Goal: Task Accomplishment & Management: Complete application form

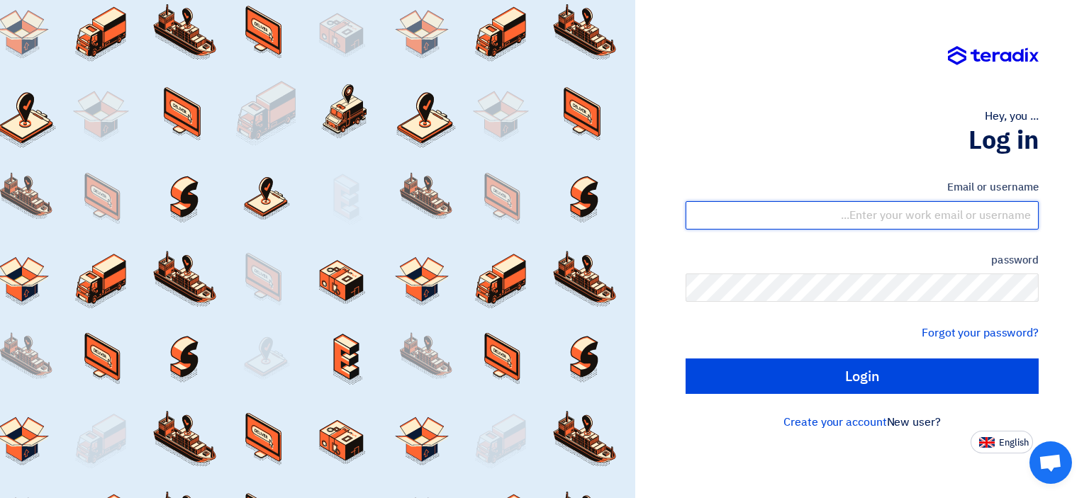
click at [907, 219] on input "text" at bounding box center [862, 215] width 353 height 28
click at [907, 218] on input "text" at bounding box center [862, 215] width 353 height 28
type input "[EMAIL_ADDRESS][DOMAIN_NAME]"
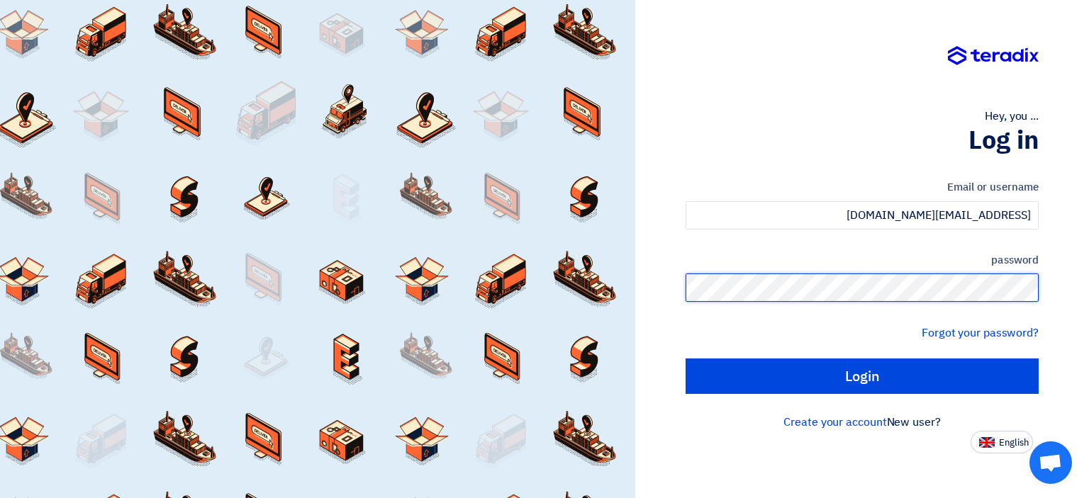
click at [686, 359] on input "Login" at bounding box center [862, 376] width 353 height 35
type input "Sign in"
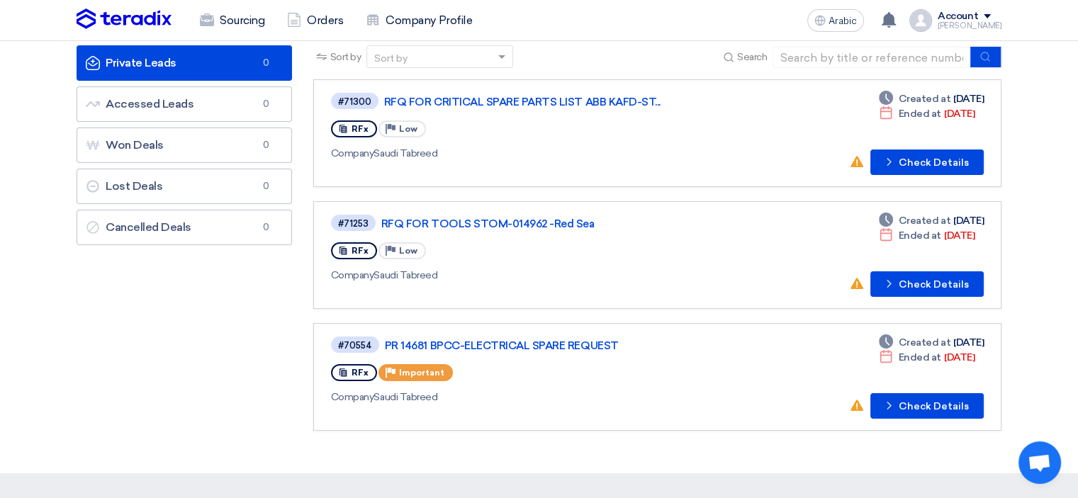
scroll to position [71, 0]
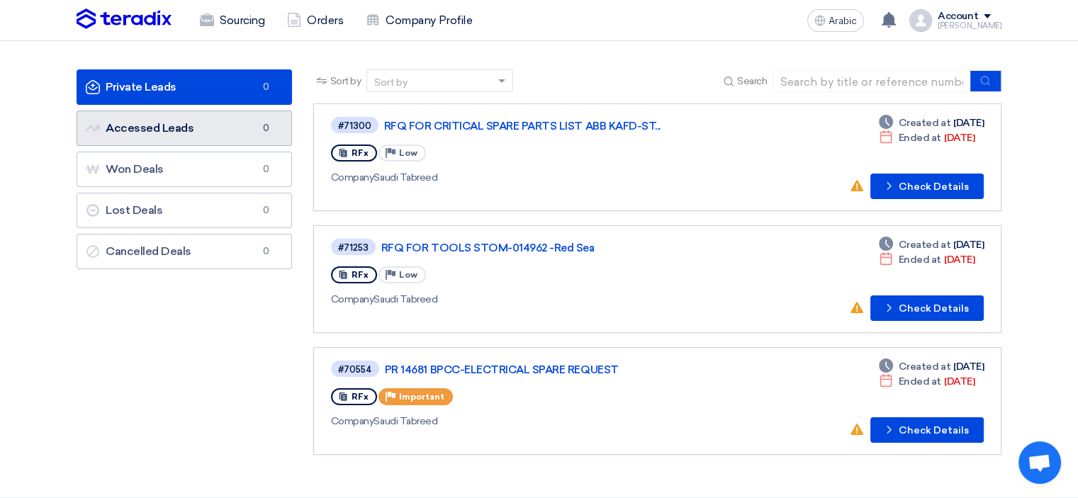
click at [174, 137] on link "Accessed Leads Accessed Leads 0" at bounding box center [185, 128] width 216 height 35
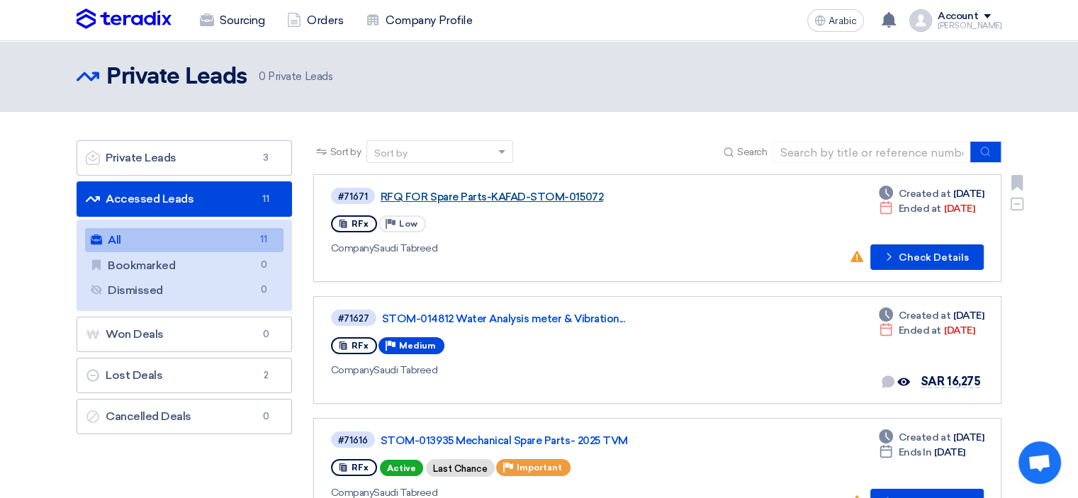
click at [588, 196] on font "RFQ FOR Spare Parts-KAFAD-STOM-015072" at bounding box center [492, 197] width 223 height 13
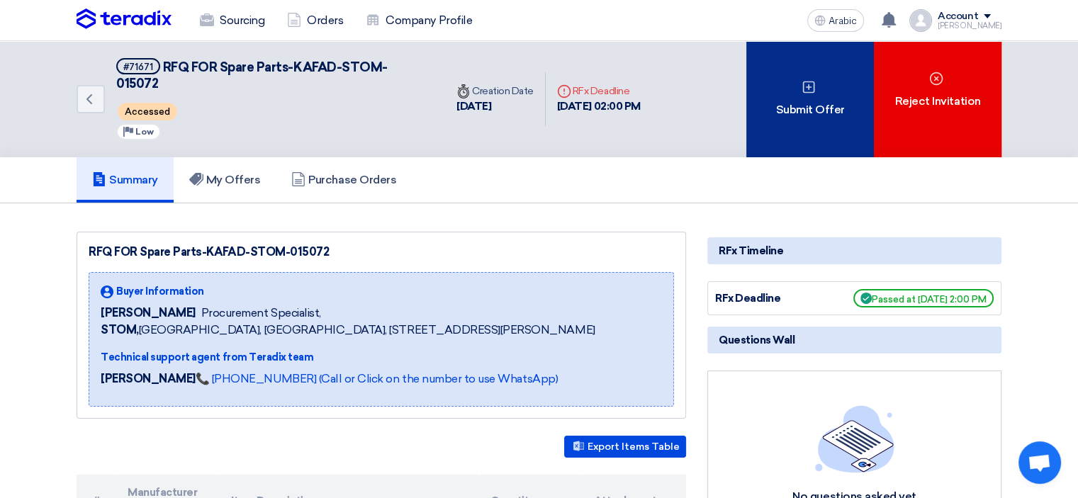
click at [812, 113] on div "Submit Offer" at bounding box center [810, 99] width 128 height 116
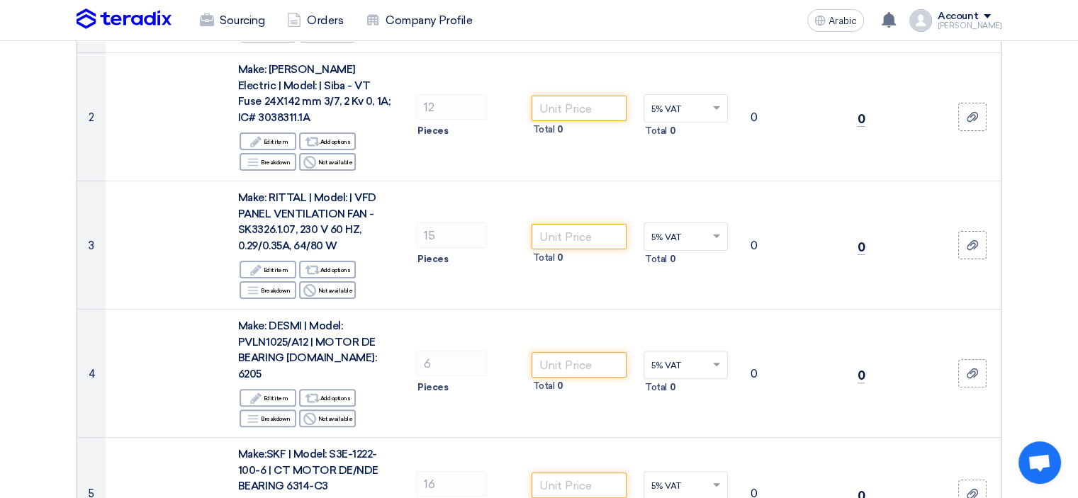
scroll to position [354, 0]
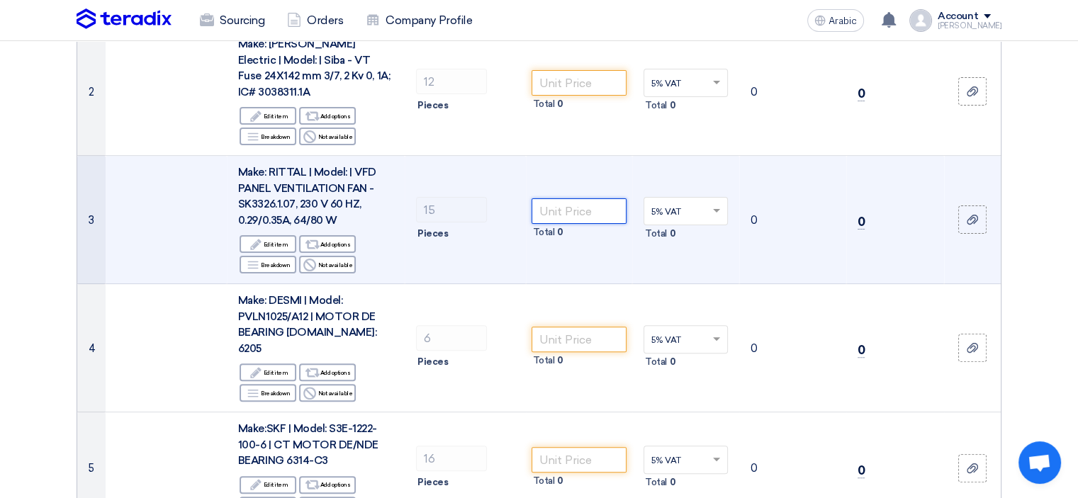
click at [576, 198] on input "number" at bounding box center [580, 211] width 96 height 26
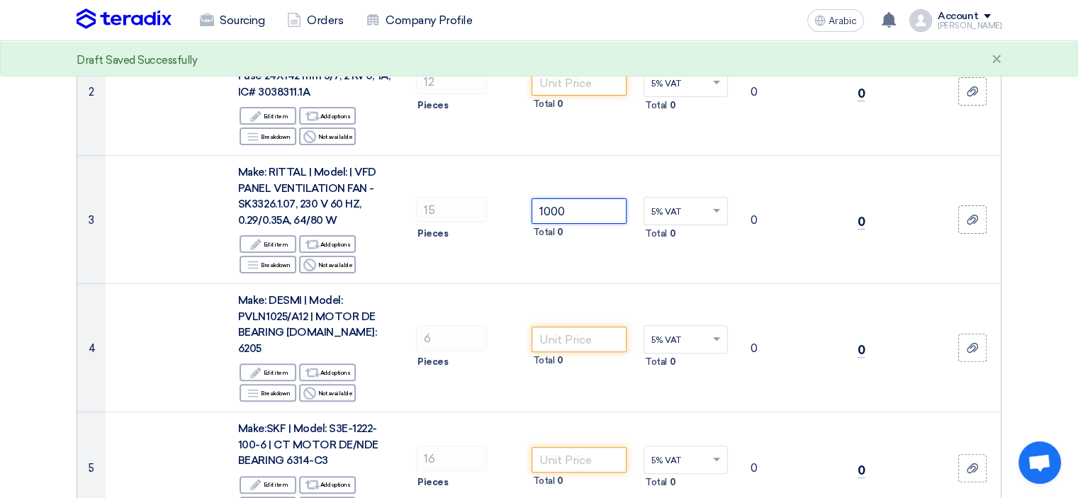
type input "1000"
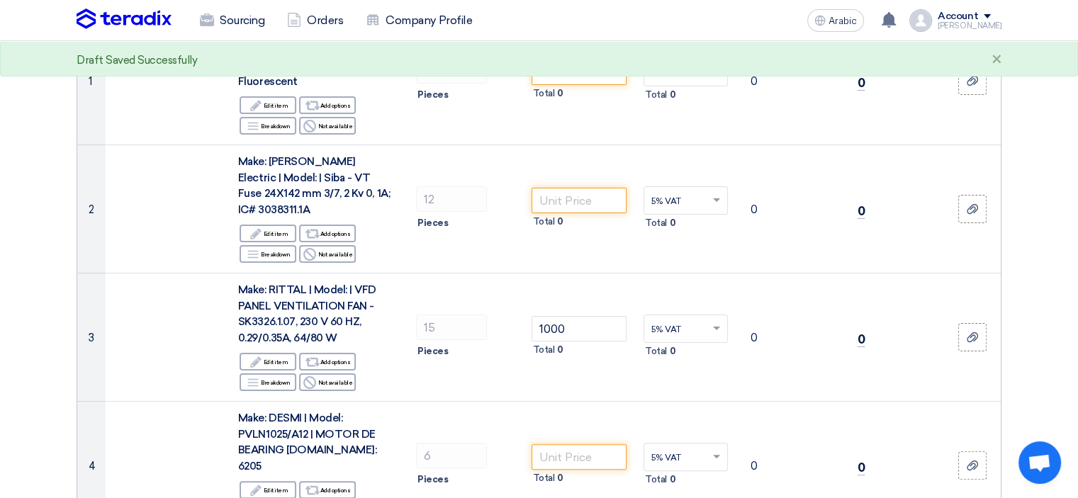
scroll to position [142, 0]
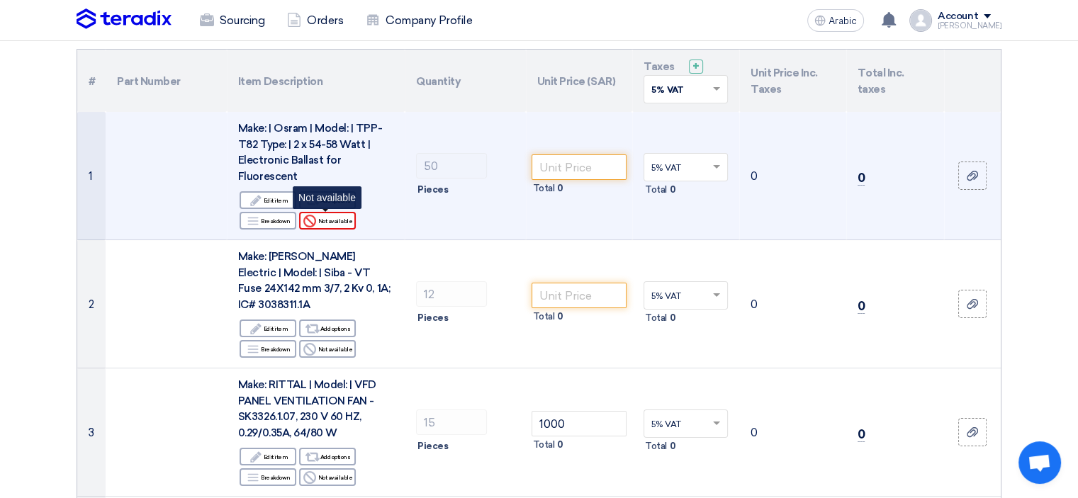
click at [334, 225] on font "Not available" at bounding box center [335, 221] width 35 height 11
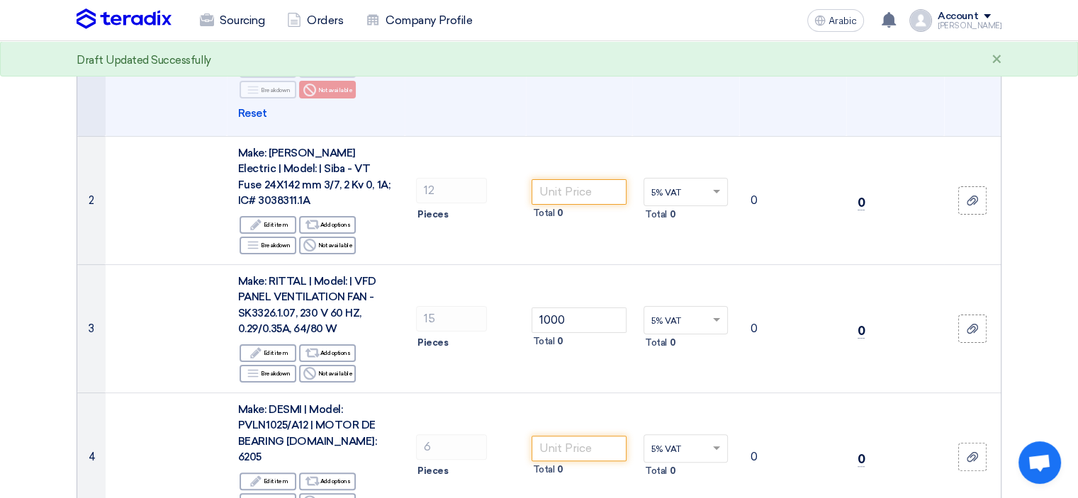
scroll to position [284, 0]
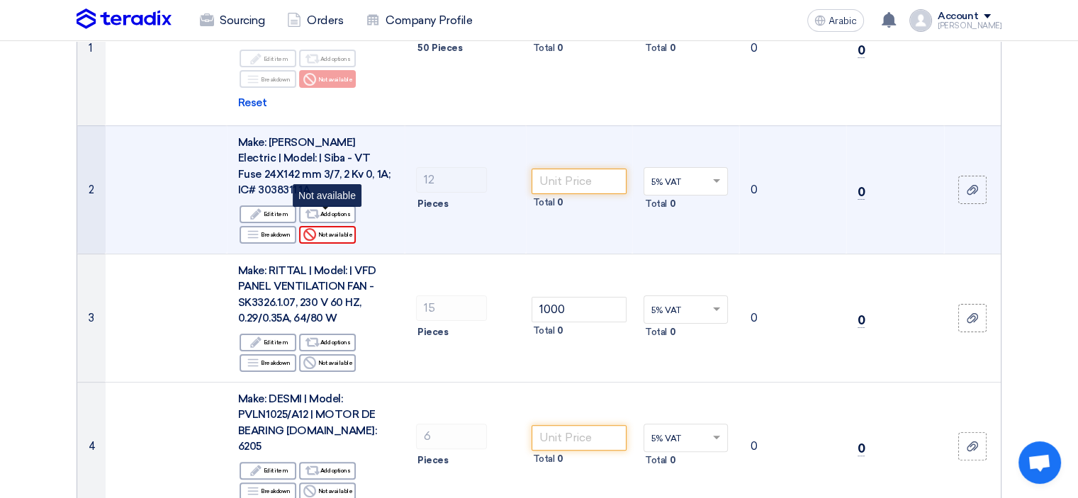
click at [343, 231] on font "Not available" at bounding box center [335, 234] width 35 height 7
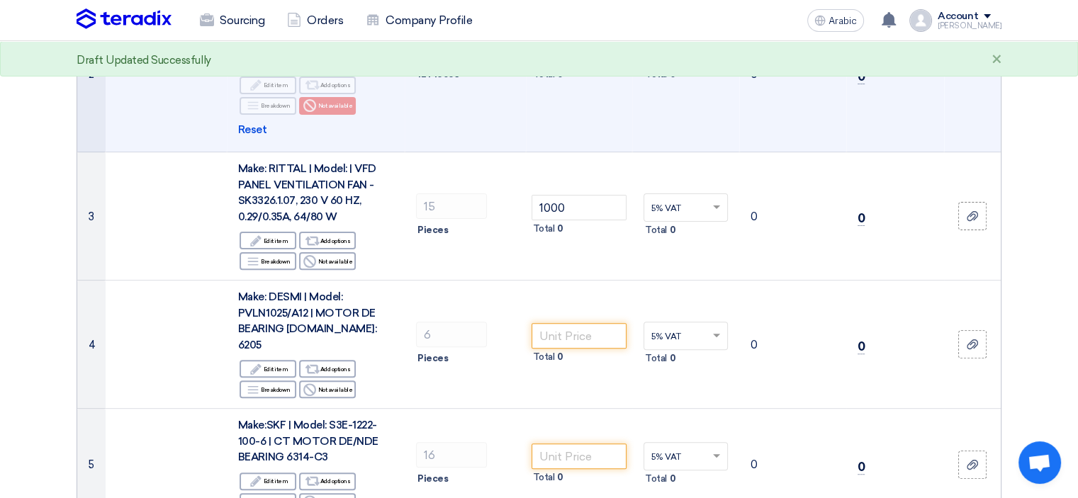
scroll to position [425, 0]
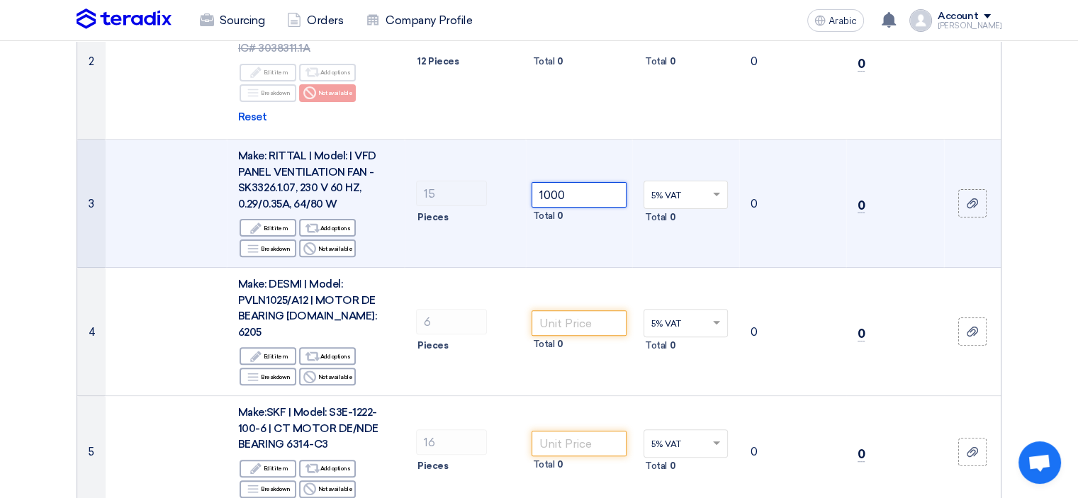
click at [602, 182] on input "1000" at bounding box center [580, 195] width 96 height 26
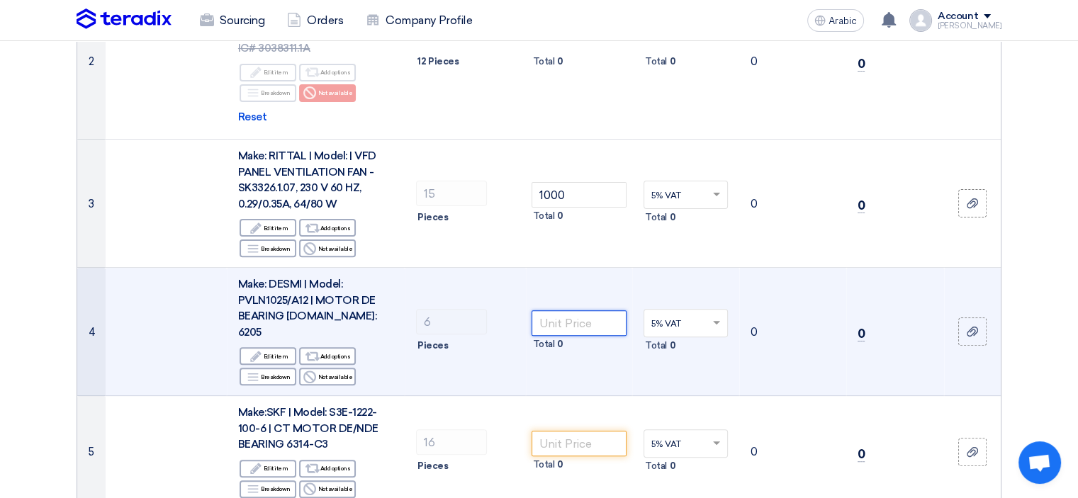
click at [559, 311] on input "number" at bounding box center [580, 324] width 96 height 26
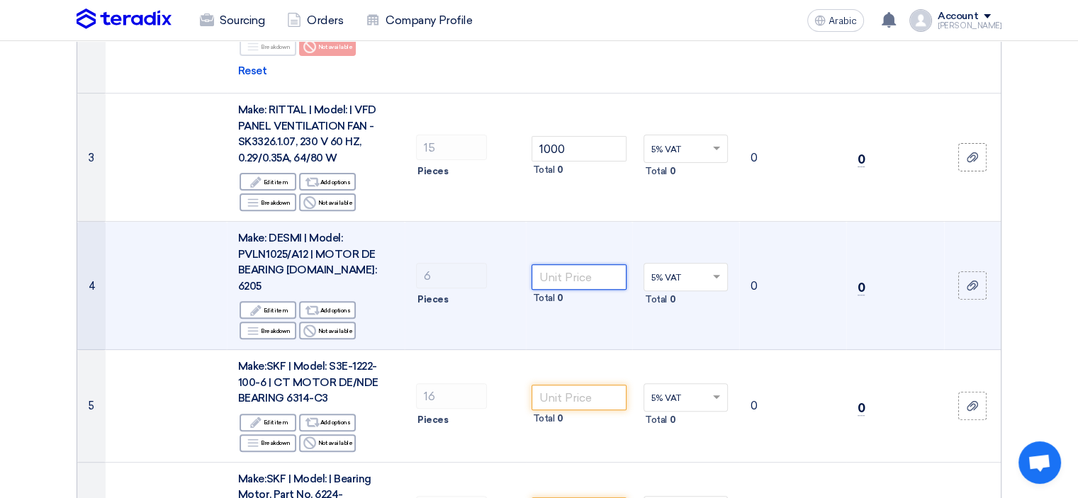
scroll to position [496, 0]
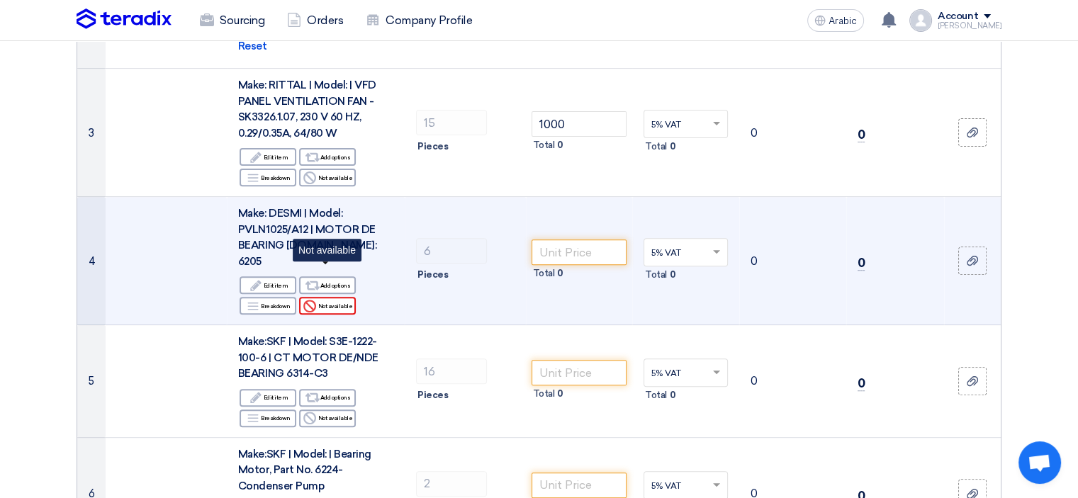
click at [334, 303] on font "Not available" at bounding box center [335, 306] width 35 height 7
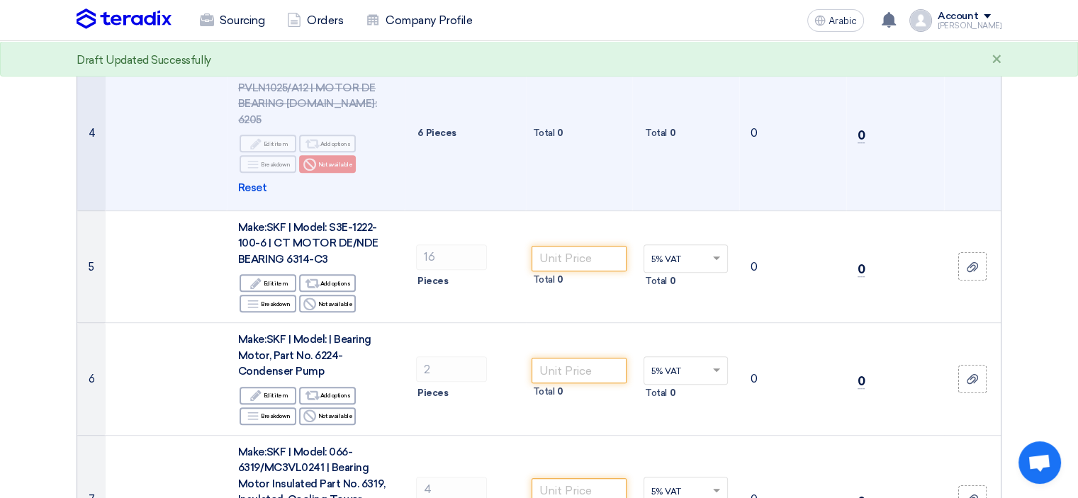
scroll to position [709, 0]
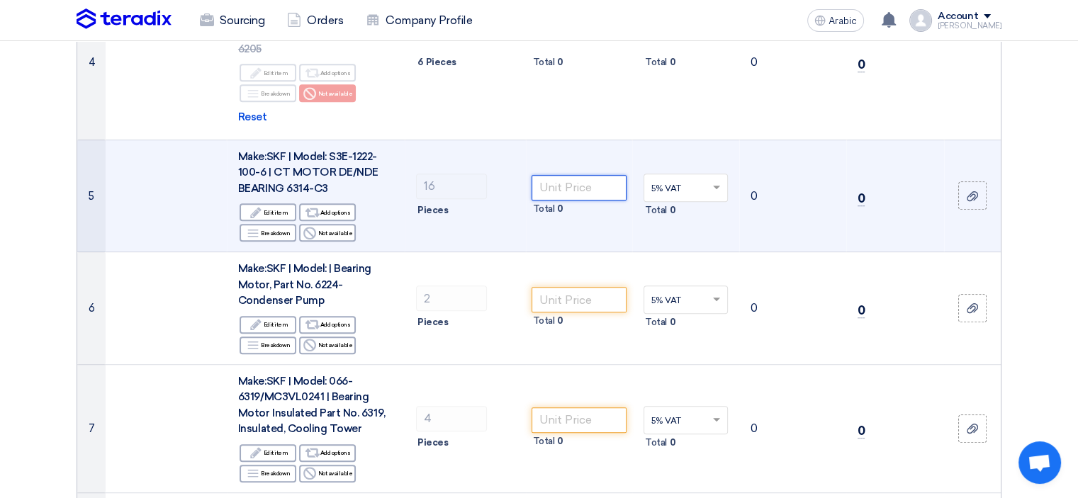
click at [569, 175] on input "number" at bounding box center [580, 188] width 96 height 26
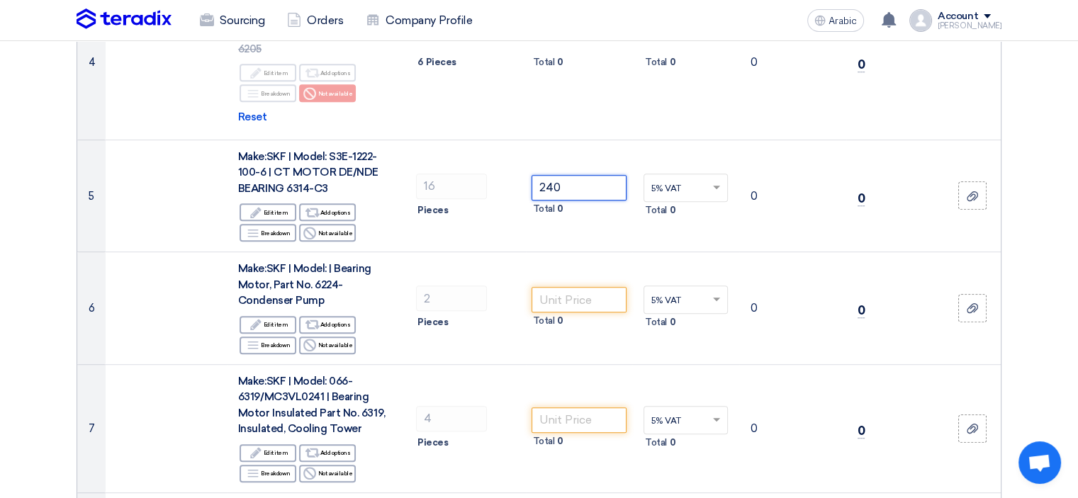
type input "240"
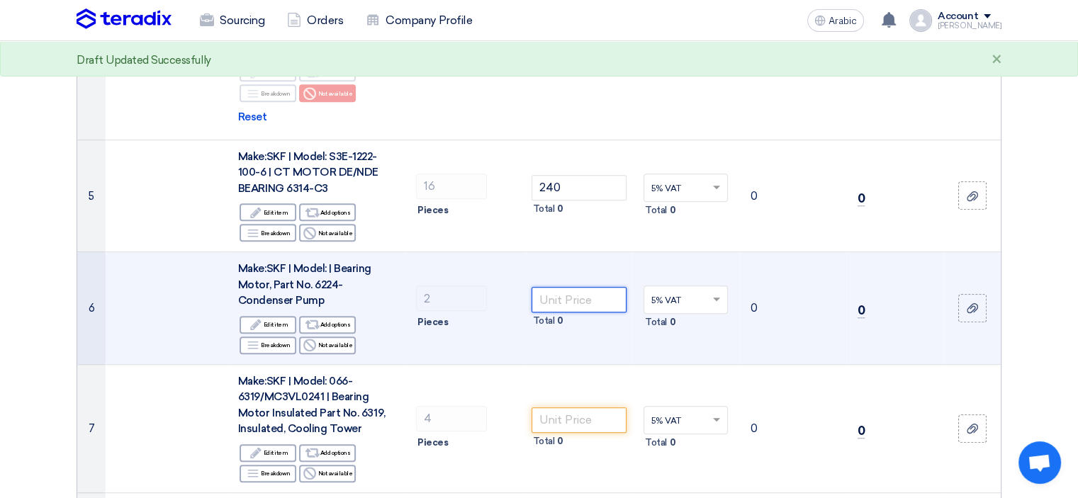
click at [595, 287] on input "number" at bounding box center [580, 300] width 96 height 26
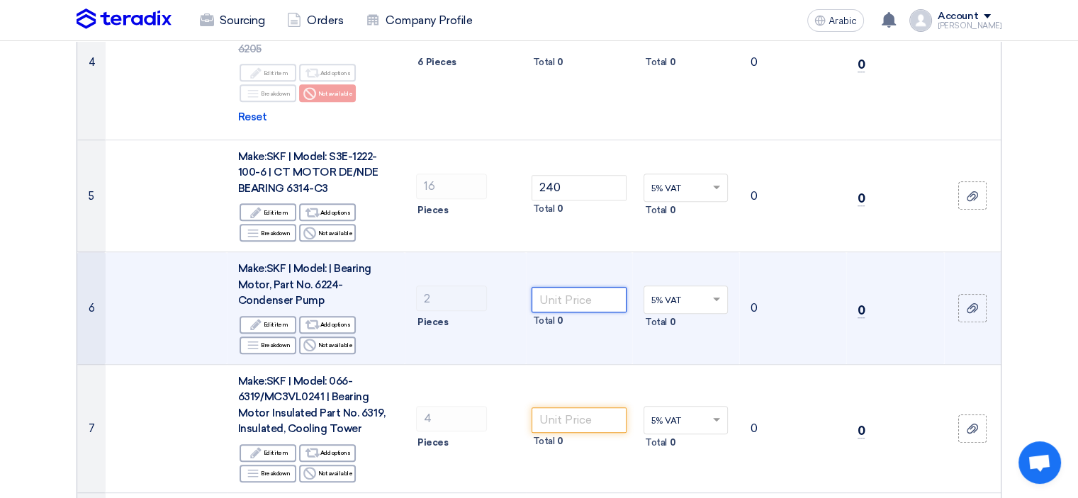
click at [578, 287] on input "number" at bounding box center [580, 300] width 96 height 26
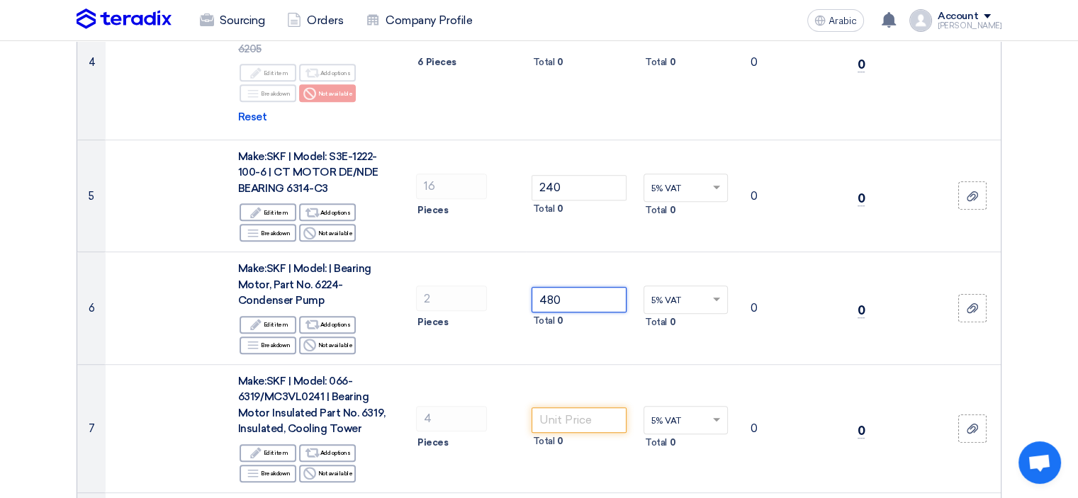
type input "480"
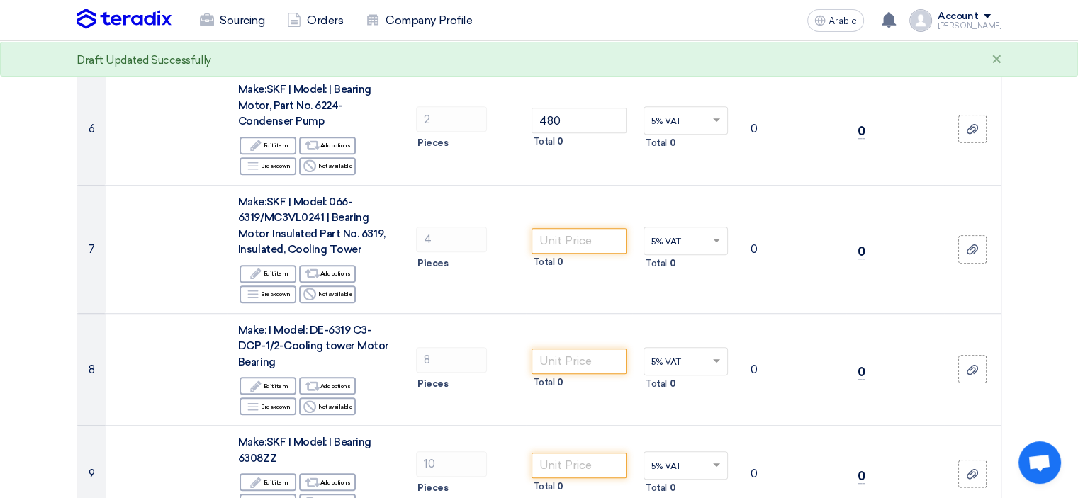
scroll to position [922, 0]
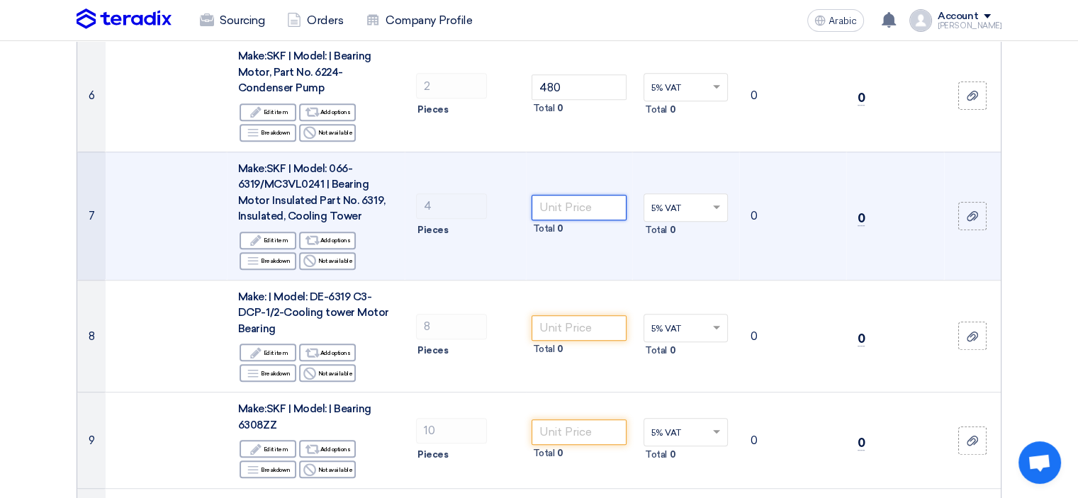
click at [564, 195] on input "number" at bounding box center [580, 208] width 96 height 26
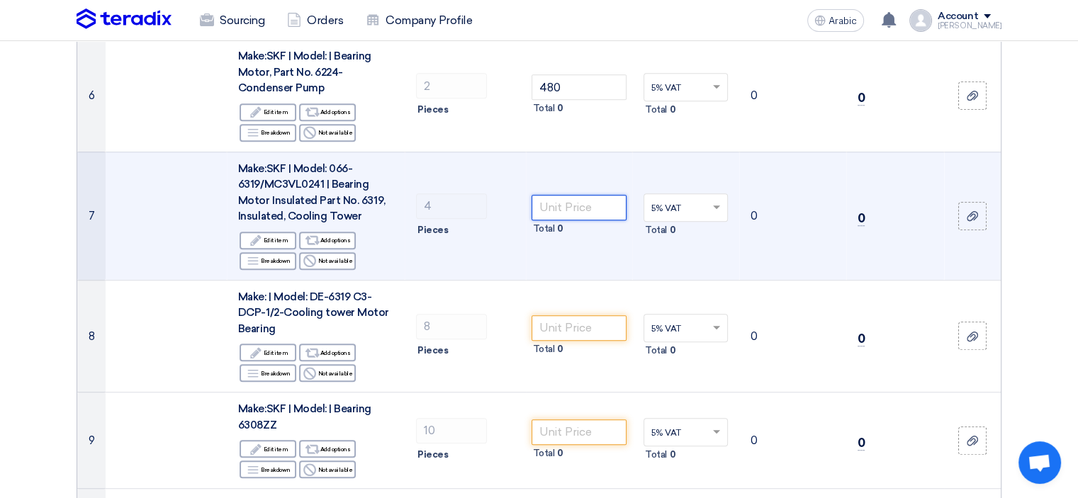
click at [563, 195] on input "number" at bounding box center [580, 208] width 96 height 26
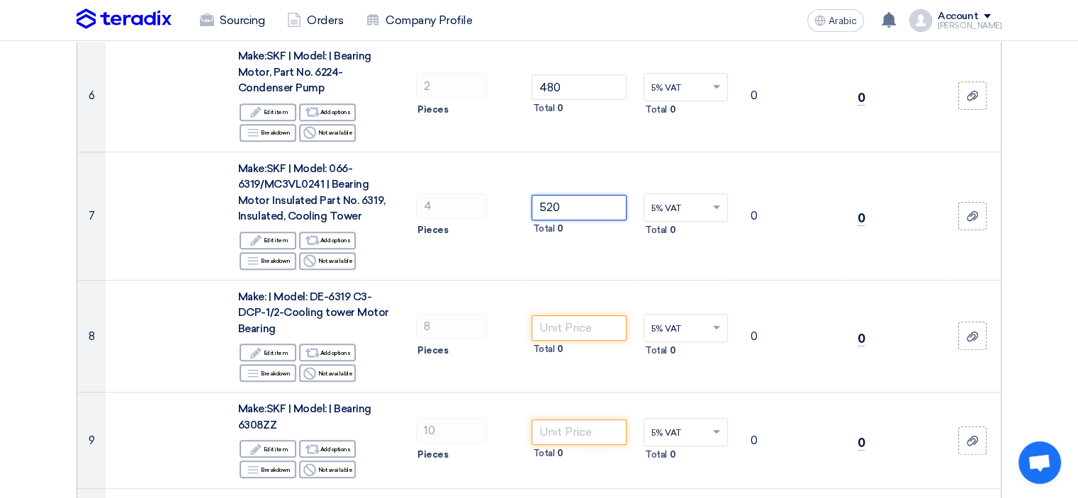
type input "520"
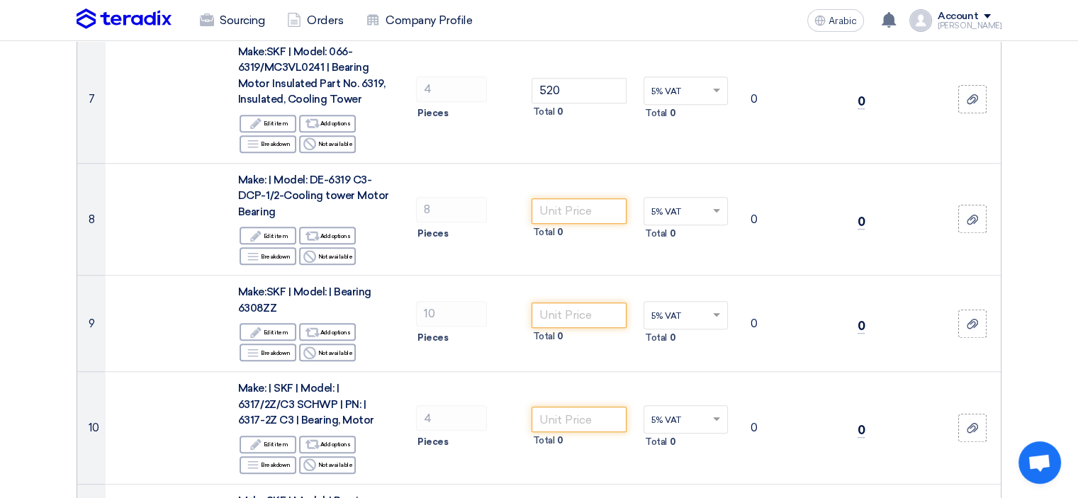
scroll to position [1063, 0]
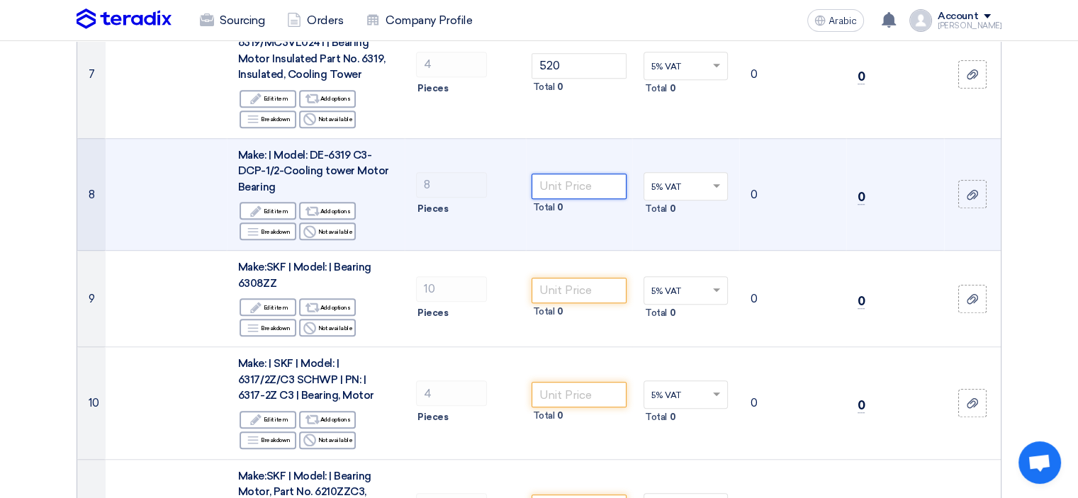
click at [591, 174] on input "number" at bounding box center [580, 187] width 96 height 26
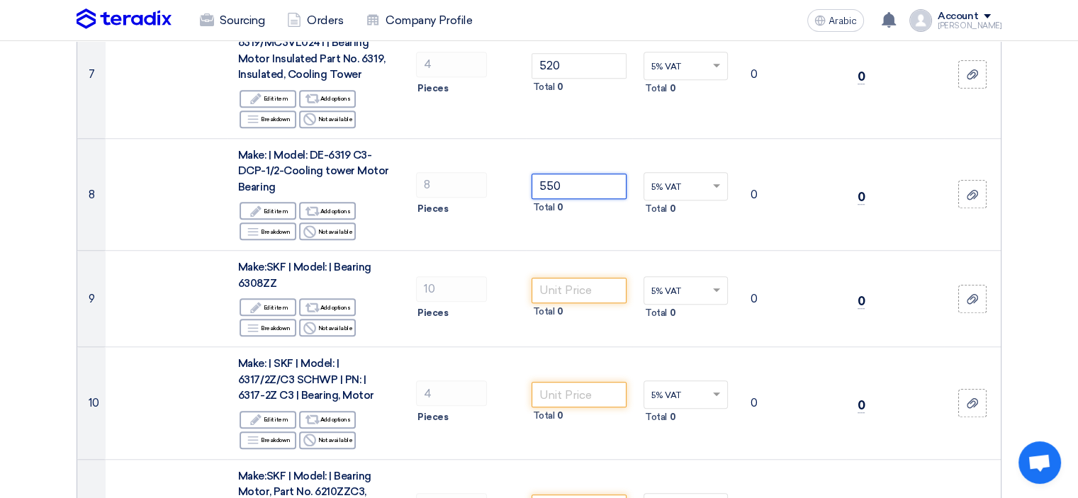
type input "550"
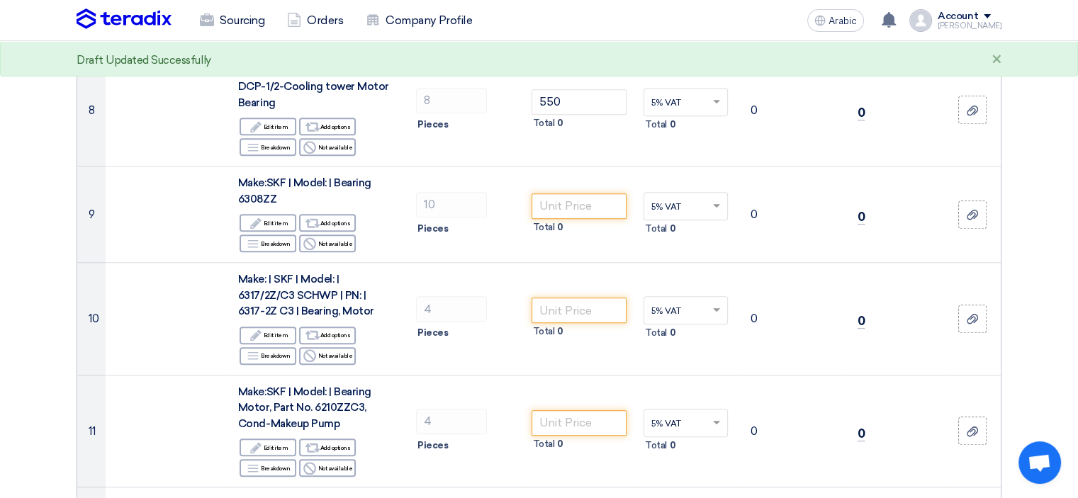
scroll to position [1205, 0]
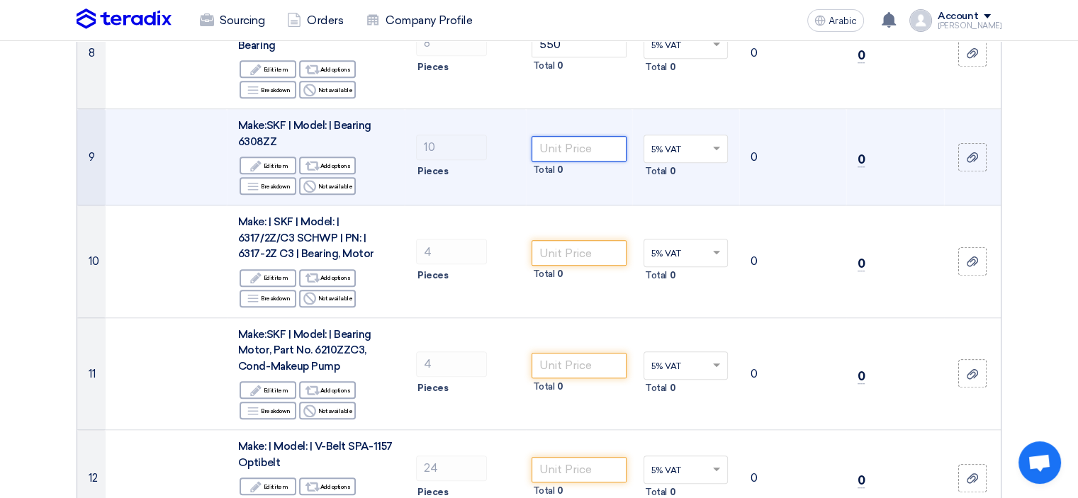
click at [601, 136] on input "number" at bounding box center [580, 149] width 96 height 26
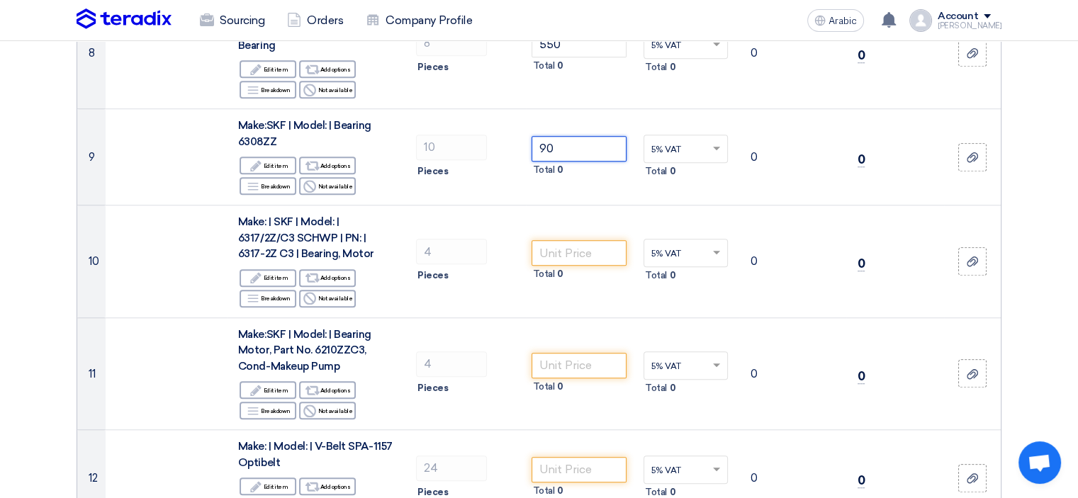
type input "90"
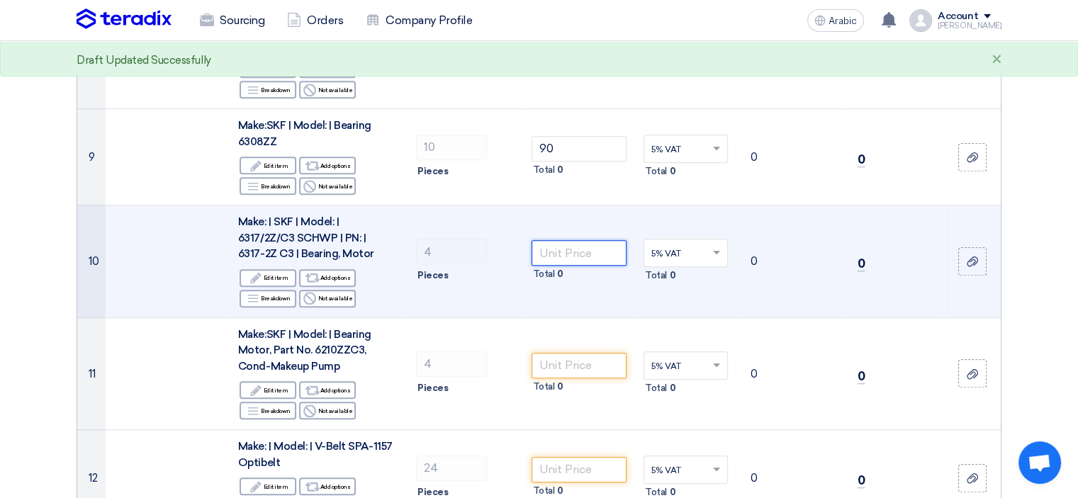
click at [588, 240] on input "number" at bounding box center [580, 253] width 96 height 26
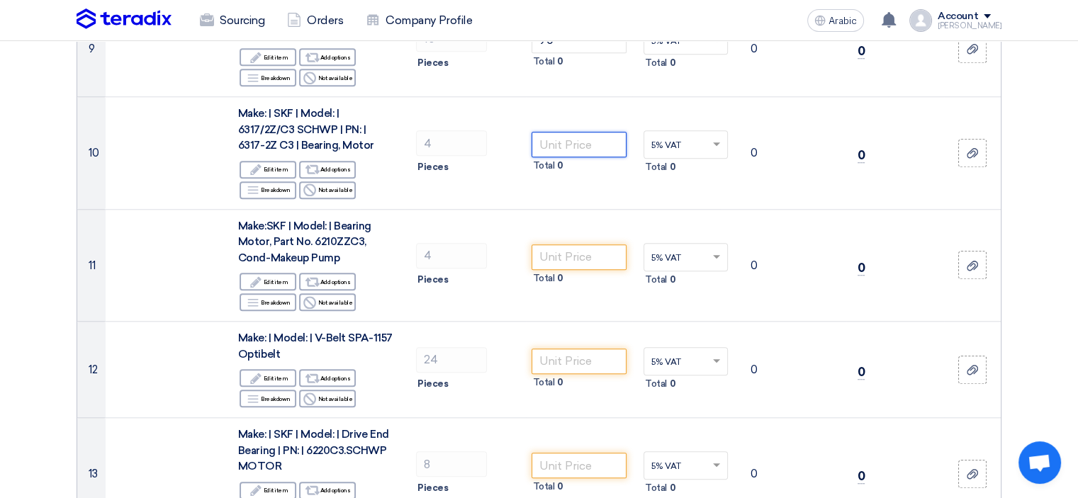
scroll to position [1347, 0]
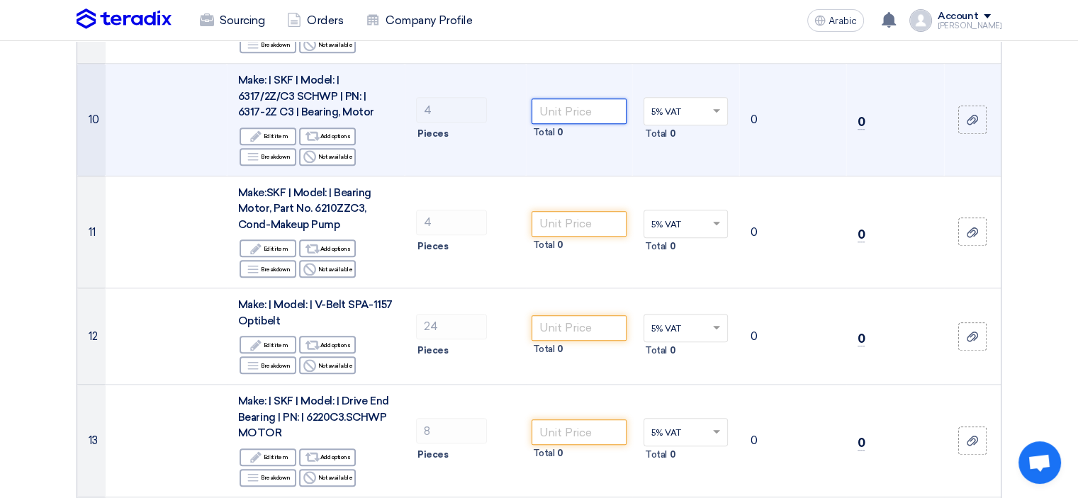
click at [564, 99] on input "number" at bounding box center [580, 112] width 96 height 26
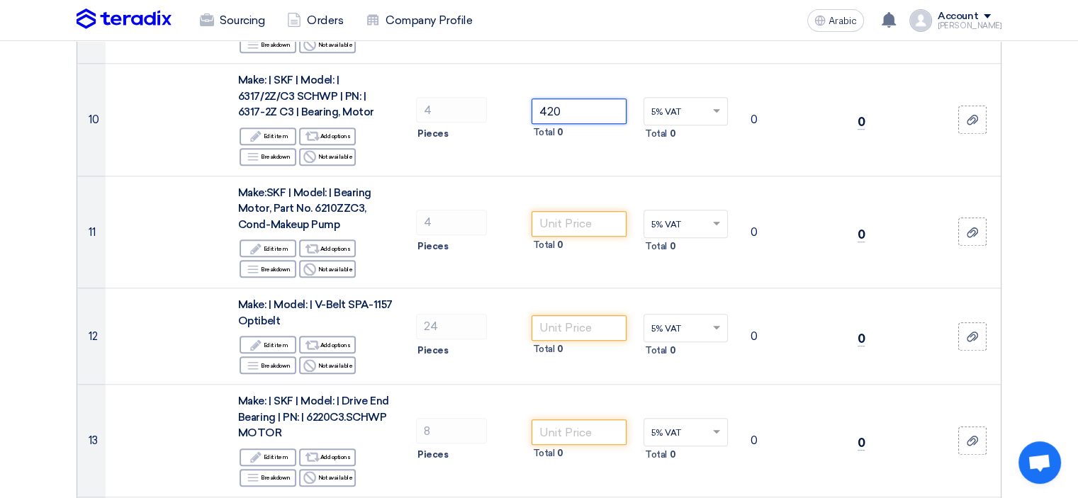
type input "420"
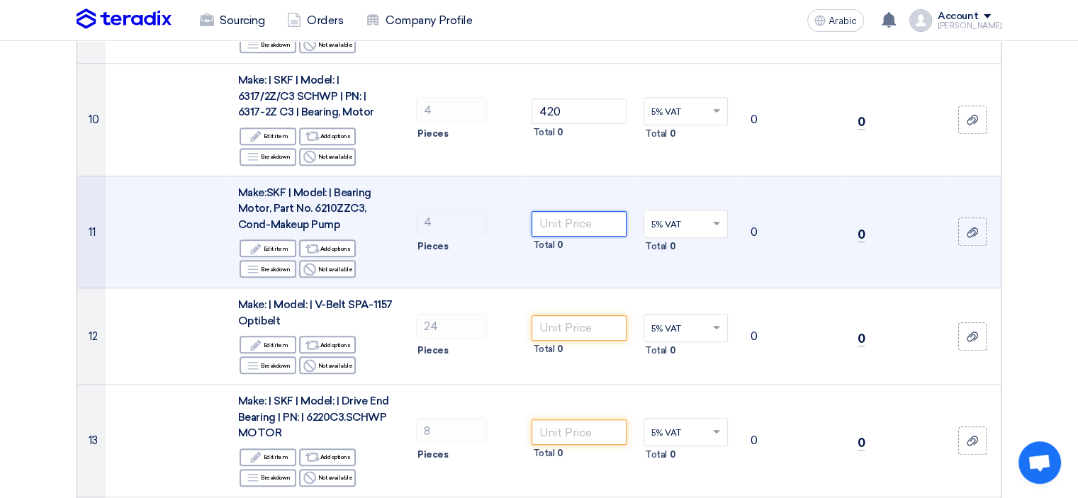
click at [561, 211] on input "number" at bounding box center [580, 224] width 96 height 26
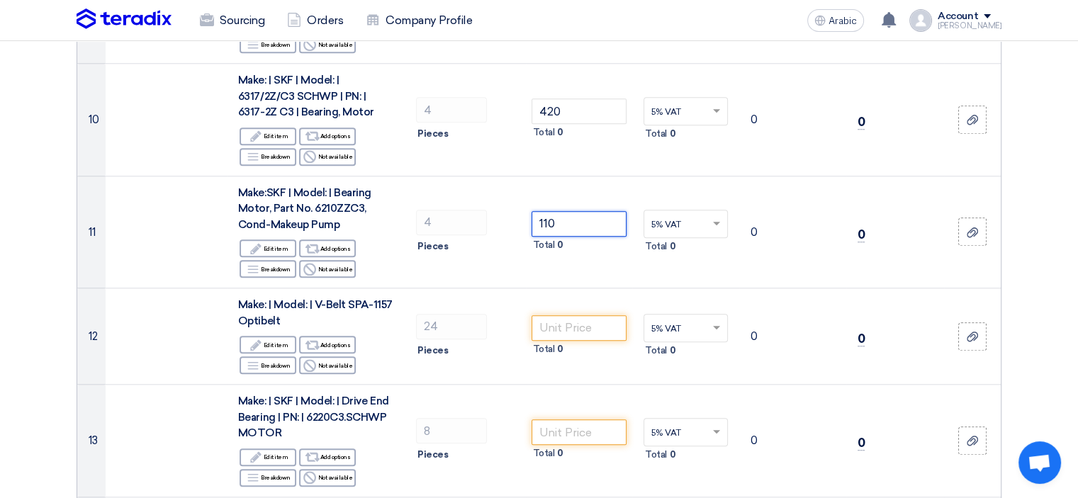
type input "110"
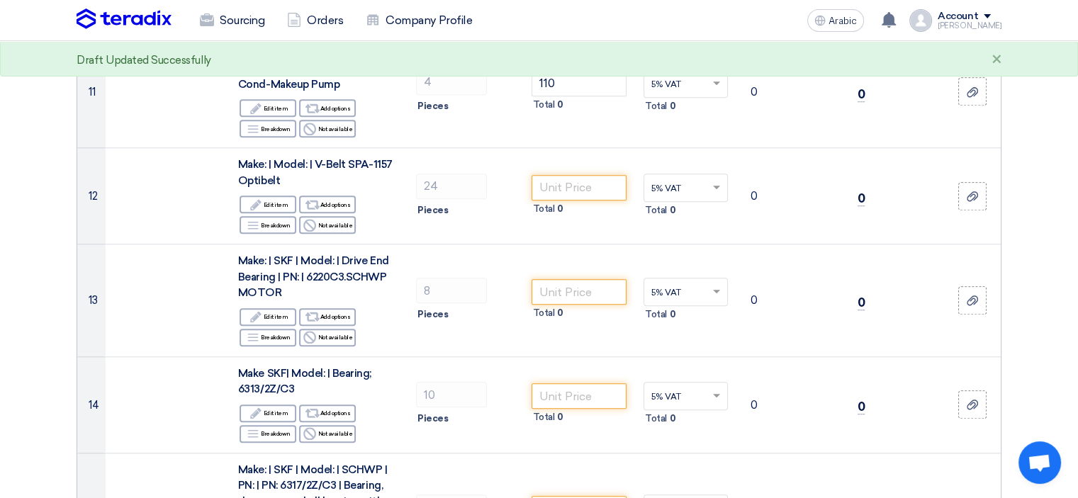
scroll to position [1489, 0]
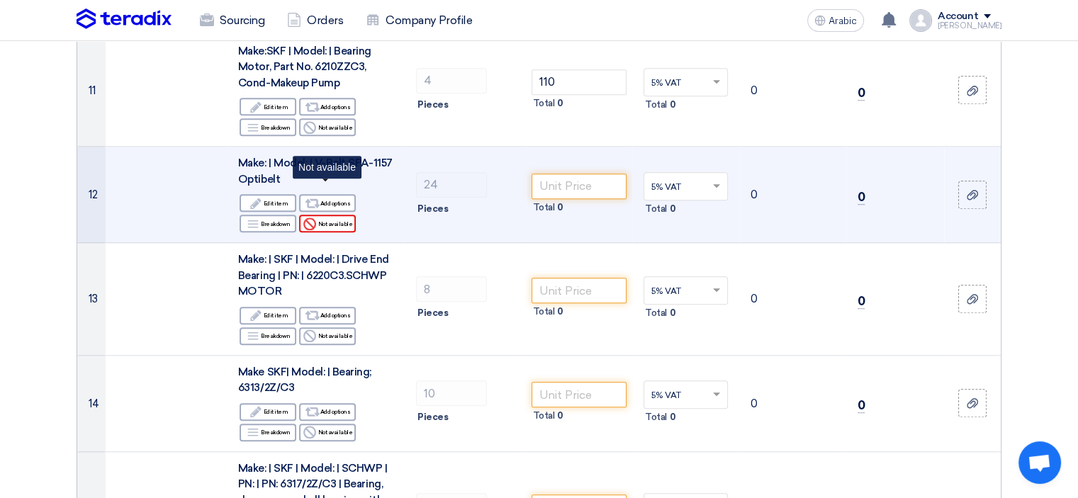
click at [340, 220] on font "Not available" at bounding box center [335, 223] width 35 height 7
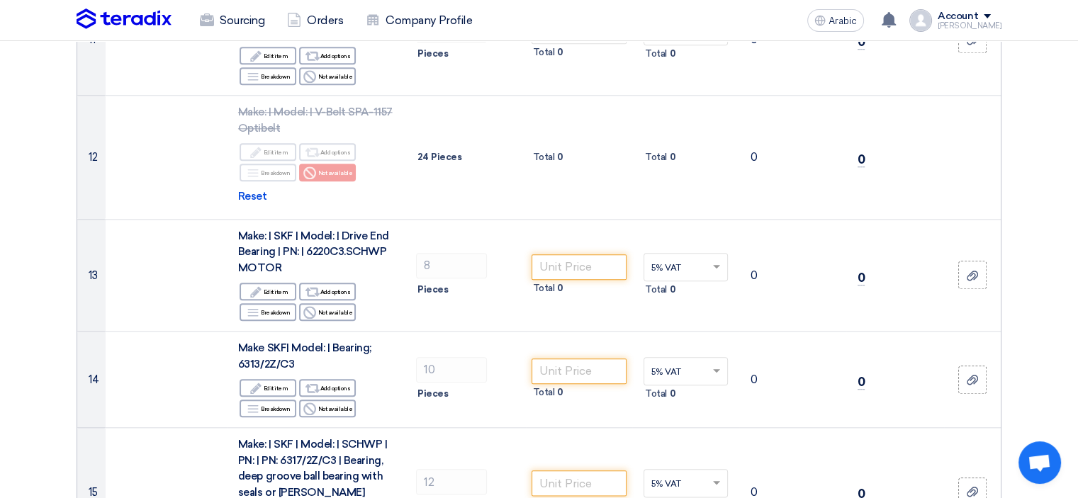
scroll to position [1630, 0]
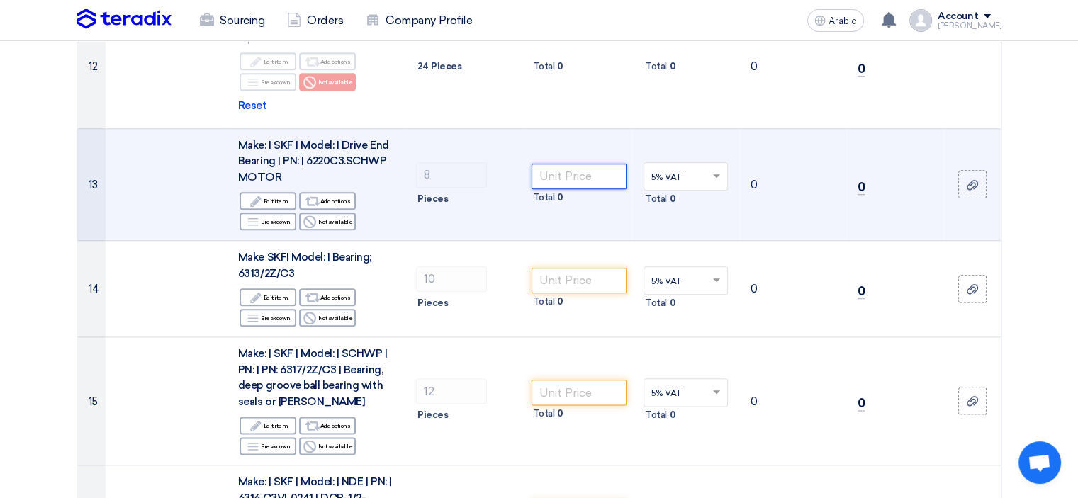
click at [591, 164] on input "number" at bounding box center [580, 177] width 96 height 26
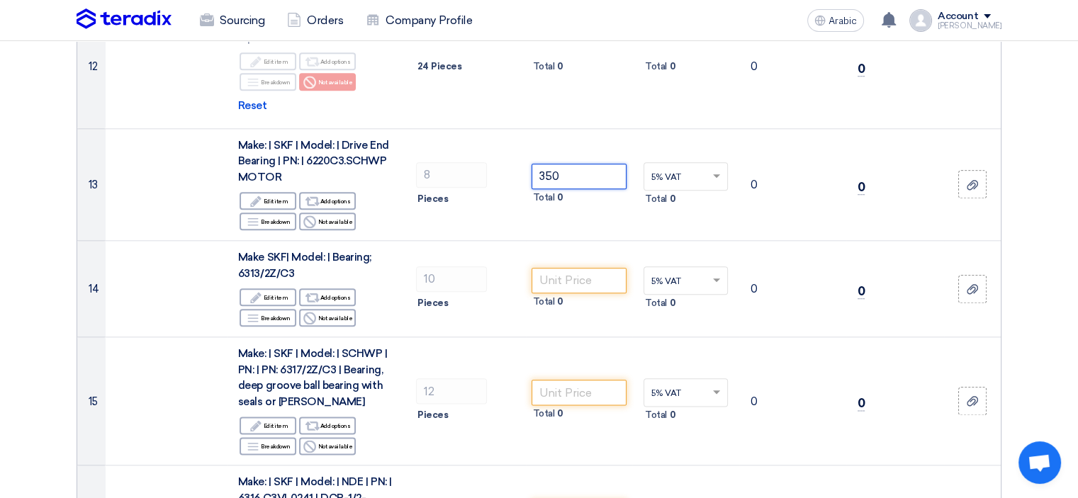
type input "350"
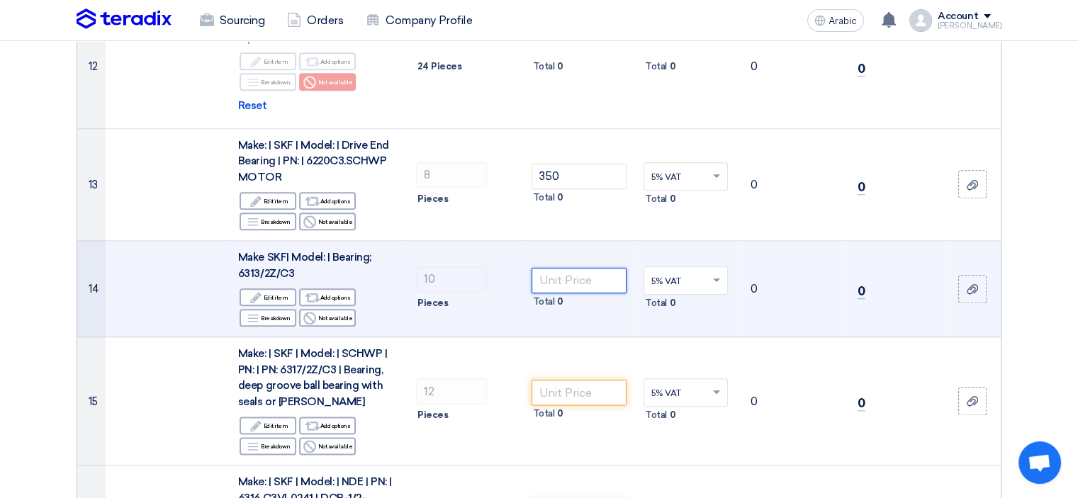
click at [567, 268] on input "number" at bounding box center [580, 281] width 96 height 26
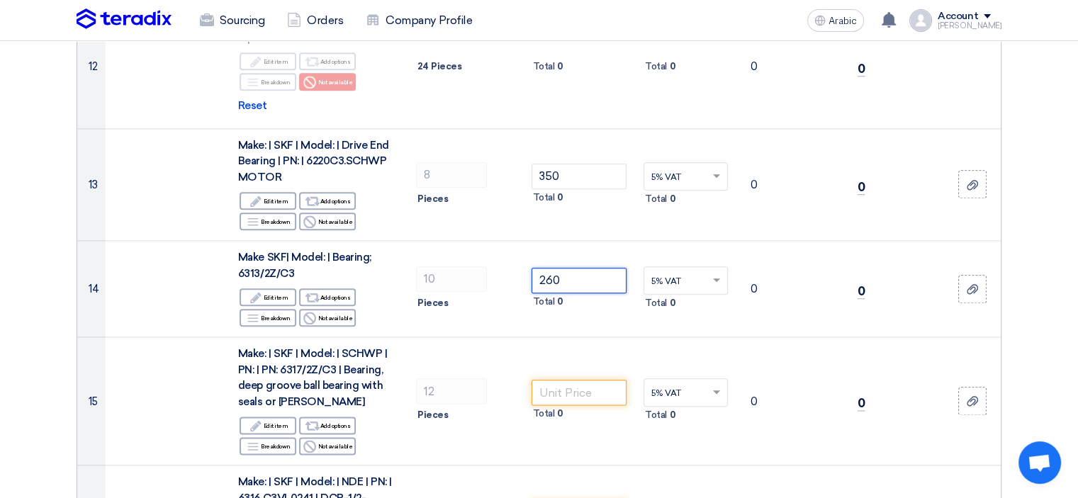
type input "260"
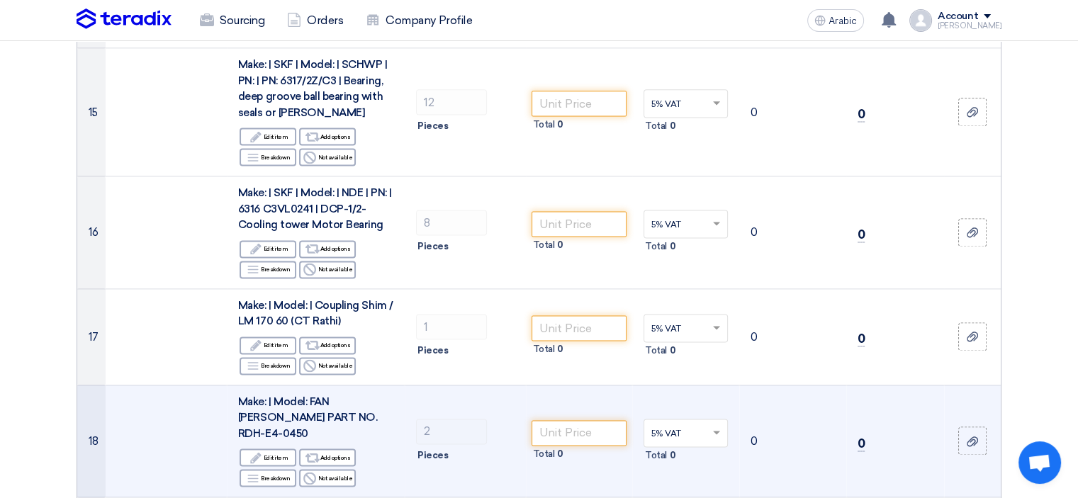
scroll to position [1914, 0]
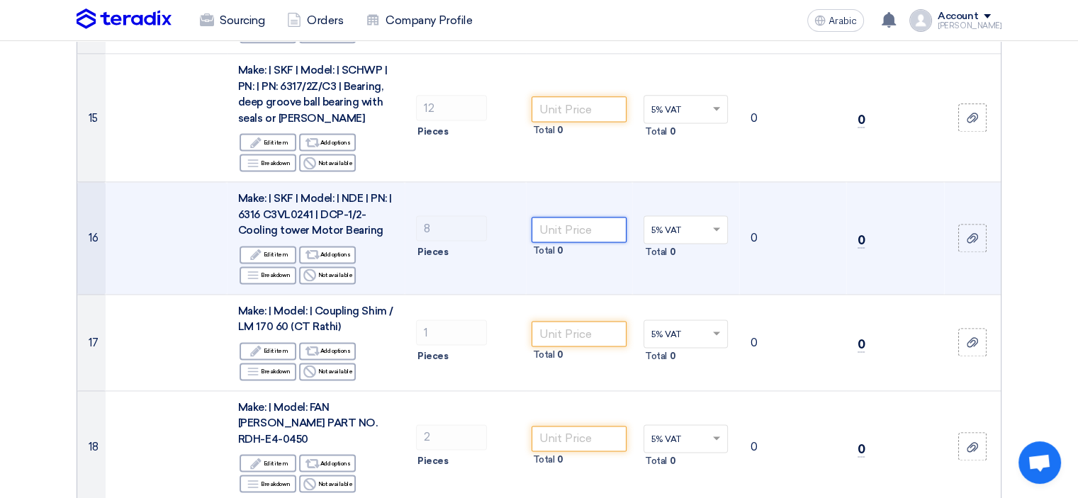
click at [561, 217] on input "number" at bounding box center [580, 230] width 96 height 26
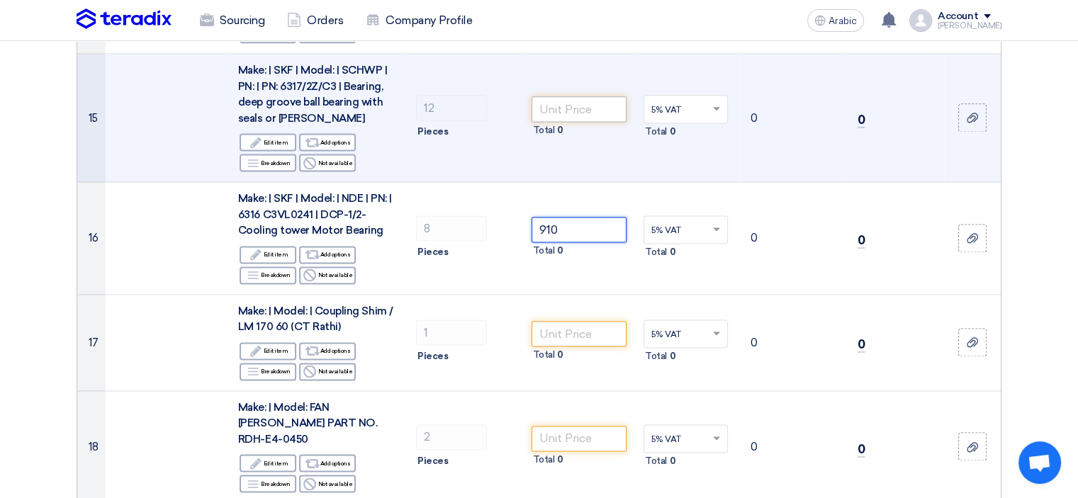
type input "910"
click at [564, 96] on input "number" at bounding box center [580, 109] width 96 height 26
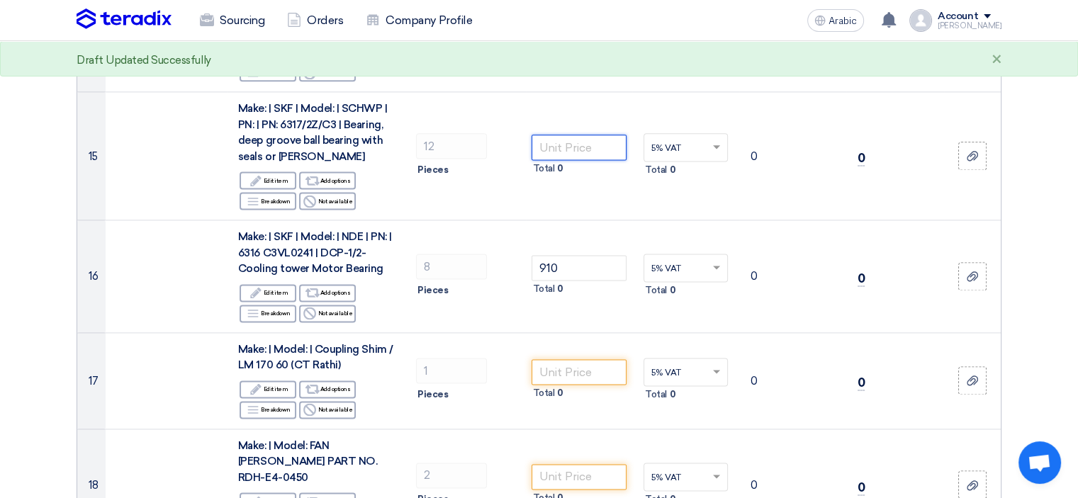
scroll to position [1843, 0]
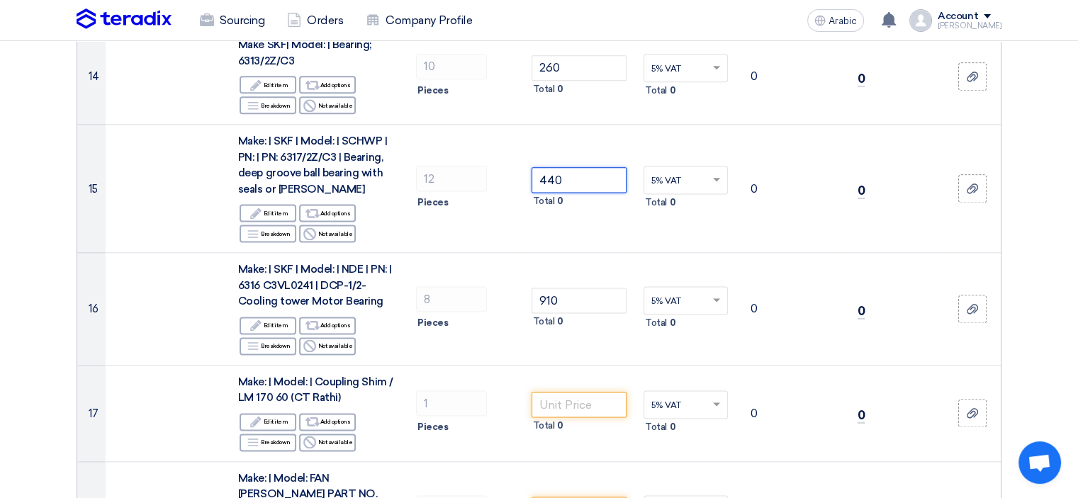
type input "440"
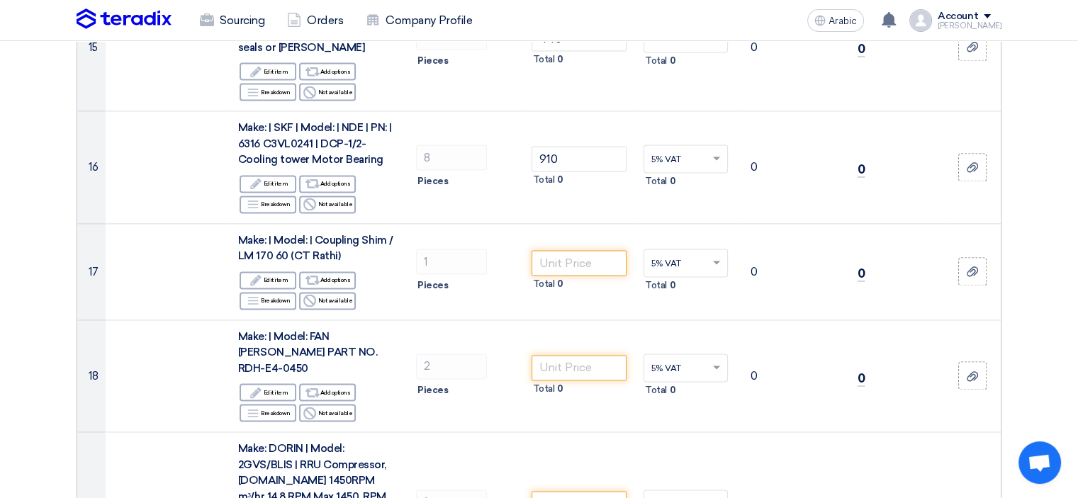
scroll to position [2056, 0]
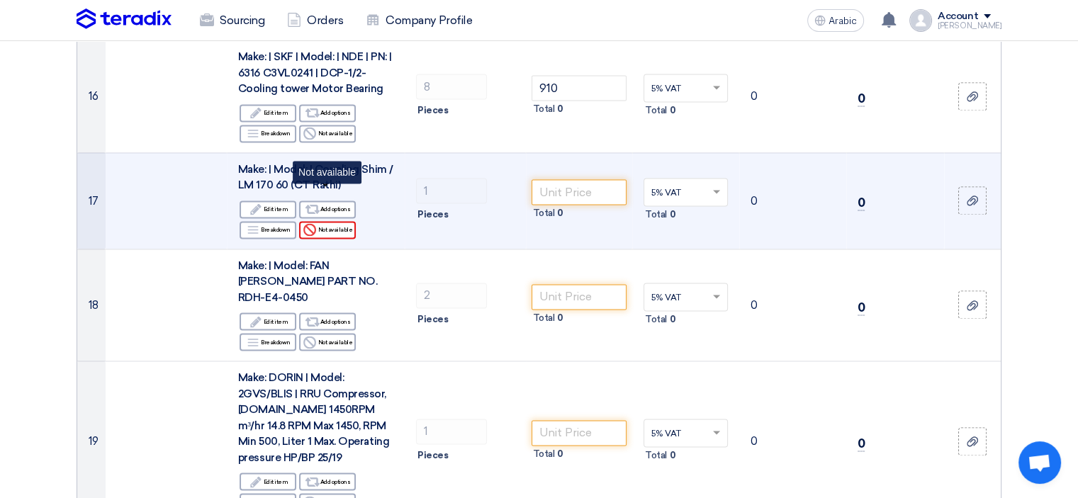
click at [347, 226] on font "Not available" at bounding box center [335, 229] width 35 height 7
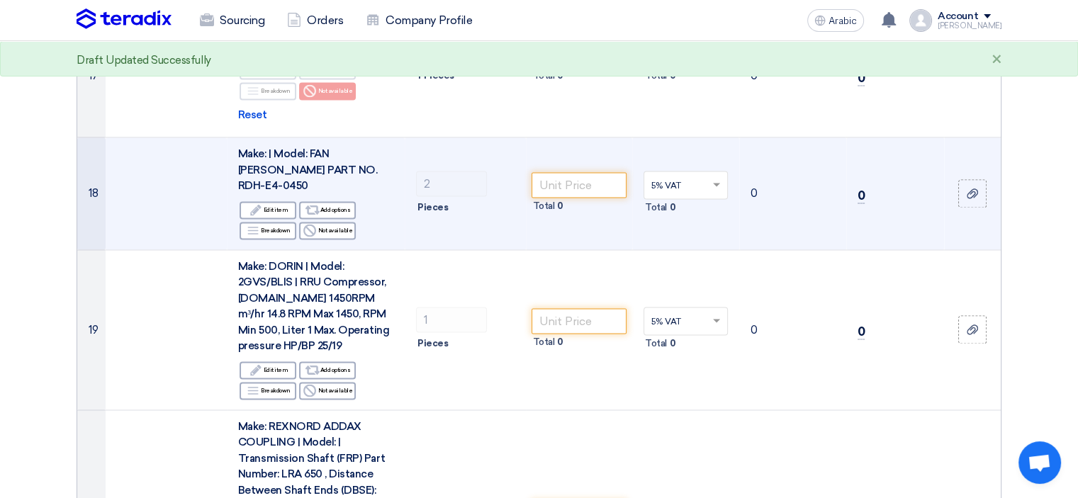
scroll to position [2198, 0]
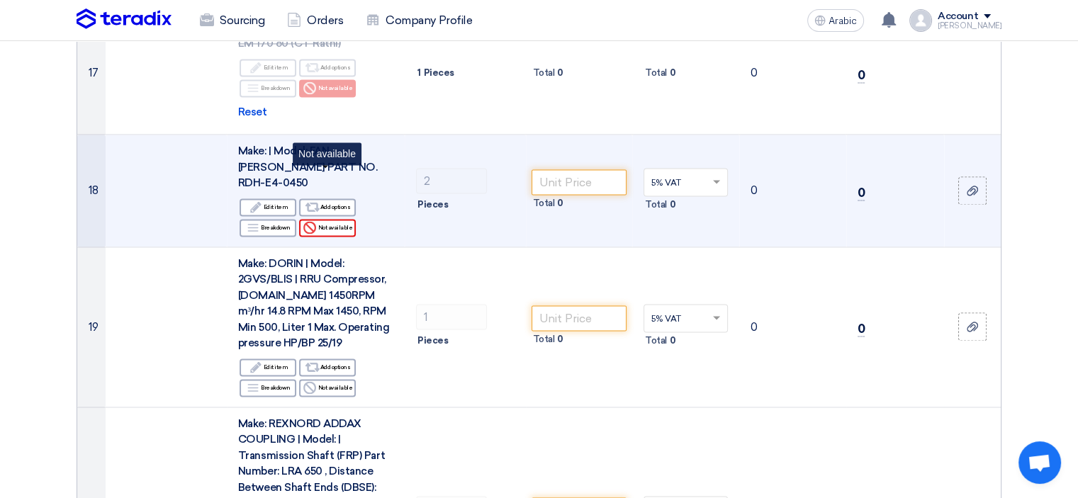
click at [341, 224] on font "Not available" at bounding box center [335, 227] width 35 height 7
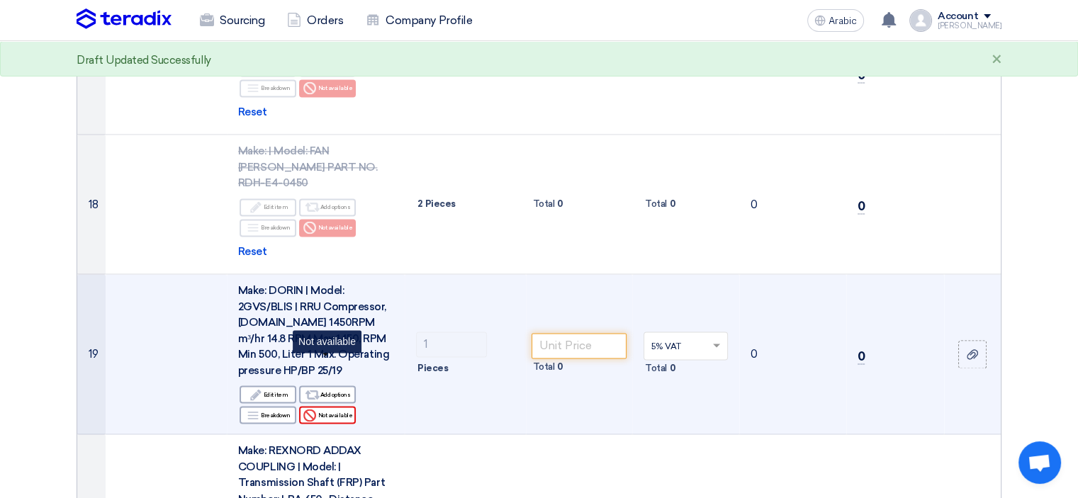
click at [344, 412] on font "Not available" at bounding box center [335, 415] width 35 height 7
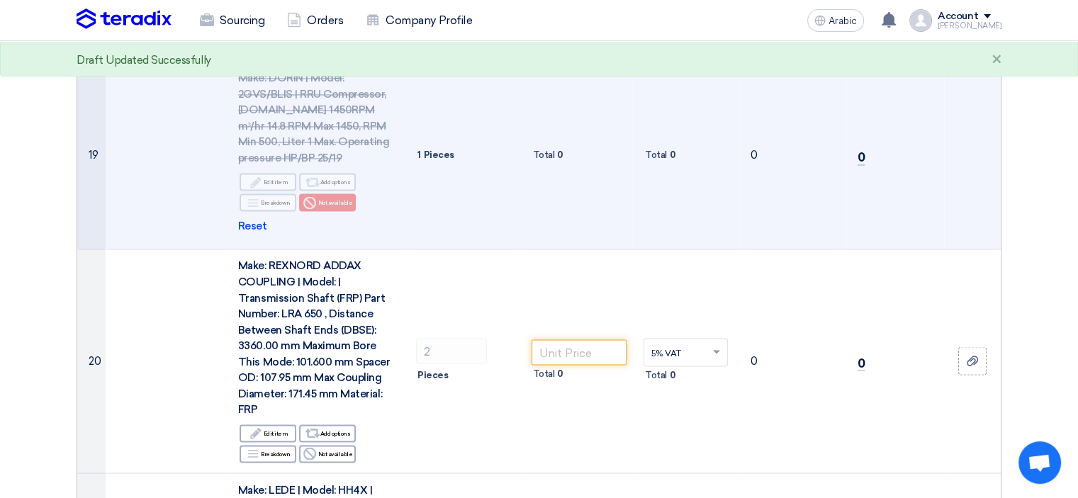
scroll to position [2481, 0]
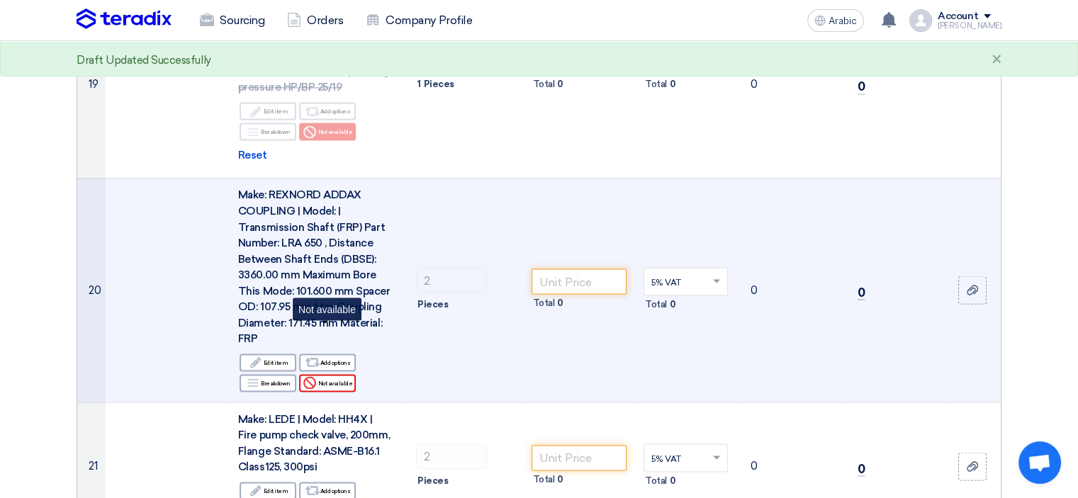
click at [342, 379] on font "Not available" at bounding box center [335, 382] width 35 height 7
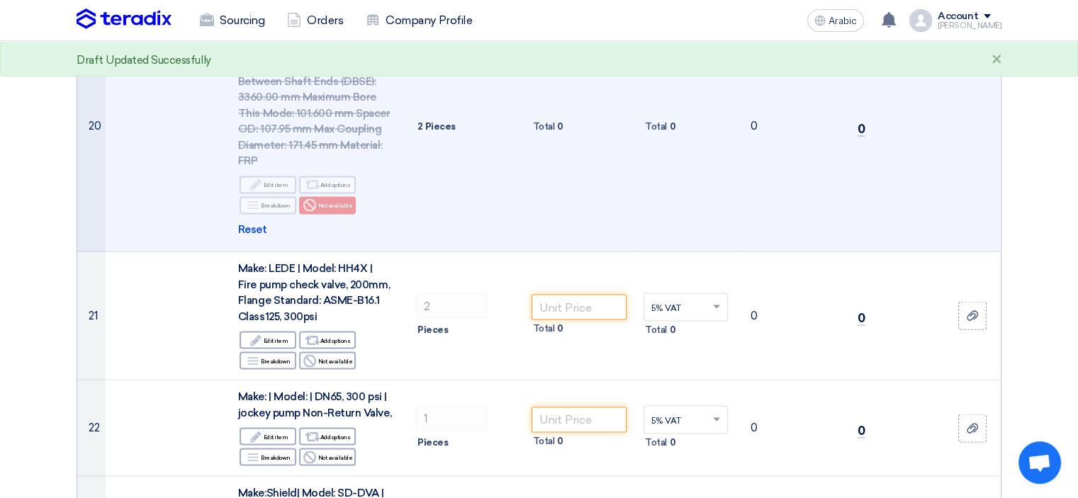
scroll to position [2694, 0]
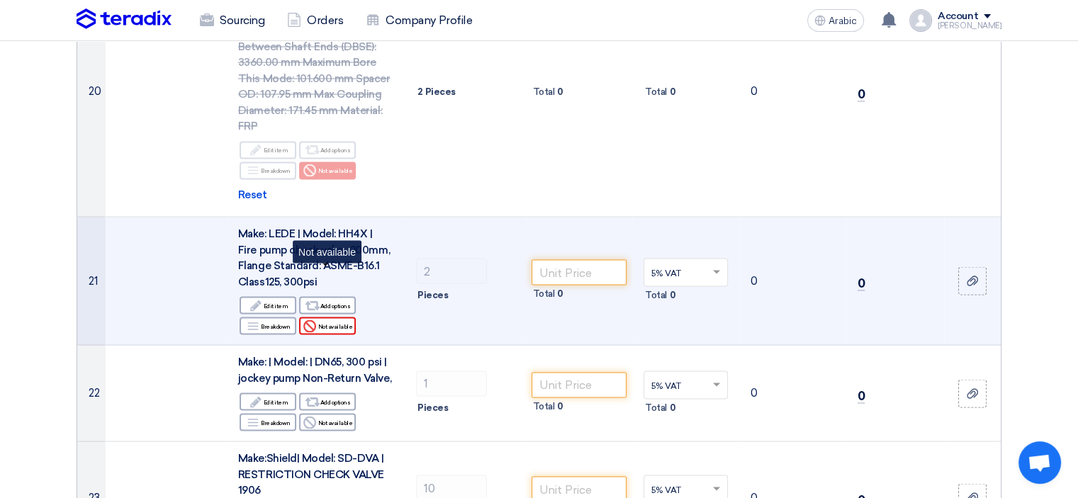
click at [337, 323] on font "Not available" at bounding box center [335, 326] width 35 height 7
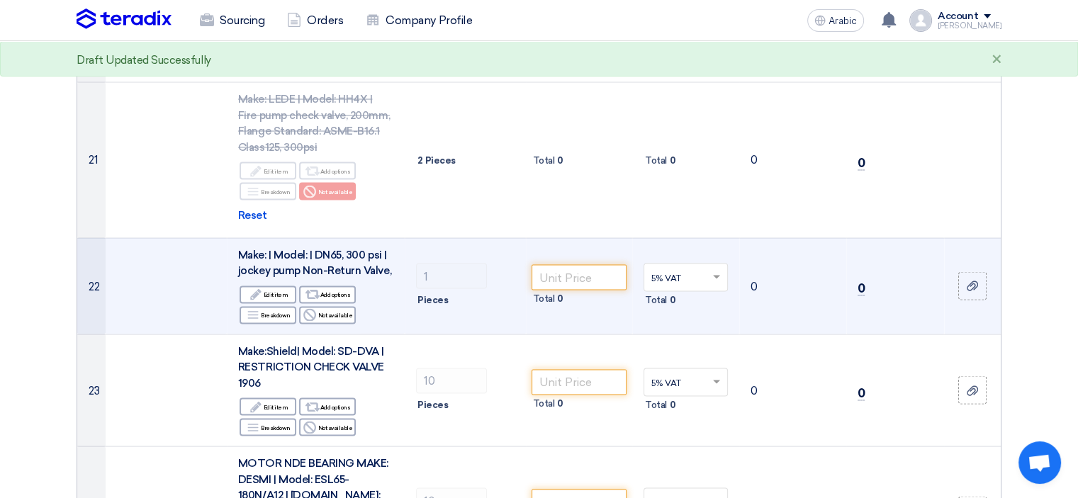
scroll to position [2836, 0]
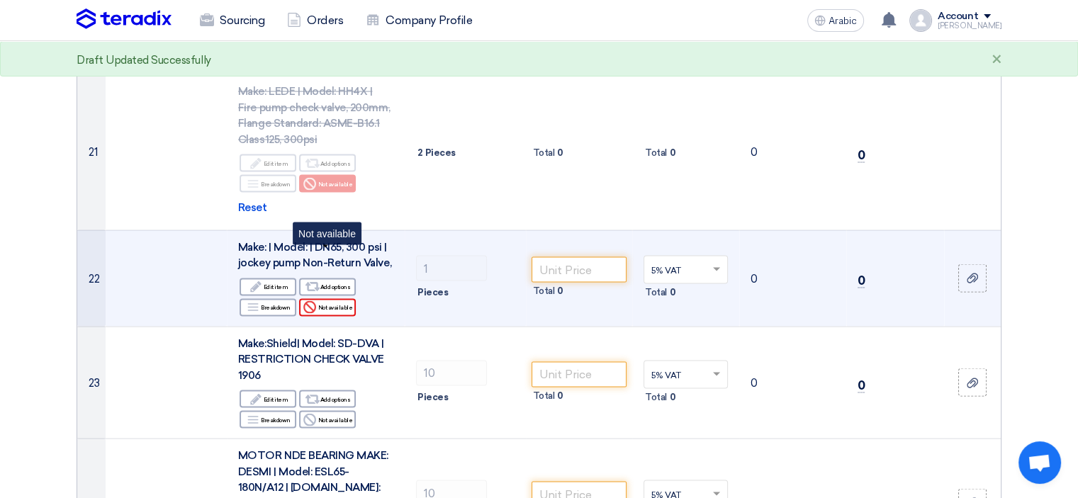
click at [335, 304] on font "Not available" at bounding box center [335, 307] width 35 height 7
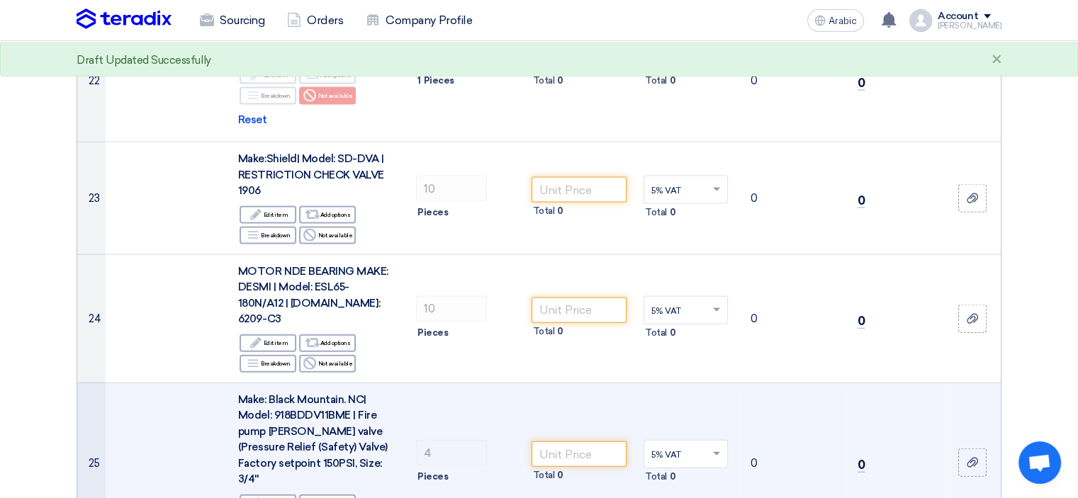
scroll to position [3048, 0]
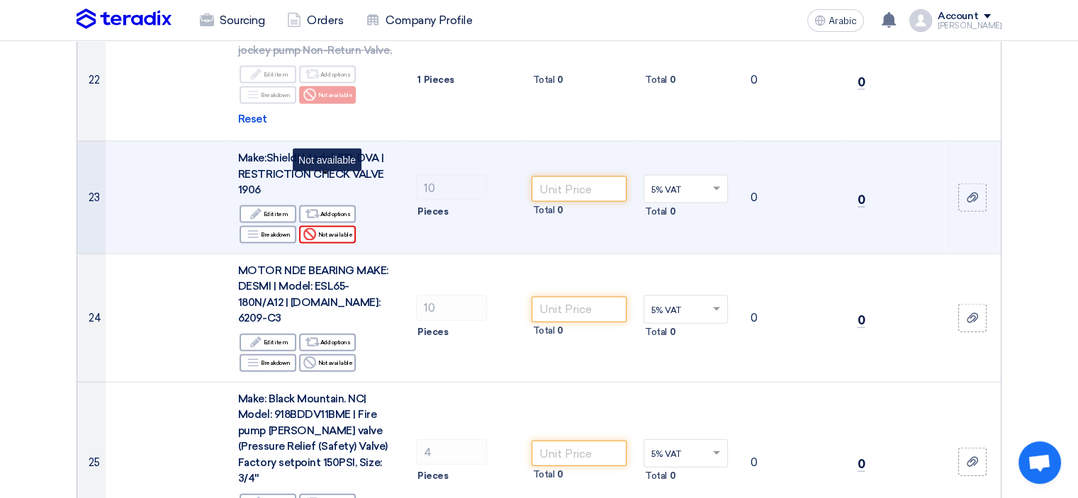
click at [332, 231] on font "Not available" at bounding box center [335, 234] width 35 height 7
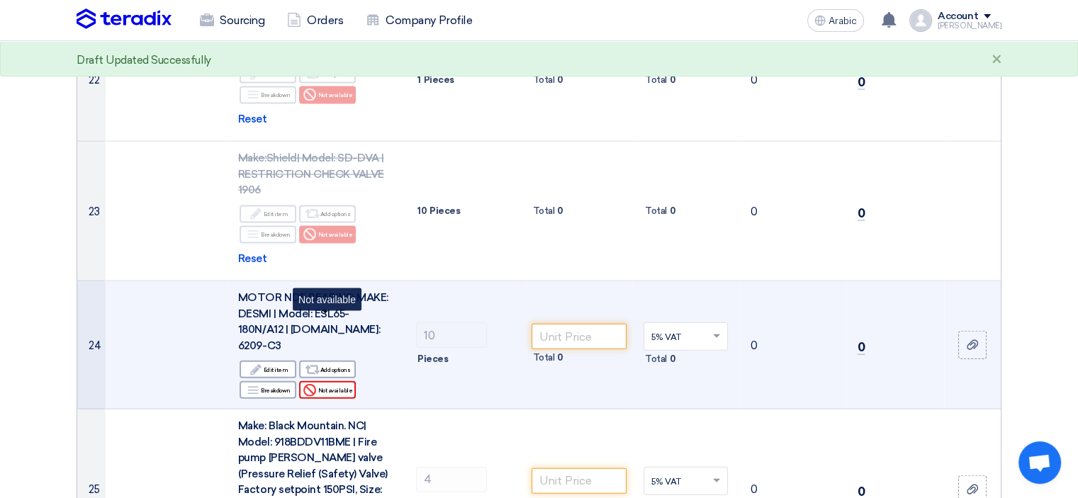
click at [346, 387] on font "Not available" at bounding box center [335, 390] width 35 height 7
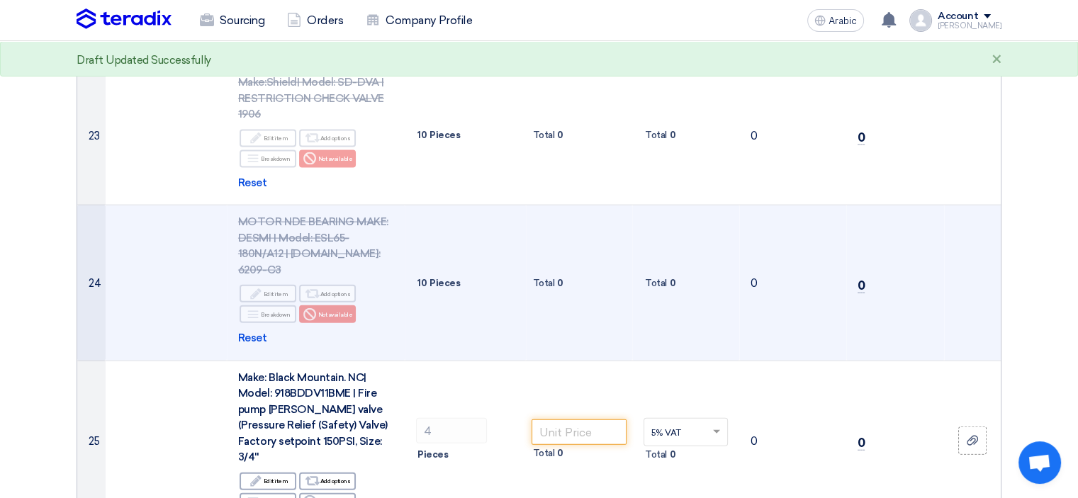
scroll to position [3261, 0]
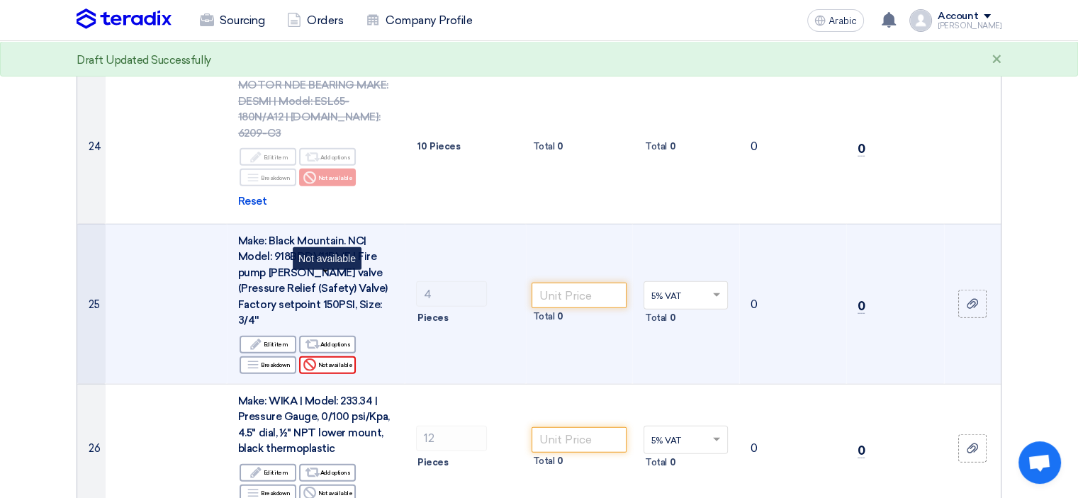
click at [343, 362] on font "Not available" at bounding box center [335, 365] width 35 height 7
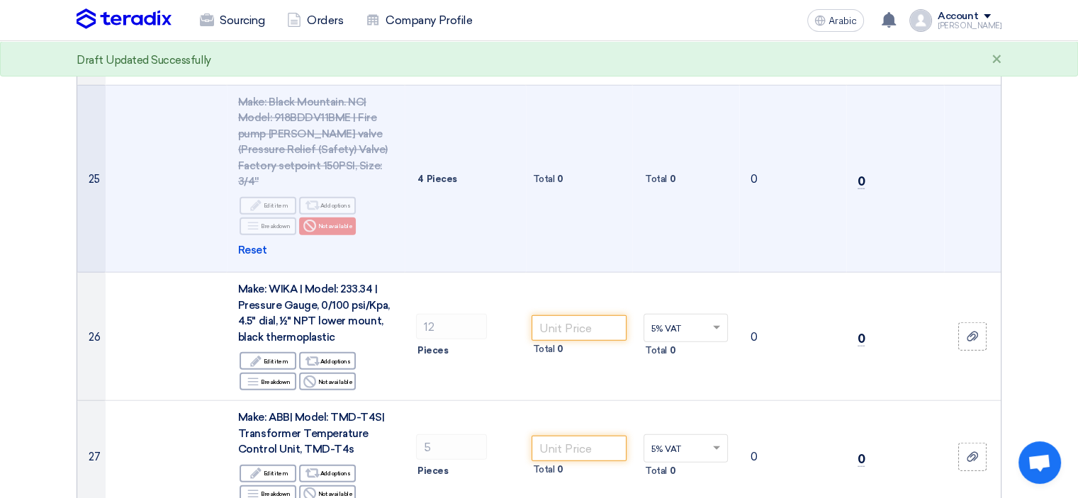
scroll to position [3403, 0]
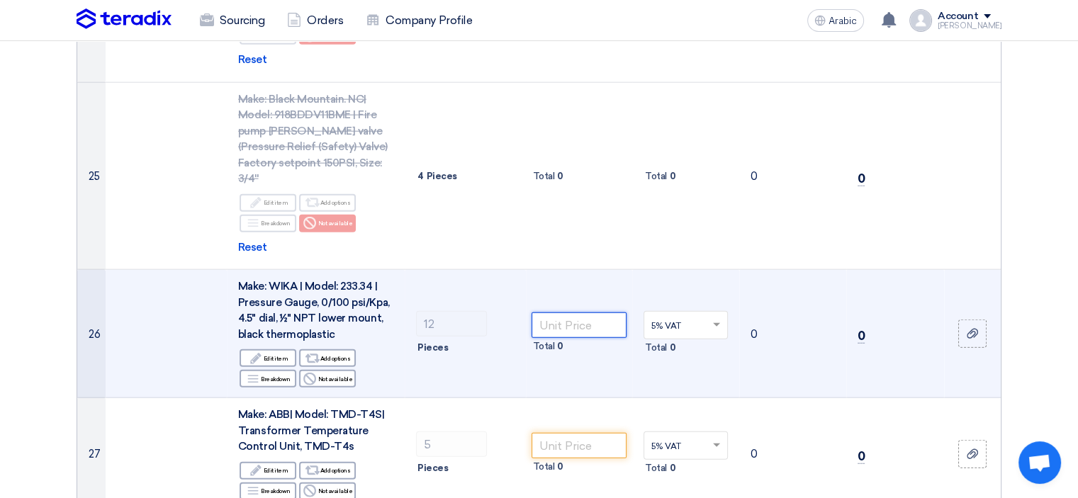
click at [578, 313] on input "number" at bounding box center [580, 326] width 96 height 26
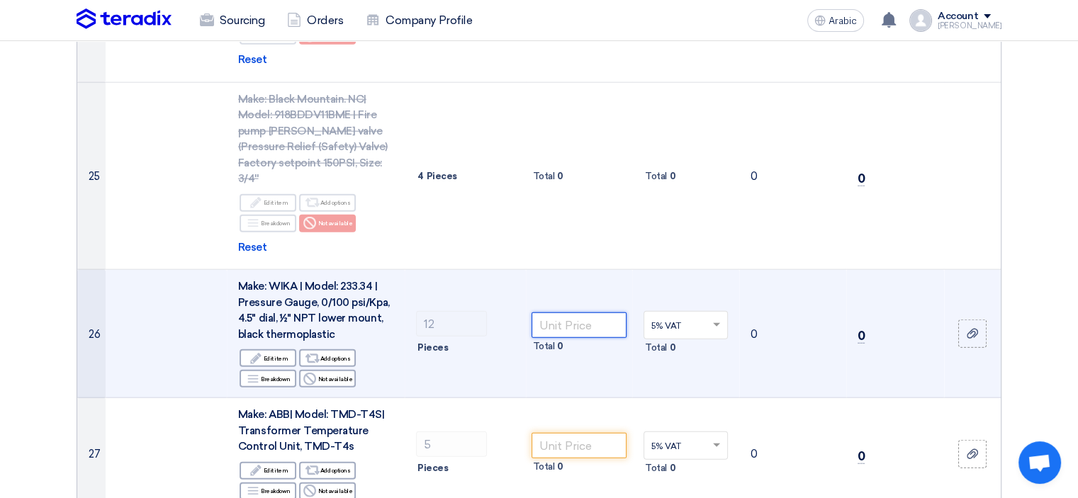
click at [602, 313] on input "number" at bounding box center [580, 326] width 96 height 26
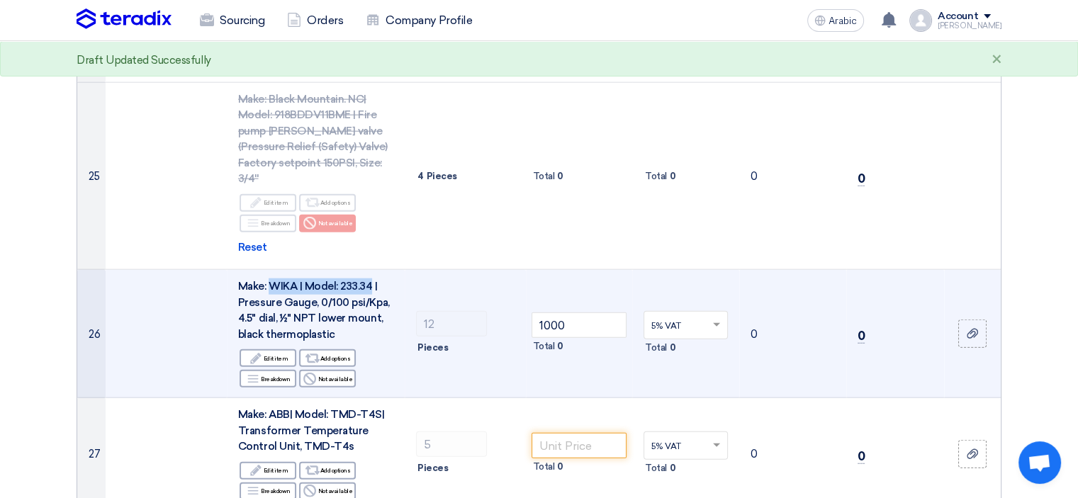
drag, startPoint x: 371, startPoint y: 201, endPoint x: 273, endPoint y: 196, distance: 98.7
click at [273, 280] on font "Make: WIKA | Model: 233.34 | Pressure Gauge, 0/100 psi/Kpa, 4.5" dial, ½" NPT l…" at bounding box center [314, 310] width 152 height 61
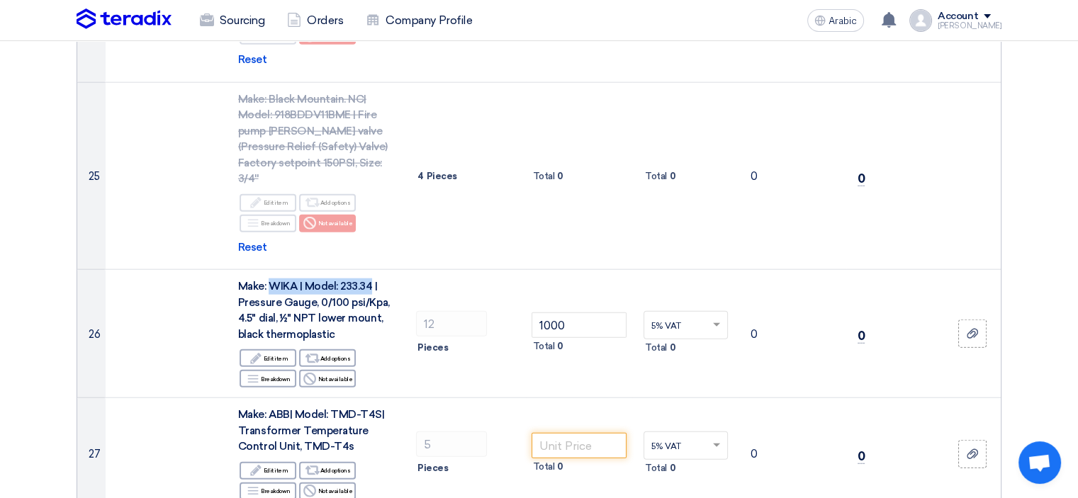
copy font "WIKA | Model: 233.34"
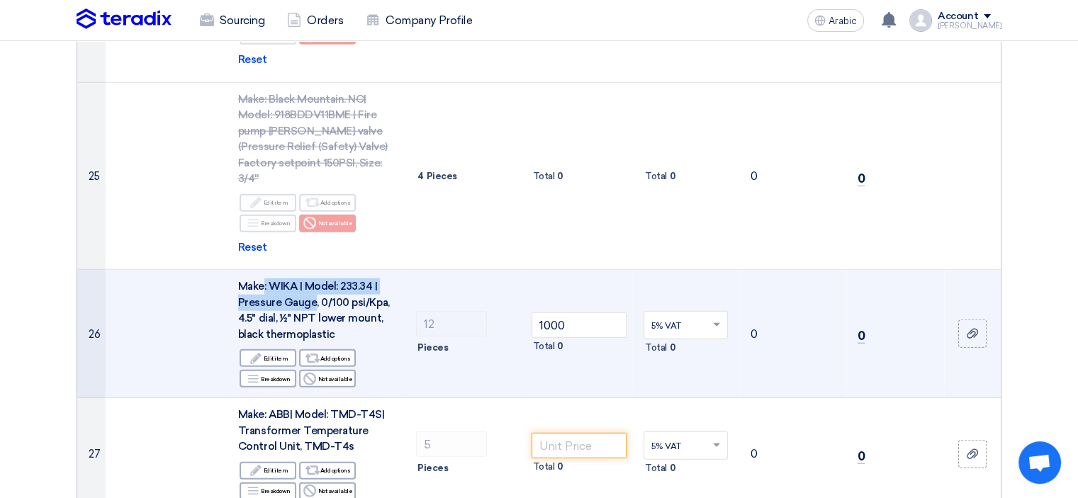
drag, startPoint x: 264, startPoint y: 203, endPoint x: 312, endPoint y: 219, distance: 50.0
click at [312, 280] on font "Make: WIKA | Model: 233.34 | Pressure Gauge, 0/100 psi/Kpa, 4.5" dial, ½" NPT l…" at bounding box center [314, 310] width 152 height 61
copy font ": WIKA | Model: 233.34 | Pressure Gauge"
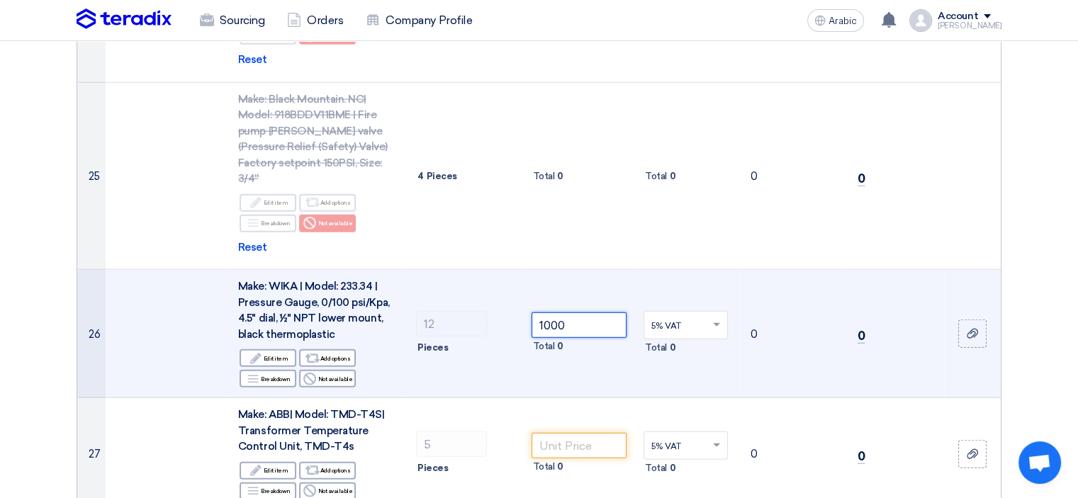
click at [551, 313] on input "1000" at bounding box center [580, 326] width 96 height 26
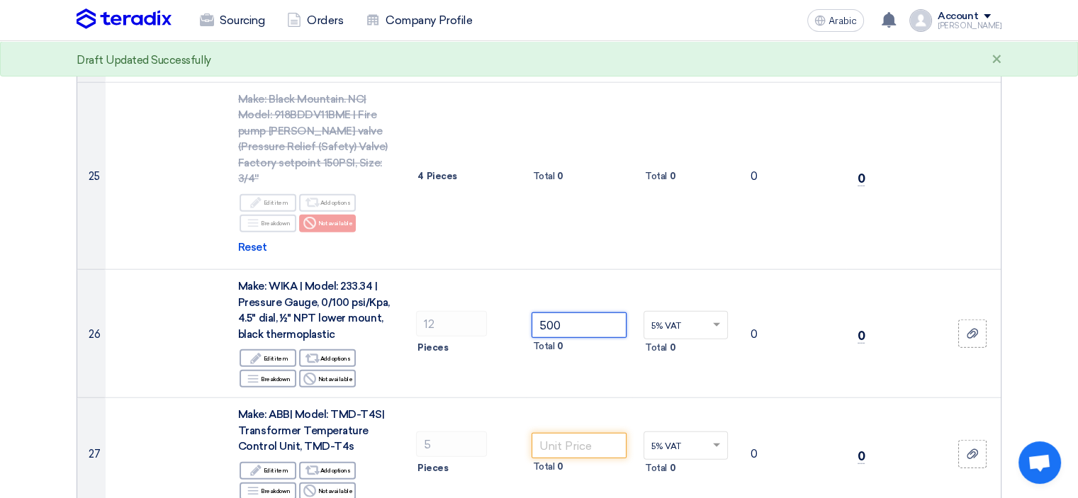
type input "500"
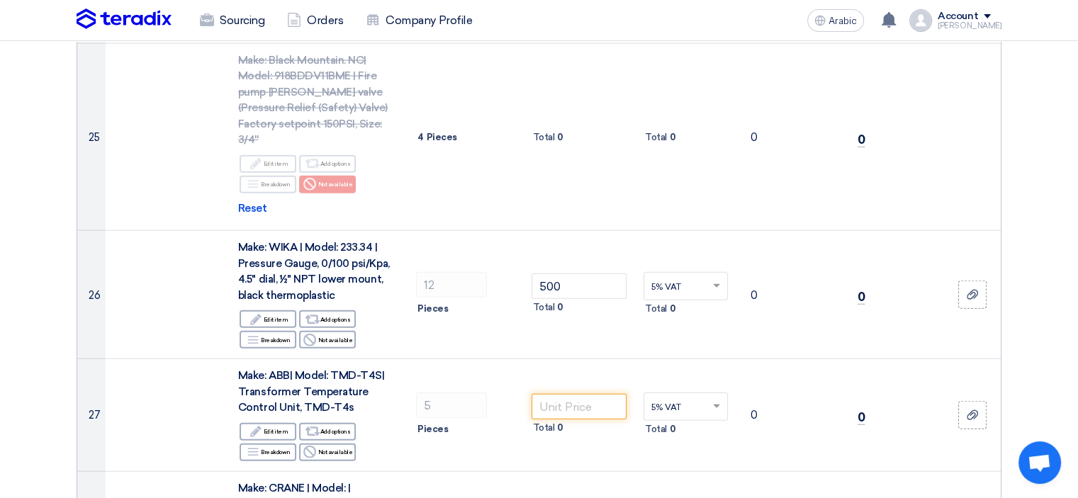
scroll to position [3615, 0]
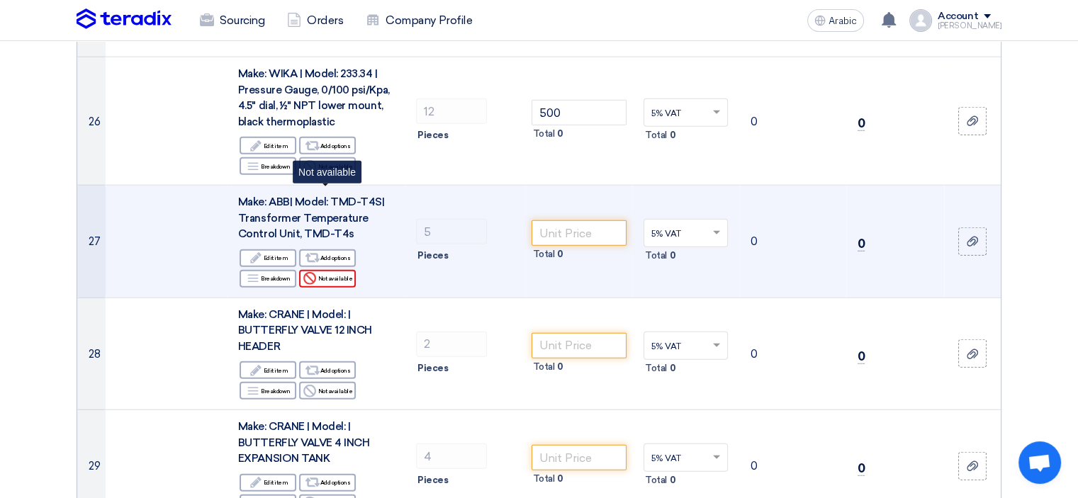
click at [347, 275] on font "Not available" at bounding box center [335, 278] width 35 height 7
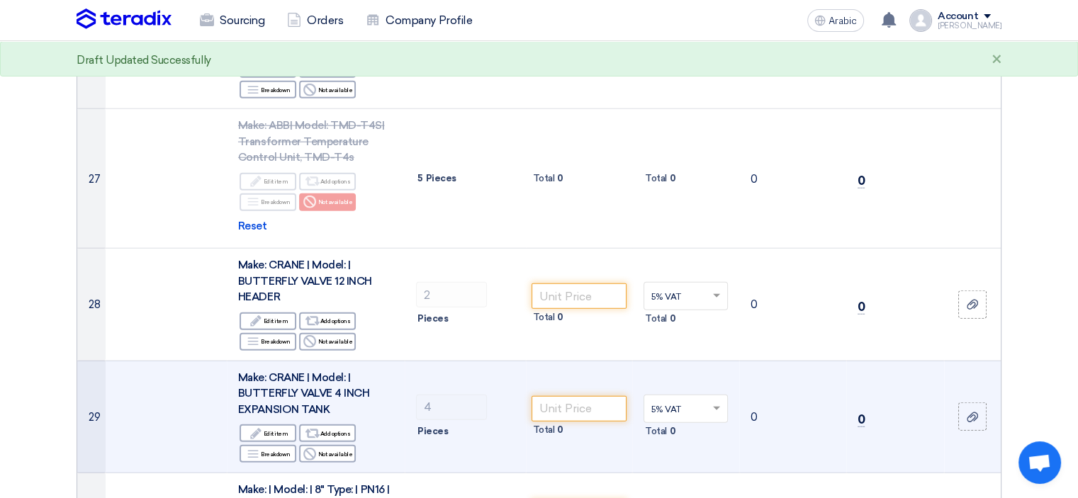
scroll to position [3757, 0]
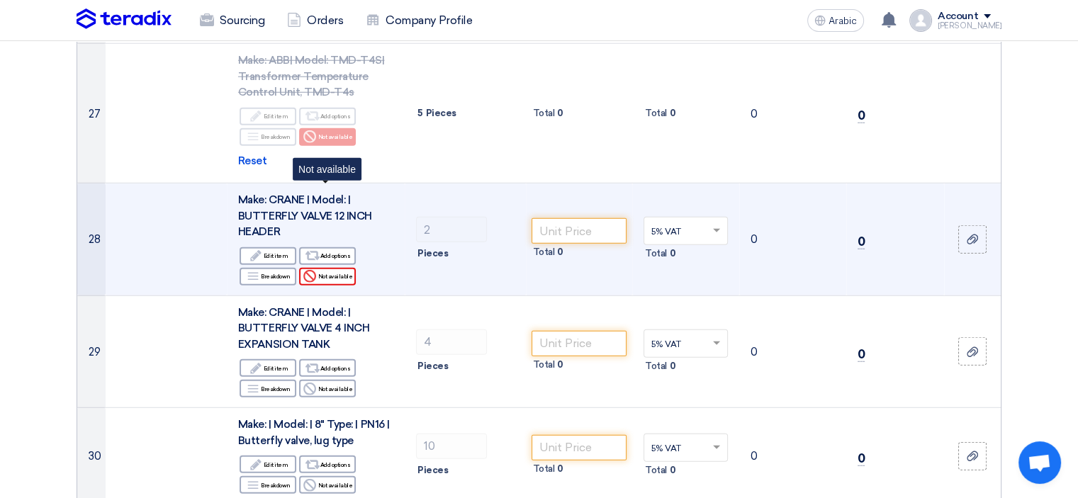
click at [338, 273] on font "Not available" at bounding box center [335, 276] width 35 height 7
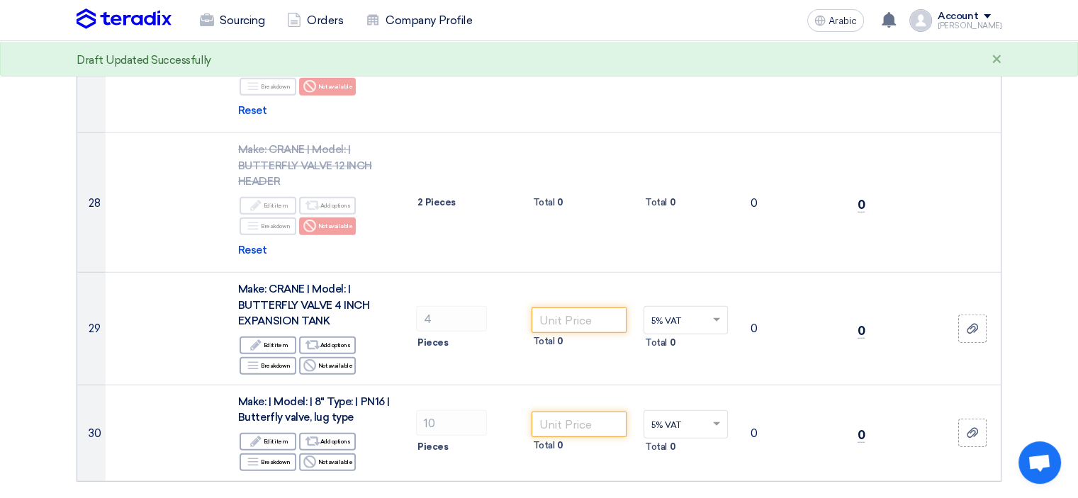
scroll to position [3828, 0]
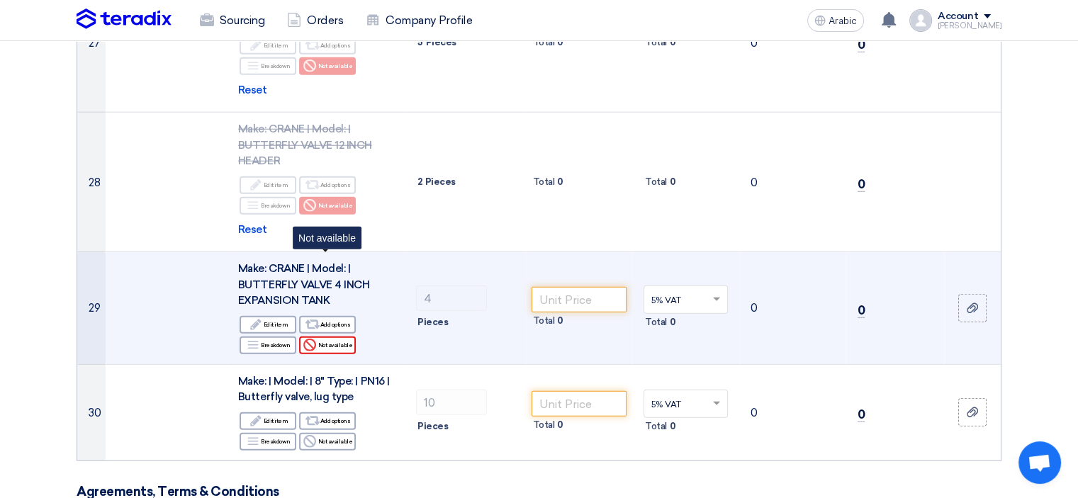
click at [337, 342] on font "Not available" at bounding box center [335, 345] width 35 height 7
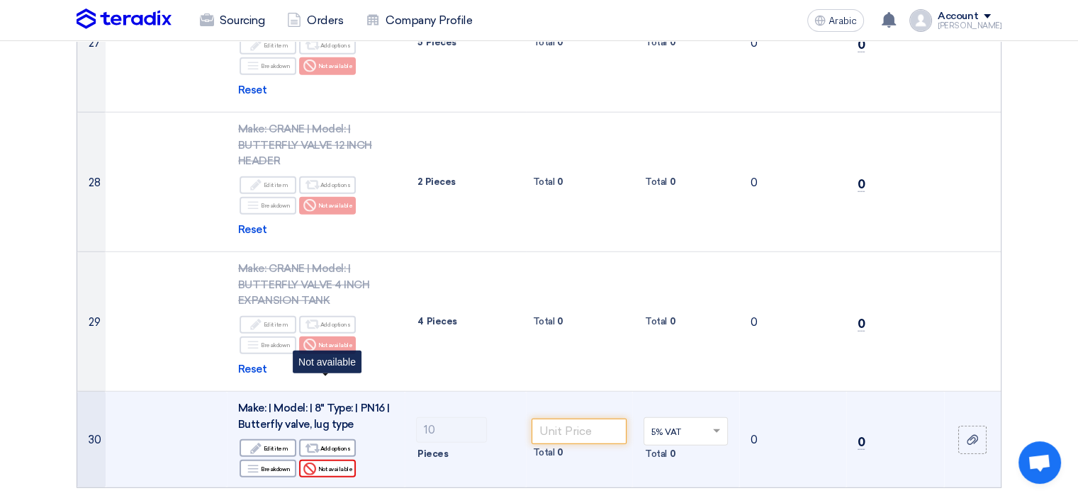
click at [330, 464] on font "Not available" at bounding box center [335, 469] width 35 height 11
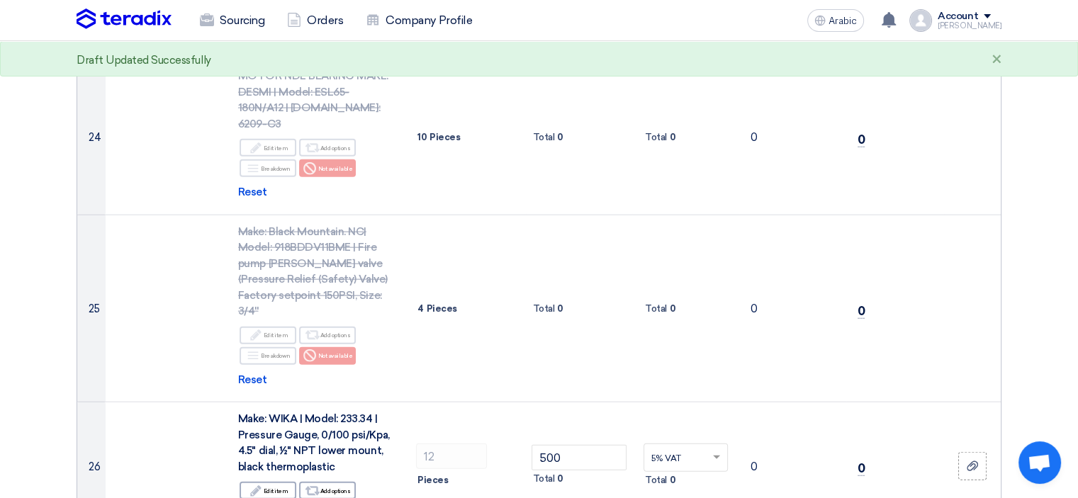
scroll to position [3261, 0]
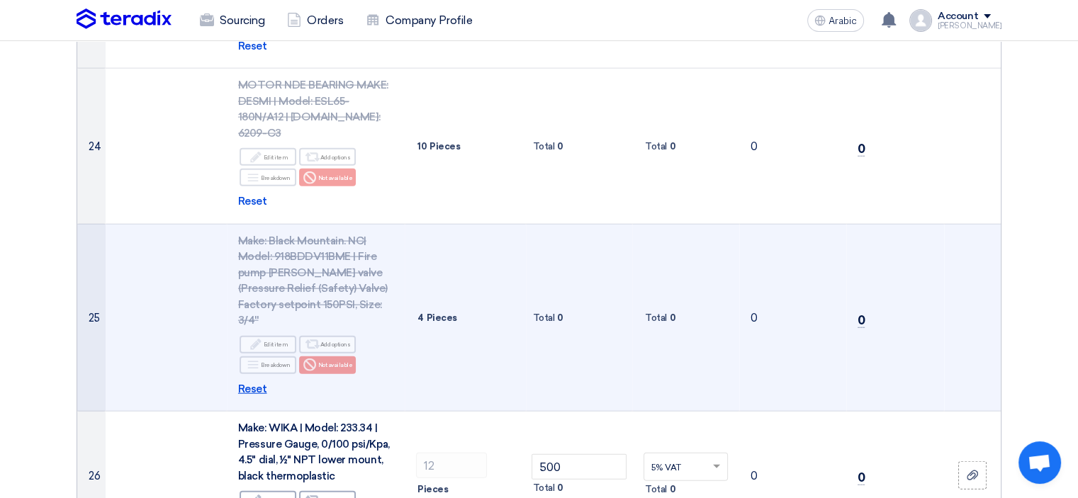
click at [260, 383] on font "Reset" at bounding box center [252, 389] width 29 height 13
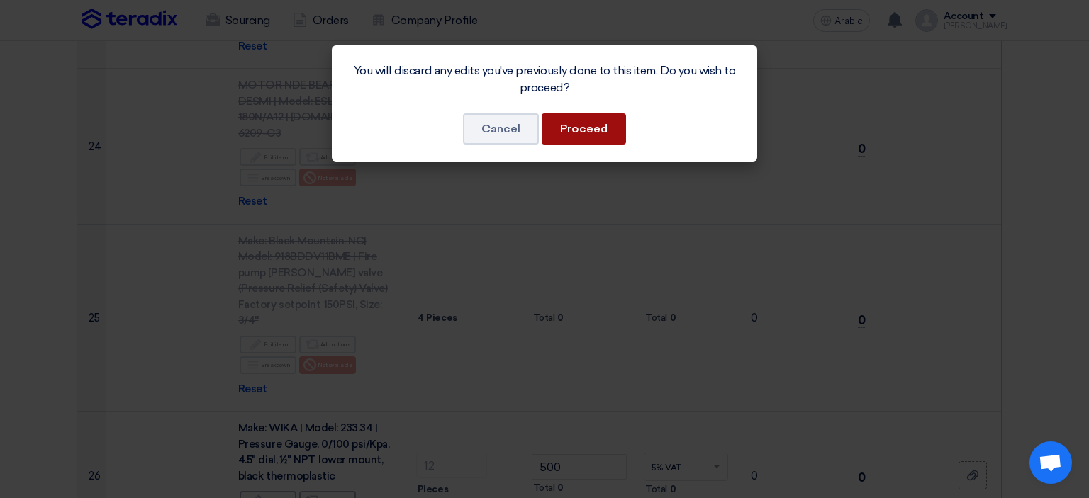
click at [595, 123] on font "Proceed" at bounding box center [583, 128] width 47 height 13
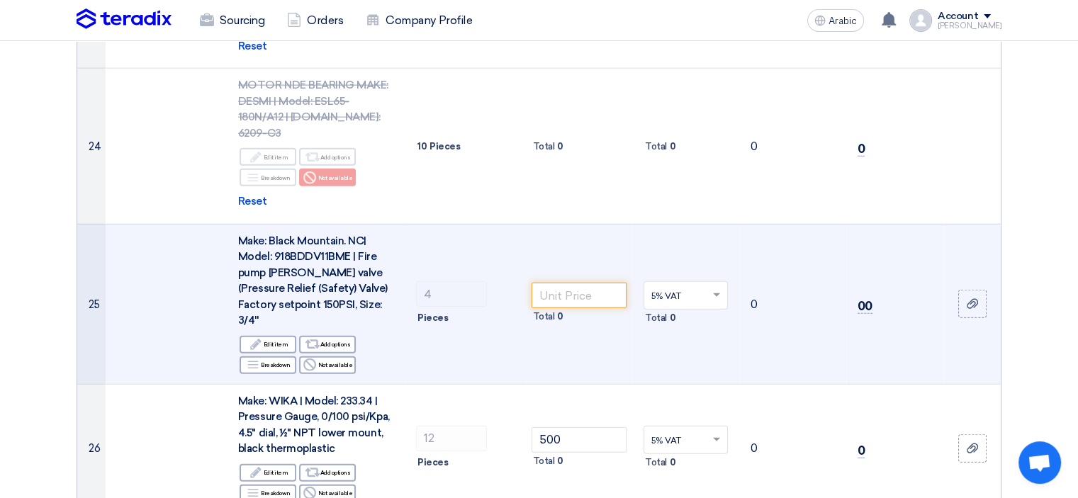
click at [425, 274] on td "4 Pieces" at bounding box center [465, 304] width 121 height 160
click at [580, 283] on input "number" at bounding box center [580, 296] width 96 height 26
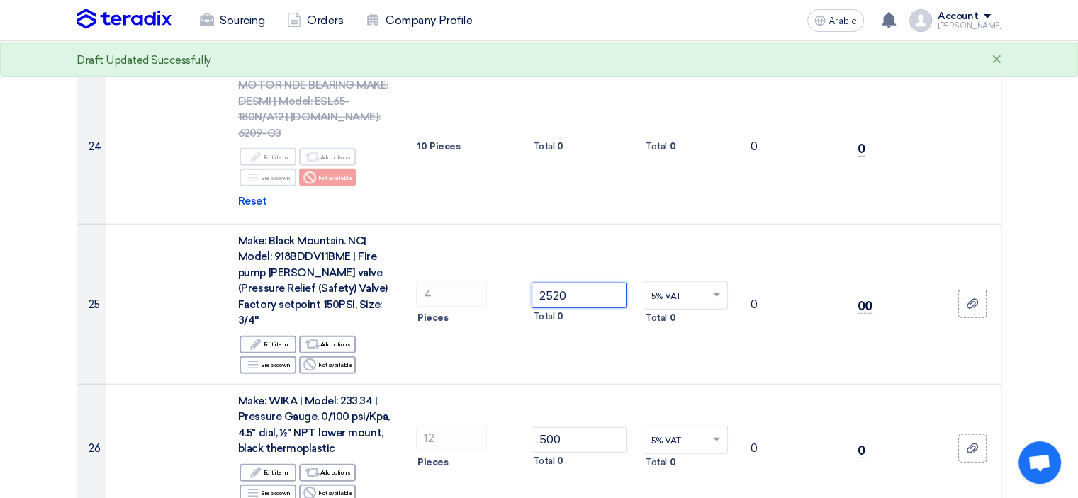
type input "2520"
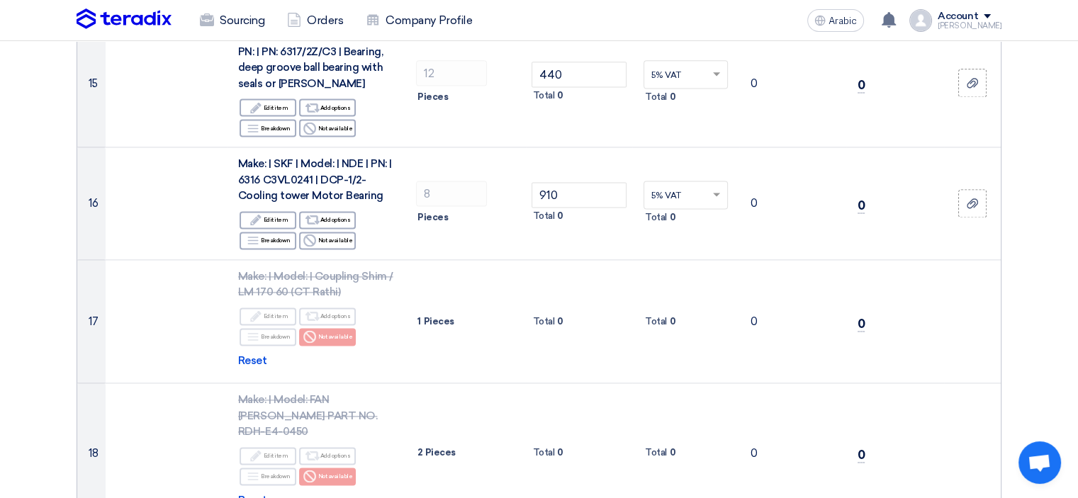
scroll to position [1914, 0]
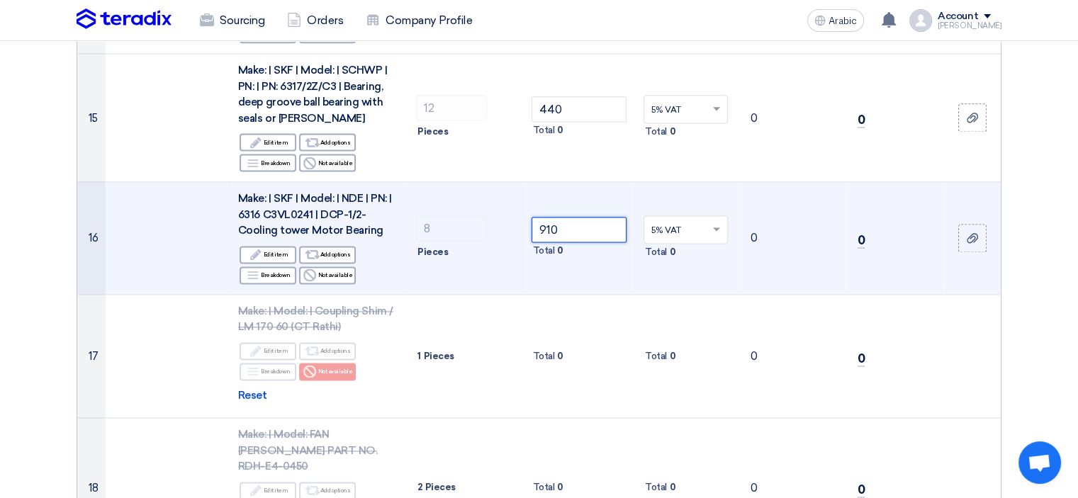
drag, startPoint x: 578, startPoint y: 191, endPoint x: 520, endPoint y: 191, distance: 58.1
click at [520, 191] on tr "16 Make: | SKF | Model: | NDE | PN: | 6316 C3VL0241 | DCP-1/2-Cooling tower Mot…" at bounding box center [539, 238] width 924 height 113
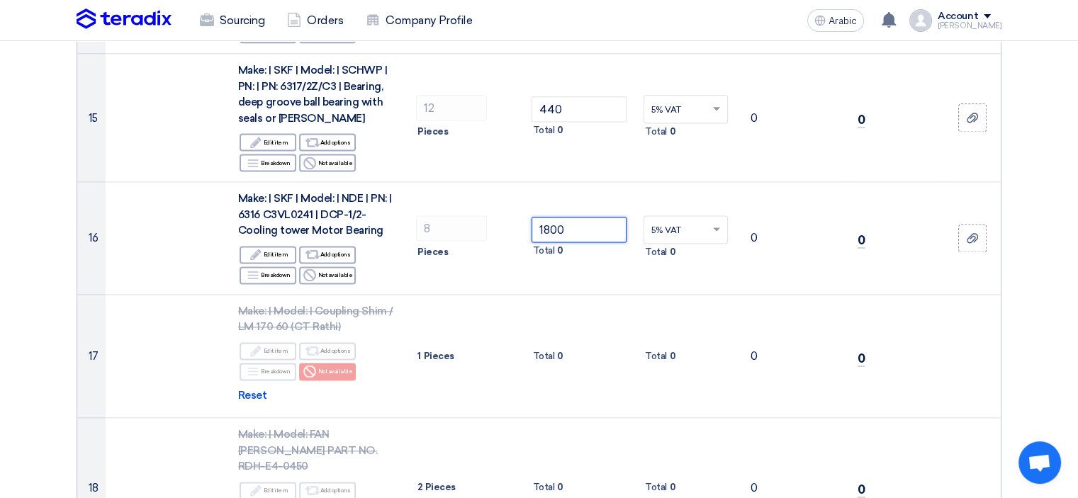
type input "1800"
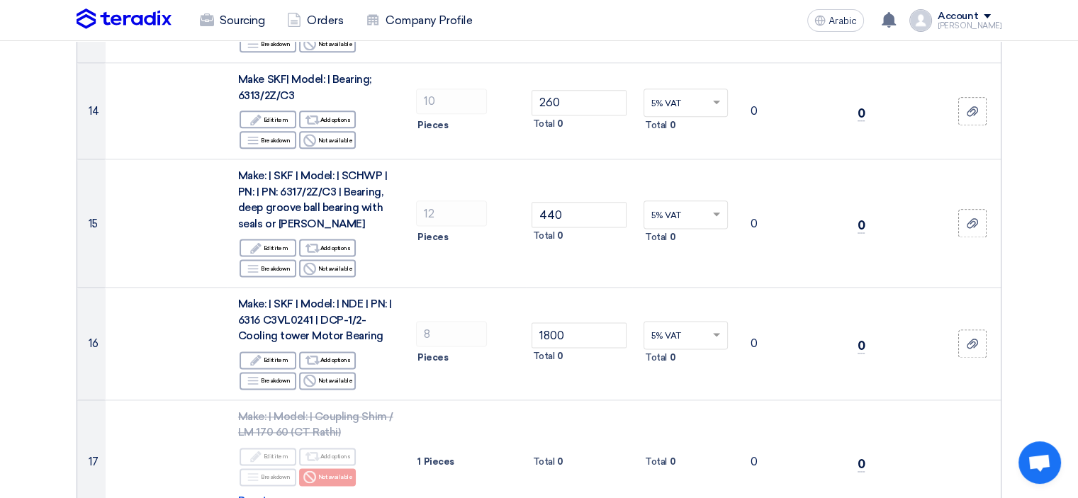
scroll to position [1796, 0]
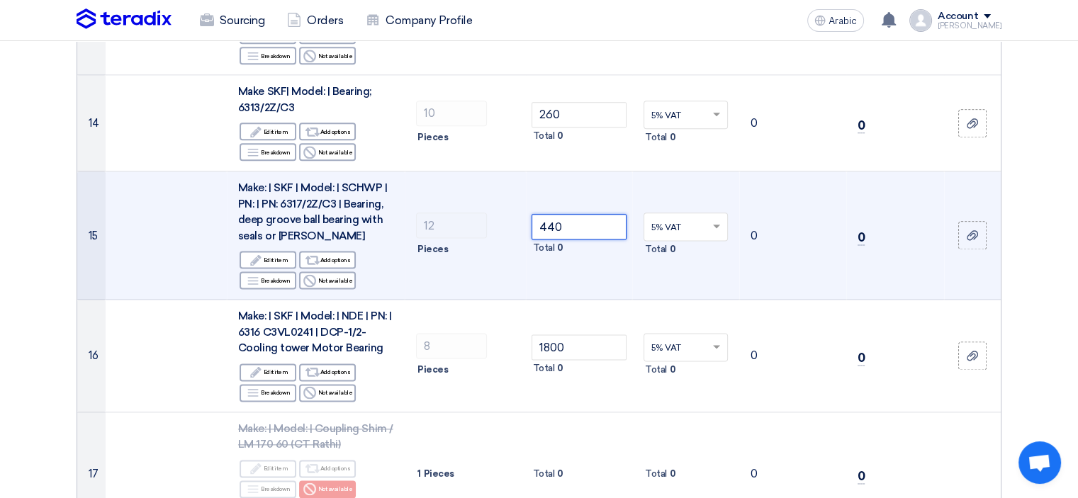
click at [552, 214] on input "440" at bounding box center [580, 227] width 96 height 26
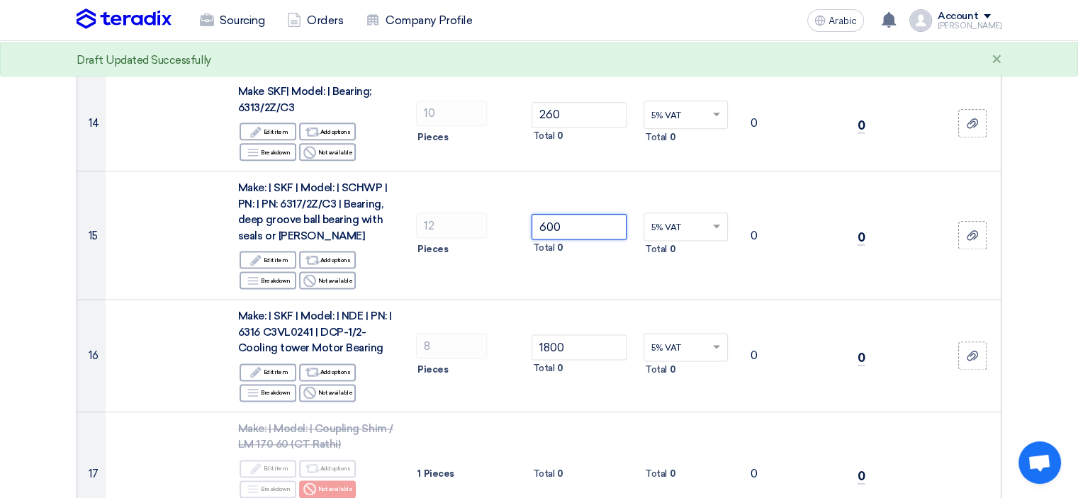
type input "600"
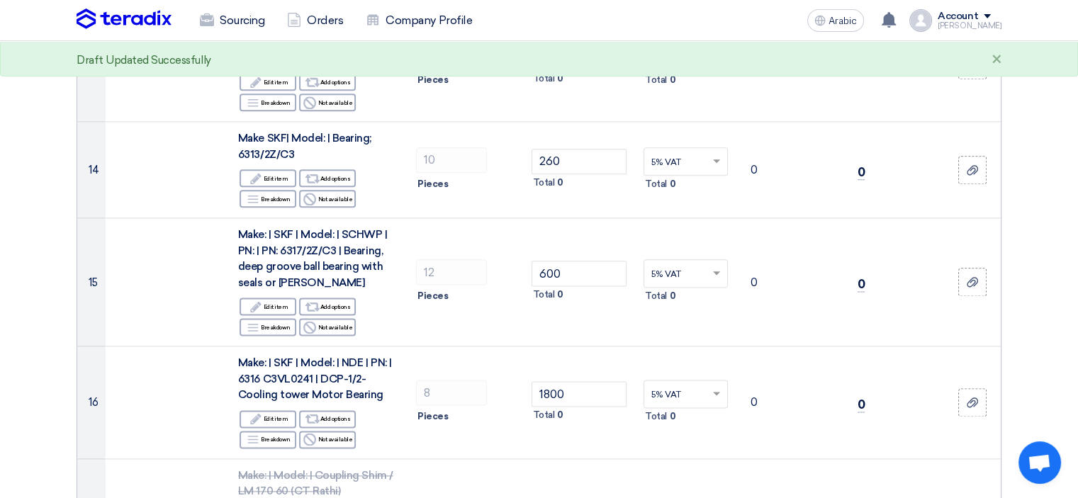
scroll to position [1725, 0]
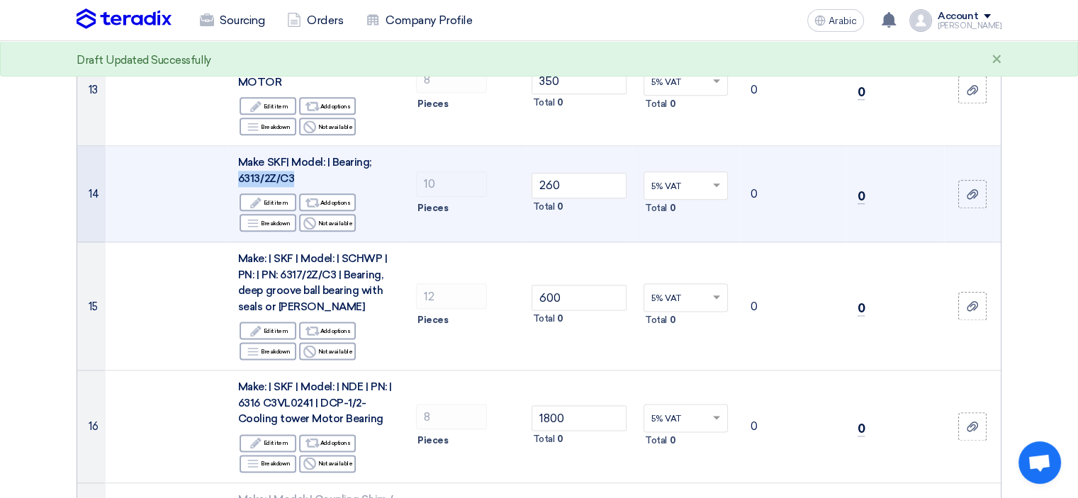
drag, startPoint x: 273, startPoint y: 144, endPoint x: 234, endPoint y: 144, distance: 39.0
click at [234, 146] on td "Make SKF| Model: | Bearing; 6313/2Z/C3 Edit Edit item Alternative Add options B…" at bounding box center [316, 194] width 178 height 96
copy font "6313/2Z/C3"
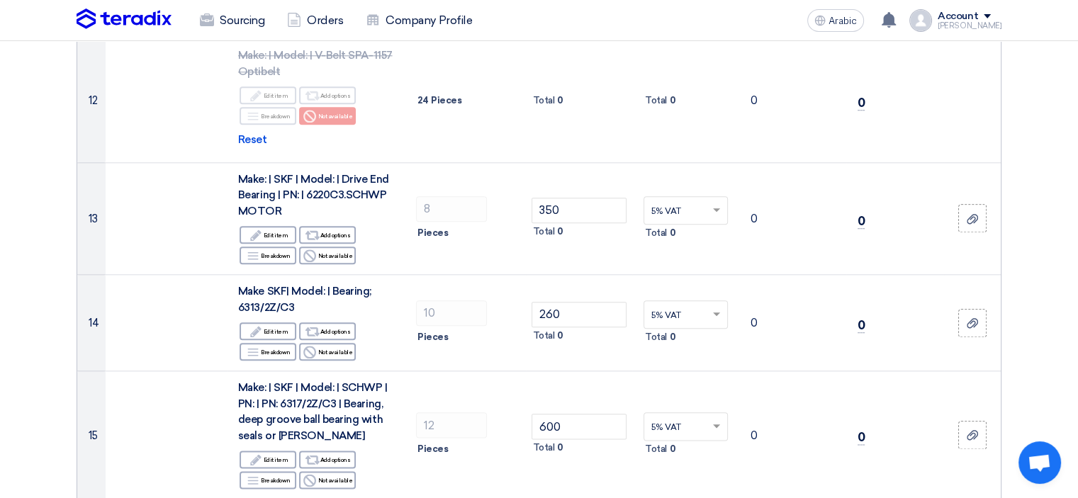
scroll to position [1584, 0]
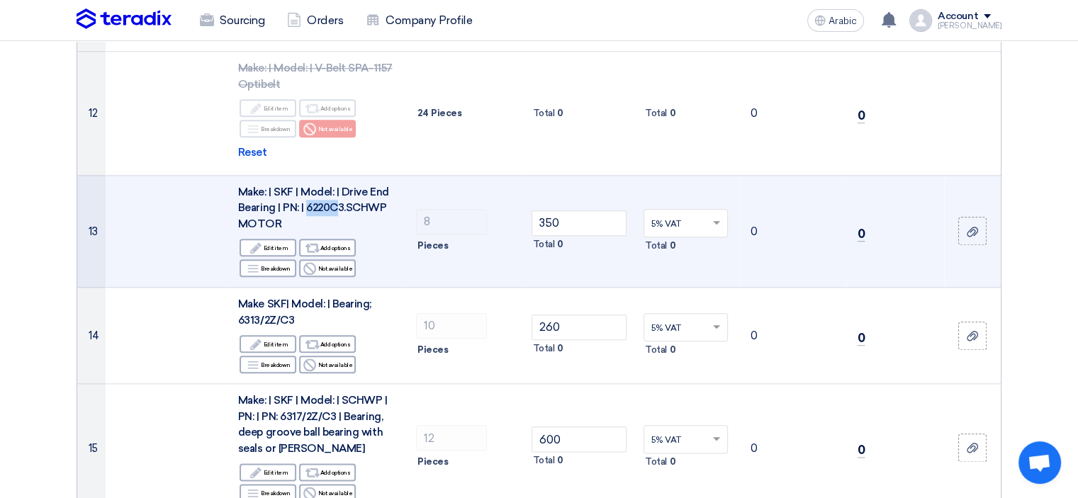
drag, startPoint x: 338, startPoint y: 173, endPoint x: 306, endPoint y: 173, distance: 31.9
click at [306, 186] on font "Make: | SKF | Model: | Drive End Bearing | PN: | 6220C3.SCHWP MOTOR" at bounding box center [313, 208] width 151 height 45
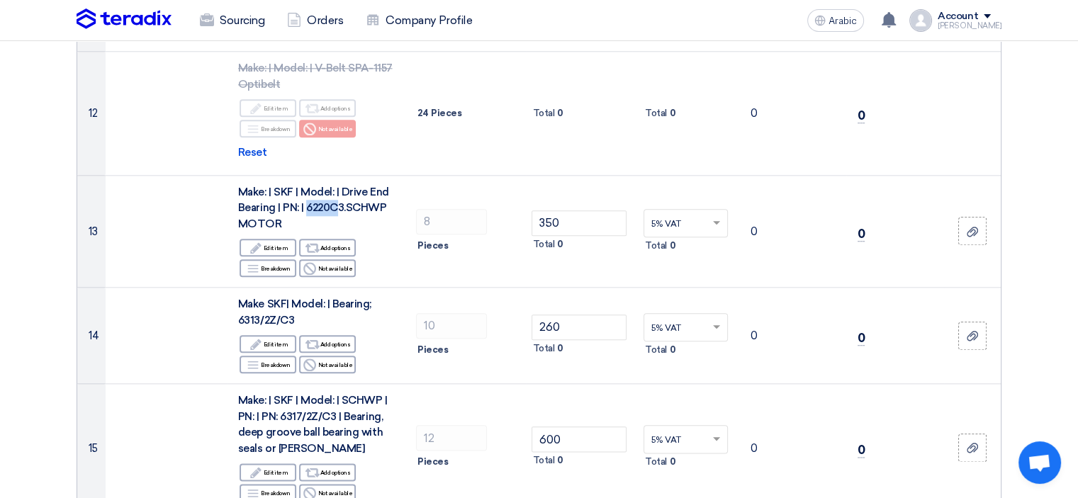
copy font "6220C"
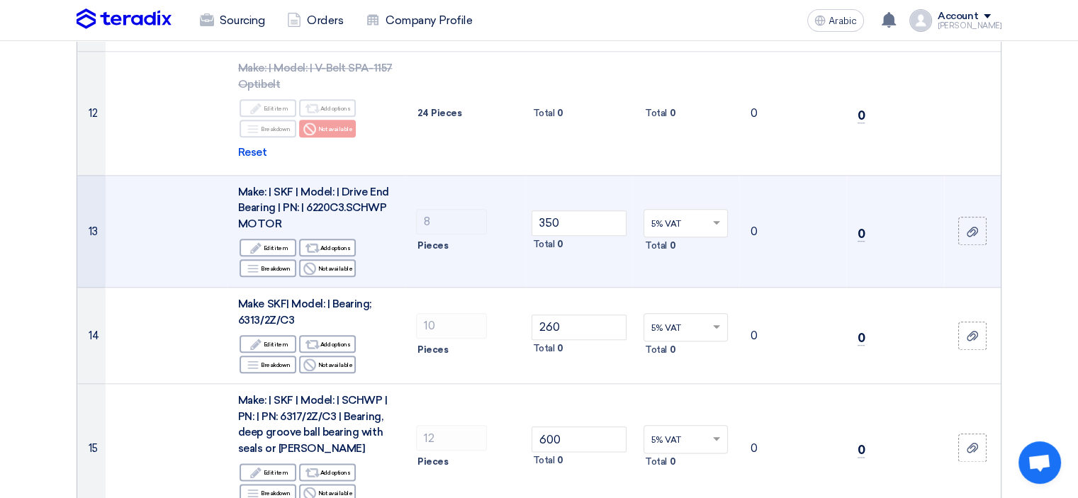
click at [351, 186] on font "Make: | SKF | Model: | Drive End Bearing | PN: | 6220C3.SCHWP MOTOR" at bounding box center [313, 208] width 151 height 45
drag, startPoint x: 340, startPoint y: 175, endPoint x: 306, endPoint y: 174, distance: 34.1
click at [306, 186] on font "Make: | SKF | Model: | Drive End Bearing | PN: | 6220C3.SCHWP MOTOR" at bounding box center [313, 208] width 151 height 45
copy font "6220C3"
click at [552, 211] on input "350" at bounding box center [580, 224] width 96 height 26
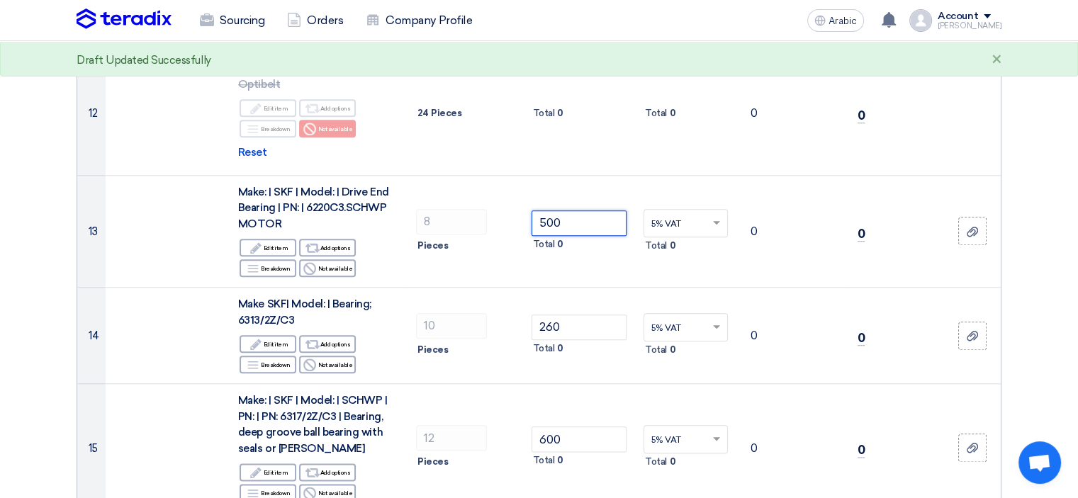
type input "500"
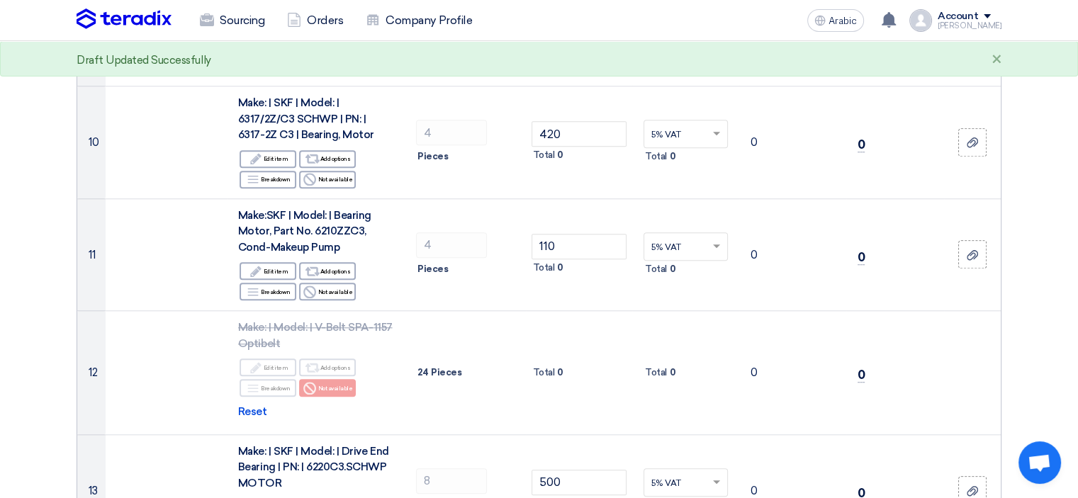
scroll to position [1300, 0]
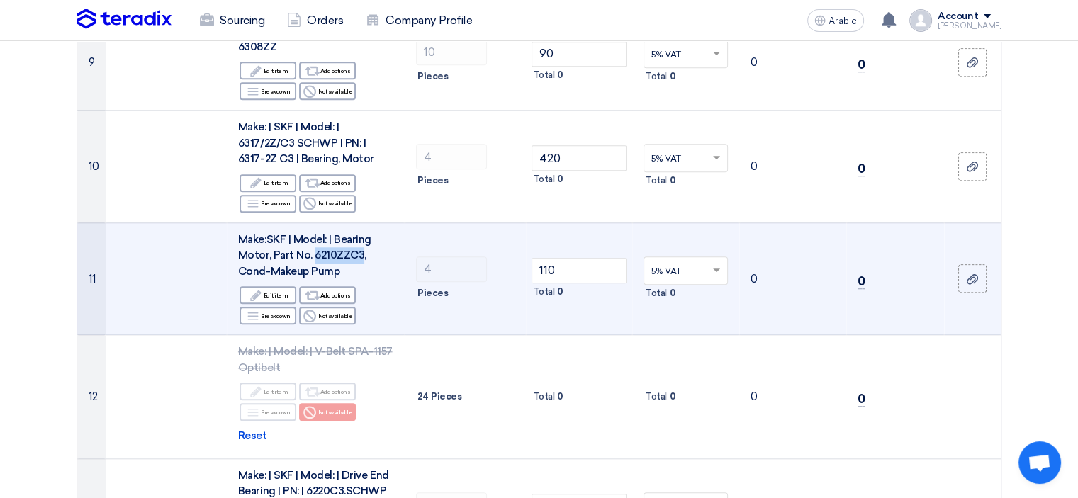
drag, startPoint x: 359, startPoint y: 220, endPoint x: 313, endPoint y: 220, distance: 46.8
click at [313, 233] on font "Make:SKF | Model: | Bearing Motor, Part No. 6210ZZC3, Cond-Makeup Pump" at bounding box center [304, 255] width 133 height 45
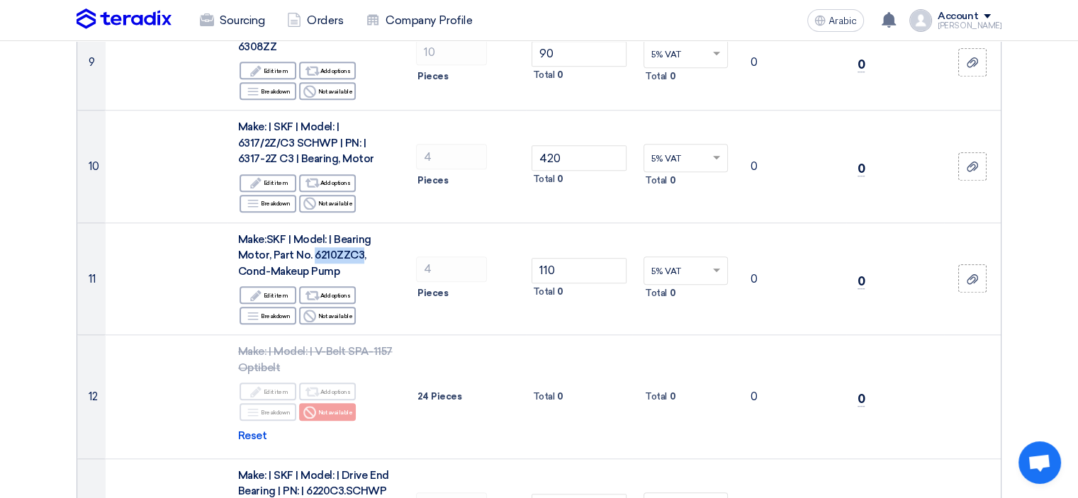
copy font "6210ZZC3"
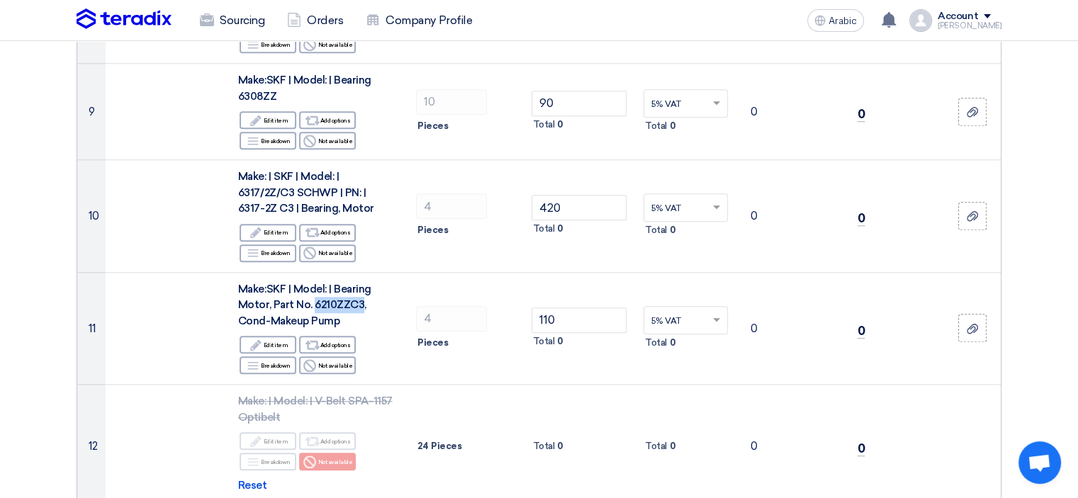
scroll to position [1229, 0]
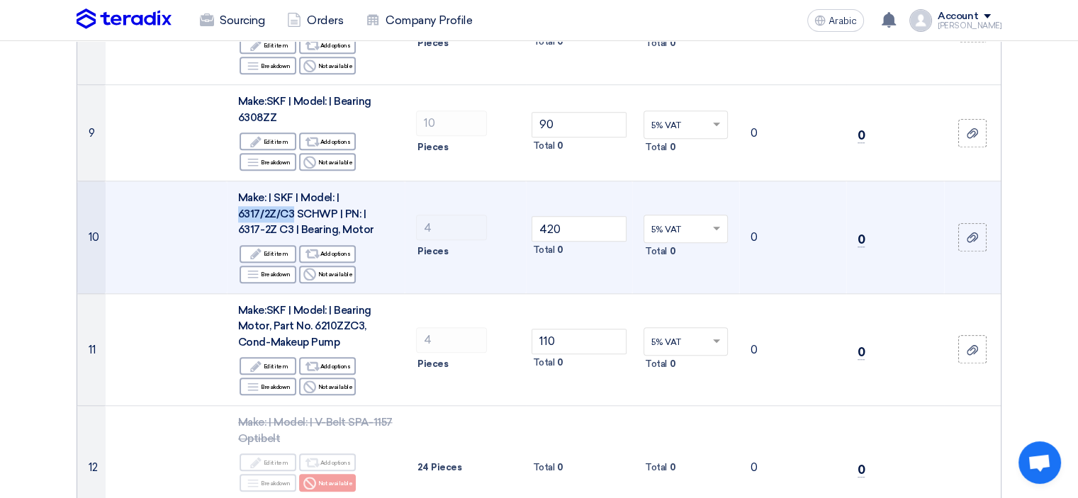
drag, startPoint x: 292, startPoint y: 178, endPoint x: 238, endPoint y: 177, distance: 53.9
click at [238, 191] on font "Make: | SKF | Model: | 6317/2Z/C3 SCHWP | PN: | 6317-2Z C3 | Bearing, Motor" at bounding box center [306, 213] width 136 height 45
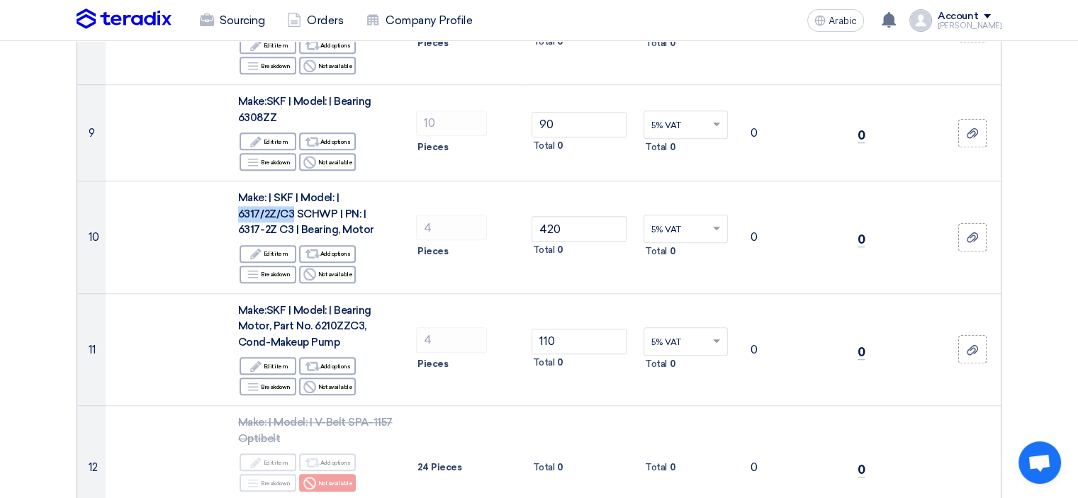
copy font "6317/2Z/C3"
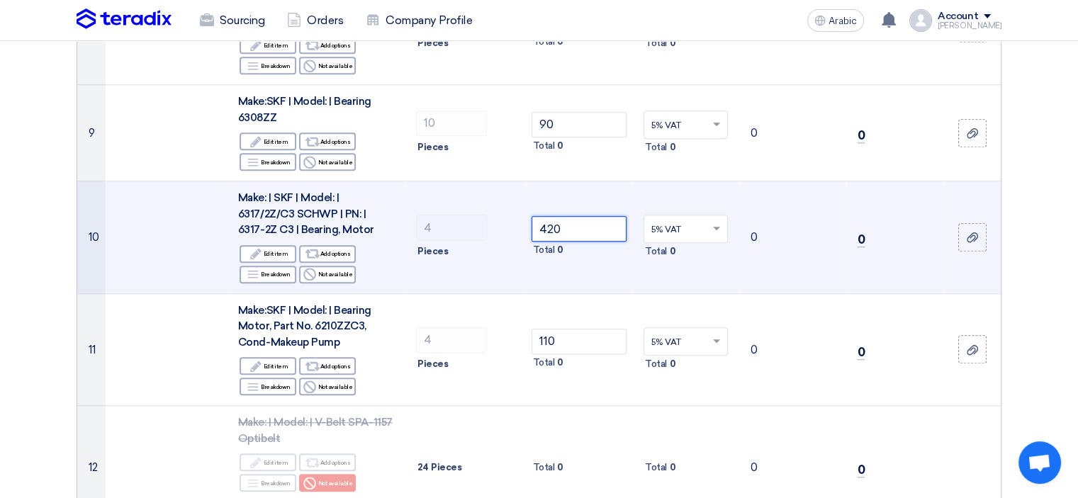
click at [550, 216] on input "420" at bounding box center [580, 229] width 96 height 26
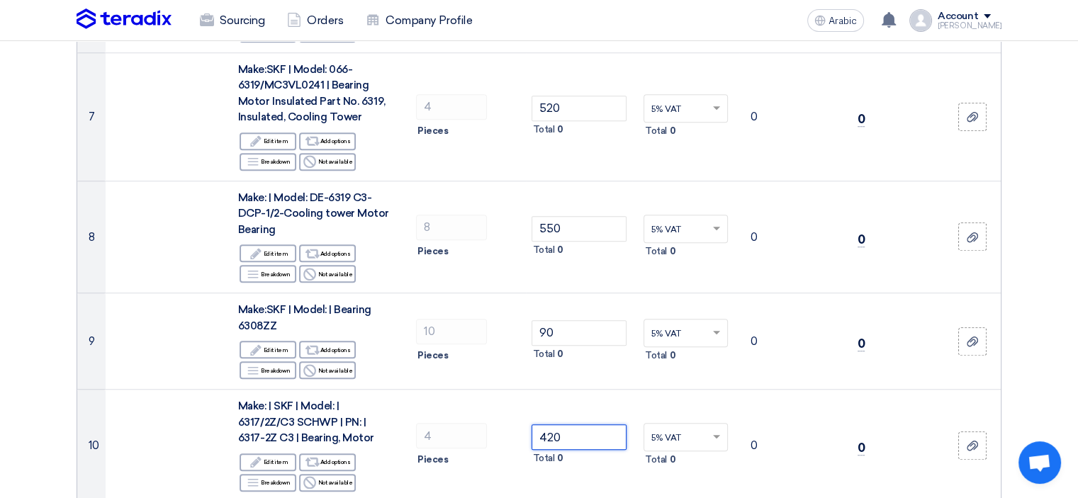
scroll to position [1017, 0]
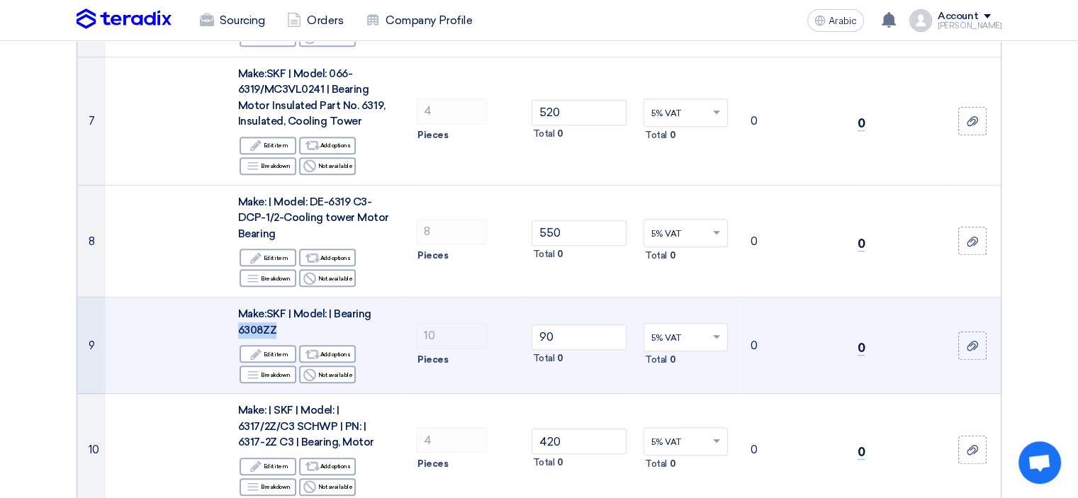
drag, startPoint x: 286, startPoint y: 296, endPoint x: 238, endPoint y: 294, distance: 47.5
click at [238, 306] on div "Make:SKF | Model: | Bearing 6308ZZ" at bounding box center [315, 322] width 155 height 32
copy font "6308ZZ"
click at [545, 325] on input "90" at bounding box center [580, 338] width 96 height 26
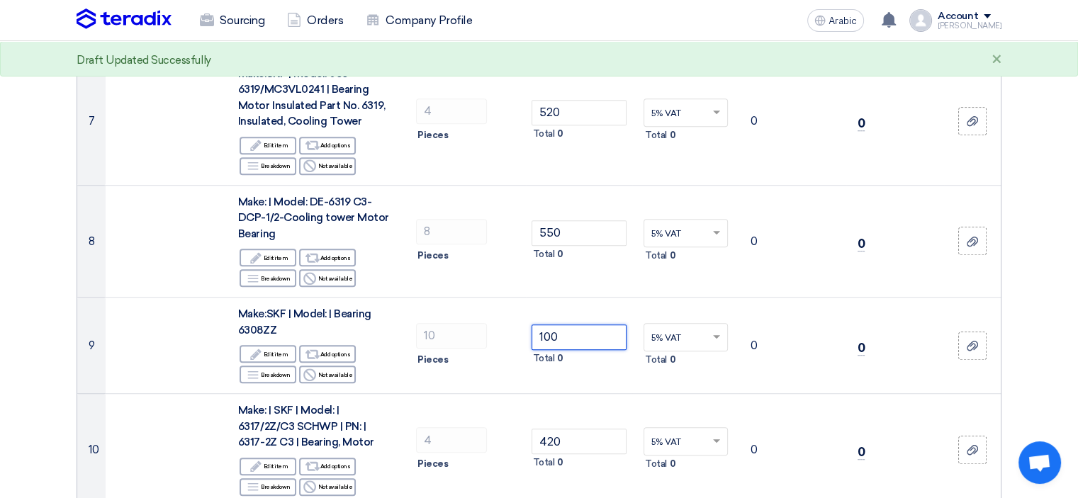
type input "100"
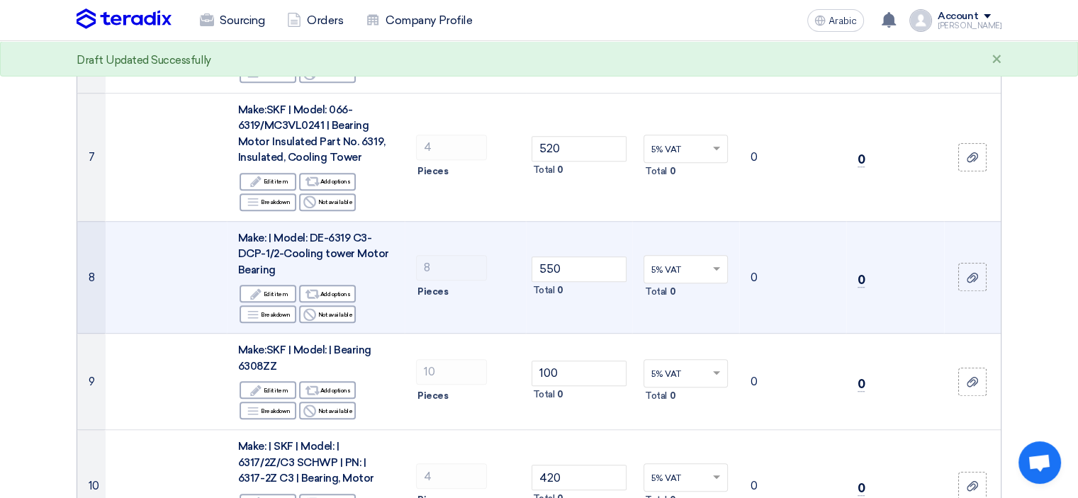
scroll to position [946, 0]
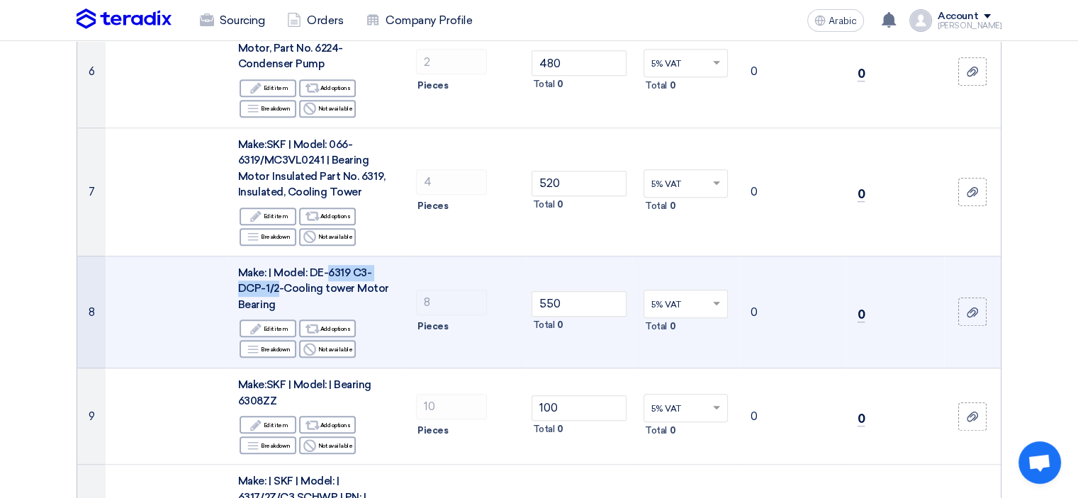
drag, startPoint x: 327, startPoint y: 241, endPoint x: 278, endPoint y: 256, distance: 51.1
click at [278, 267] on font "Make: | Model: DE-6319 C3-DCP-1/2-Cooling tower Motor Bearing" at bounding box center [313, 289] width 151 height 45
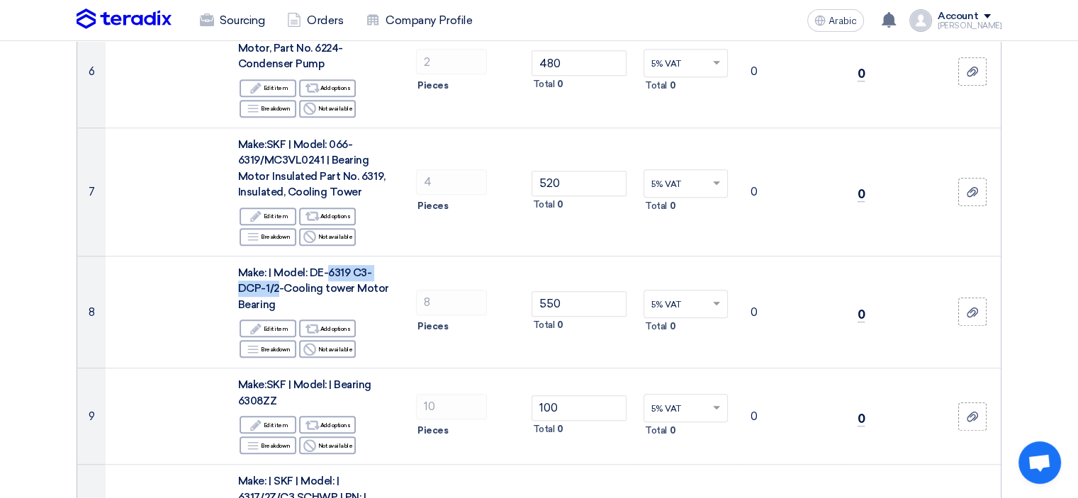
copy font "6319 C3-DCP-1/2"
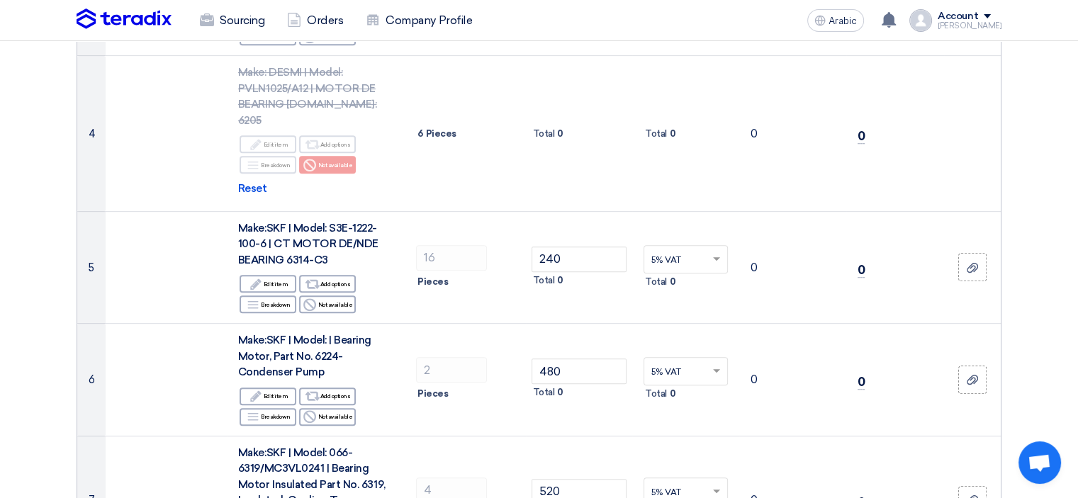
scroll to position [662, 0]
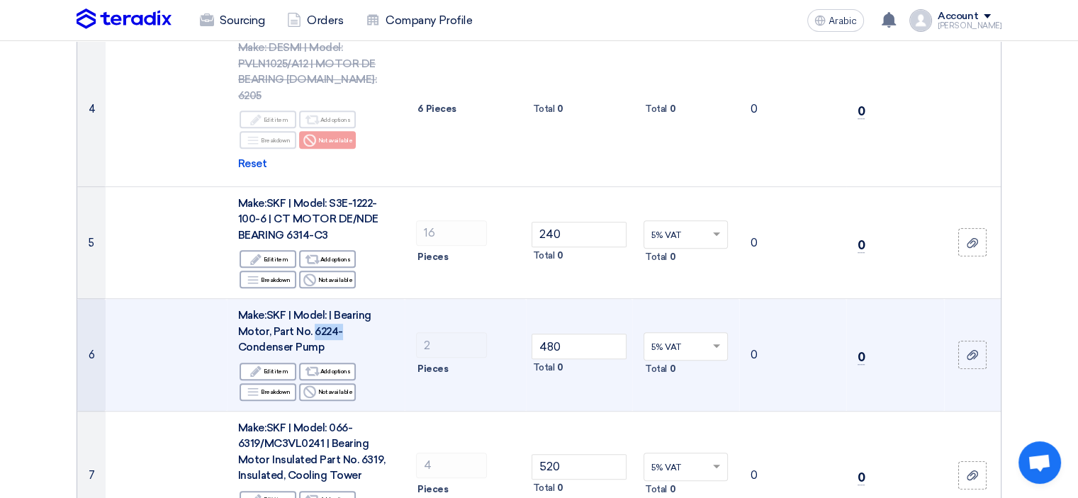
drag, startPoint x: 337, startPoint y: 300, endPoint x: 312, endPoint y: 298, distance: 25.6
click at [312, 309] on font "Make:SKF | Model: | Bearing Motor, Part No. 6224-Condenser Pump" at bounding box center [304, 331] width 133 height 45
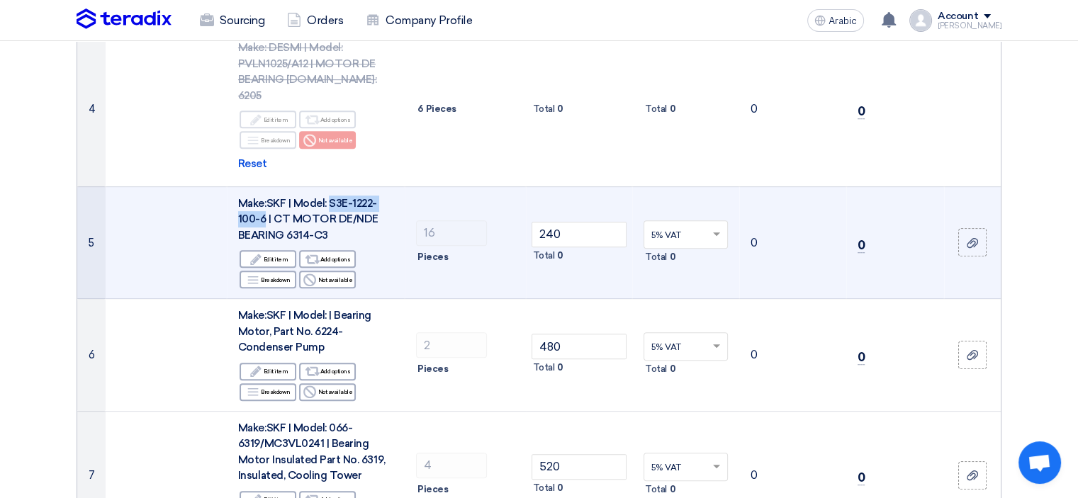
drag, startPoint x: 329, startPoint y: 170, endPoint x: 264, endPoint y: 185, distance: 66.9
click at [264, 197] on font "Make:SKF | Model: S3E-1222-100-6 | CT MOTOR DE/NDE BEARING 6314-C3" at bounding box center [308, 219] width 140 height 45
click at [331, 198] on div "Make:SKF | Model: S3E-1222-100-6 | CT MOTOR DE/NDE BEARING 6314-C3" at bounding box center [315, 220] width 155 height 48
drag, startPoint x: 330, startPoint y: 197, endPoint x: 286, endPoint y: 196, distance: 44.7
click at [286, 196] on div "Make:SKF | Model: S3E-1222-100-6 | CT MOTOR DE/NDE BEARING 6314-C3" at bounding box center [315, 220] width 155 height 48
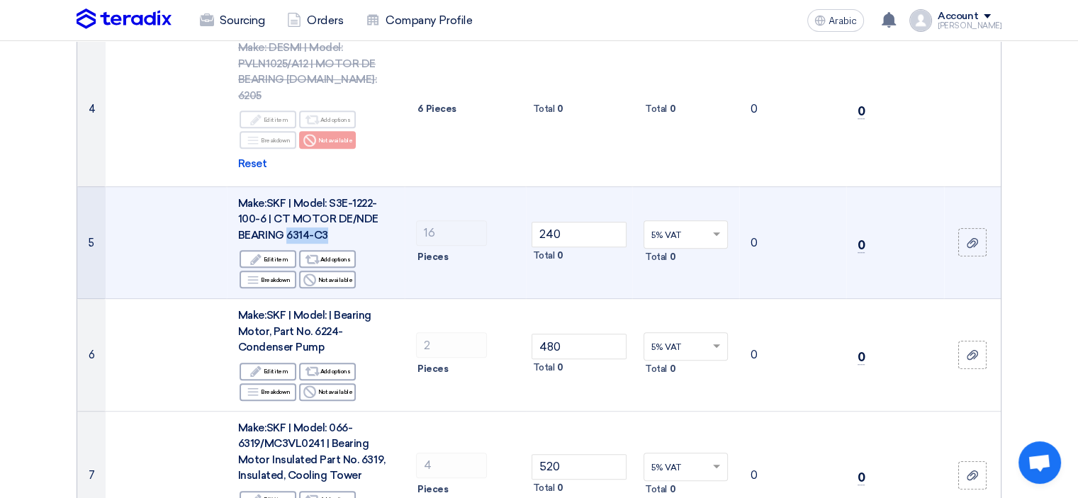
copy font "6314-C3"
click at [545, 222] on input "240" at bounding box center [580, 235] width 96 height 26
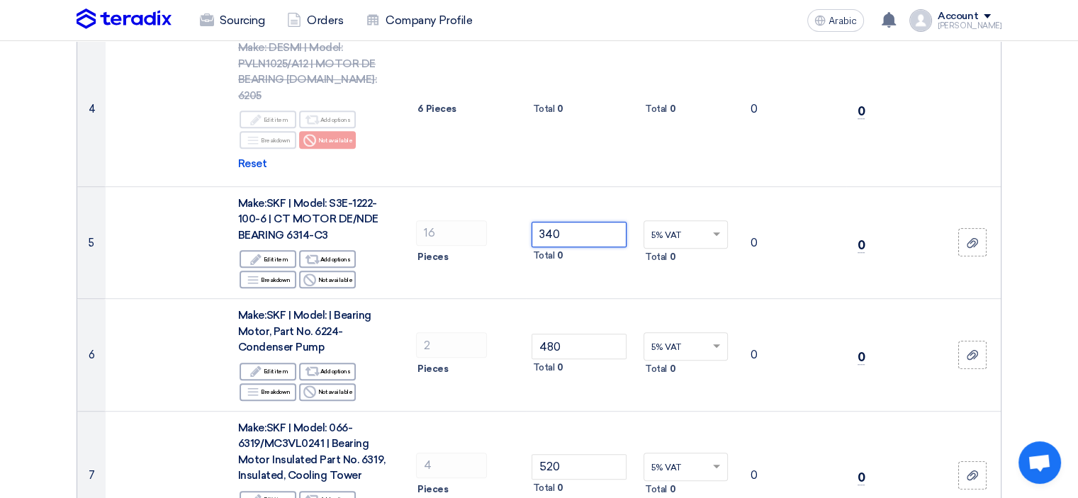
type input "340"
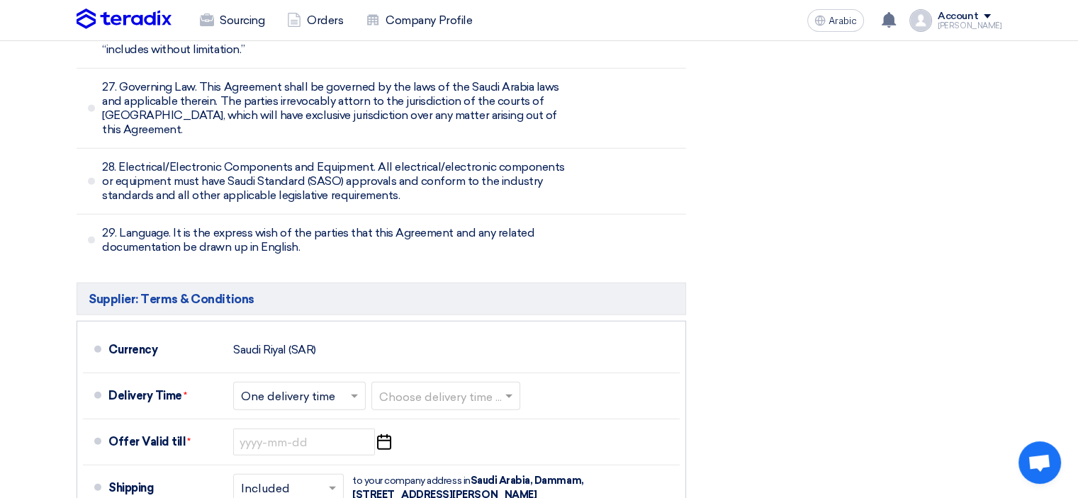
scroll to position [8815, 0]
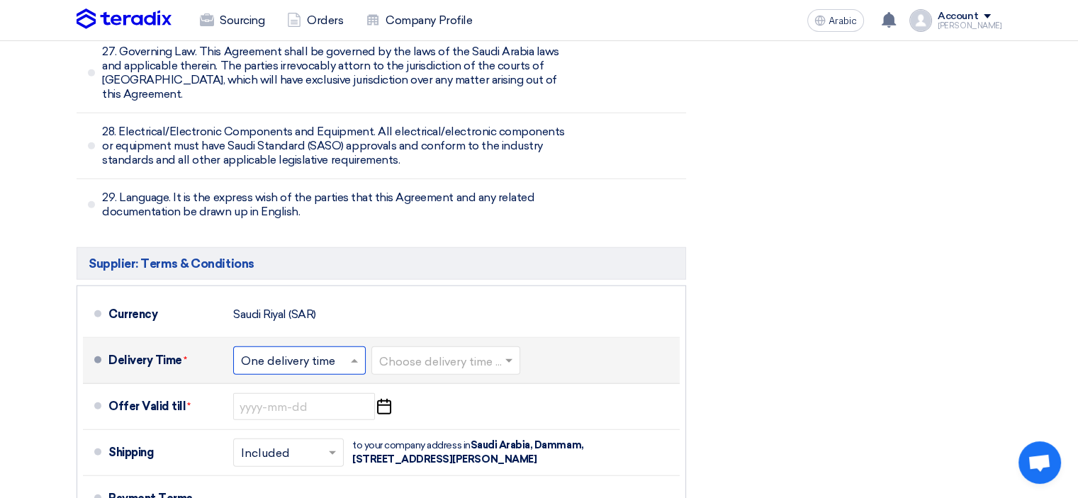
click at [298, 352] on input "text" at bounding box center [300, 362] width 118 height 21
click at [302, 384] on font "Multiple delivery times" at bounding box center [302, 390] width 123 height 13
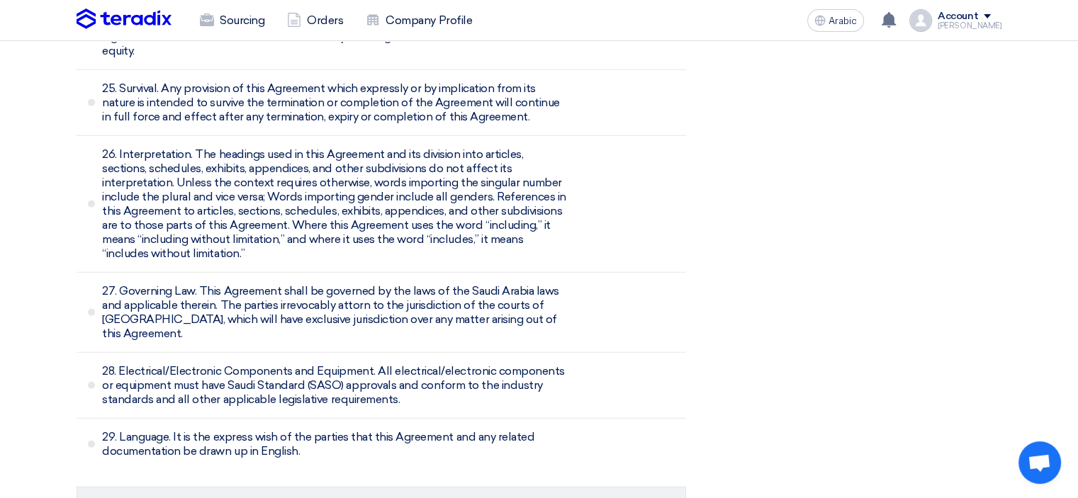
scroll to position [9022, 0]
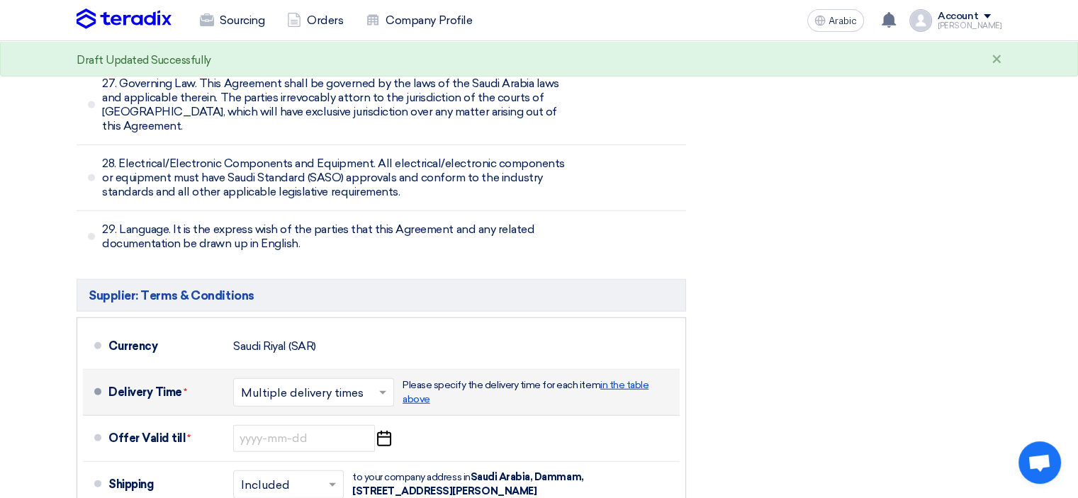
click at [627, 379] on font "in the table above" at bounding box center [526, 392] width 246 height 26
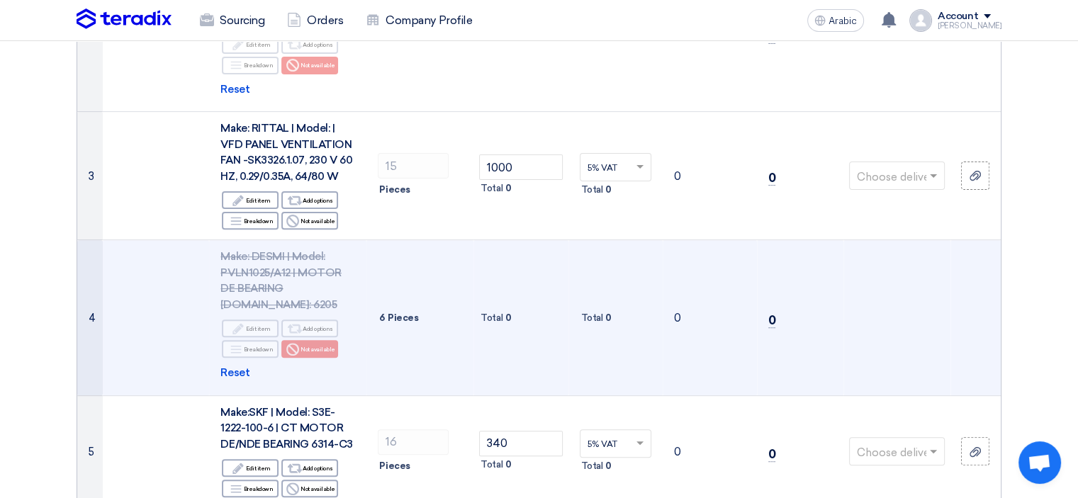
scroll to position [508, 0]
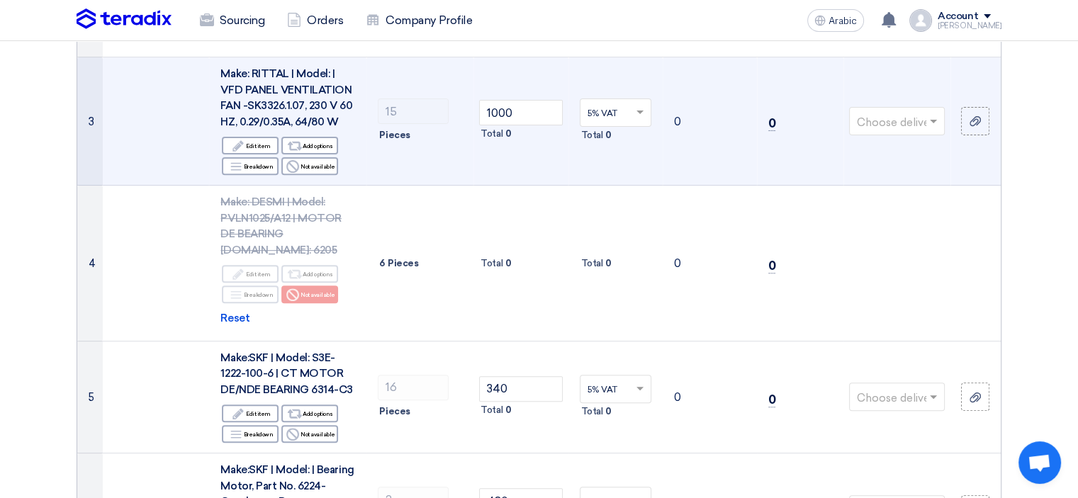
click at [907, 122] on input "text" at bounding box center [890, 122] width 66 height 23
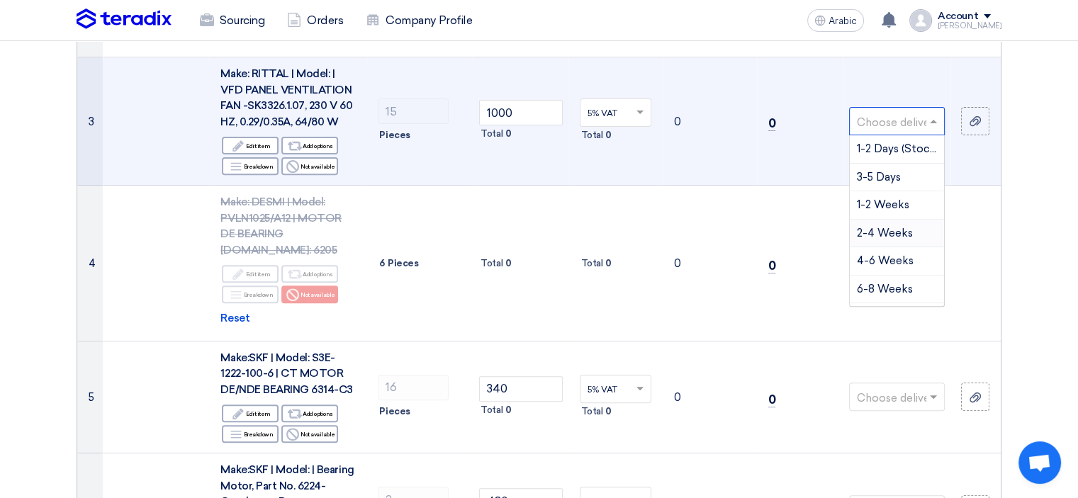
click at [887, 230] on font "2-4 Weeks" at bounding box center [885, 233] width 56 height 13
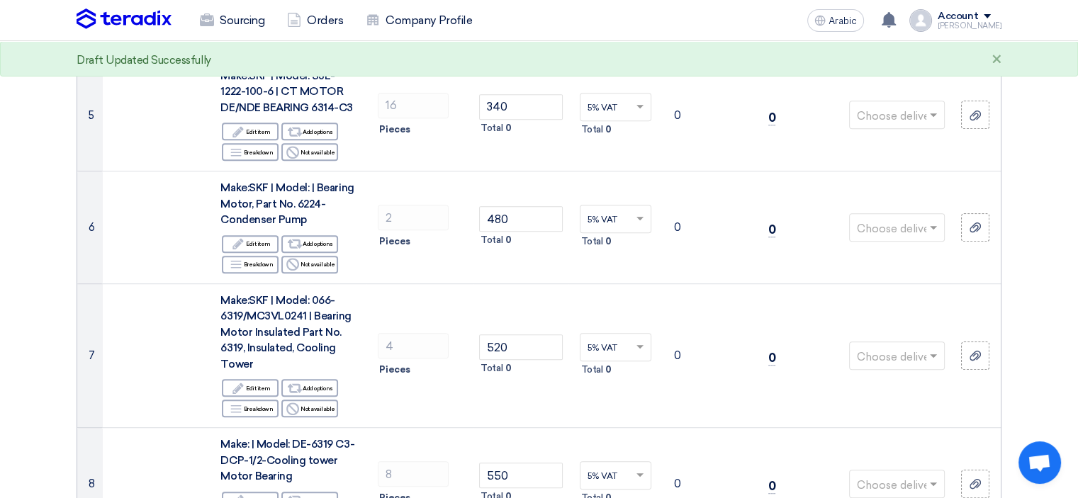
scroll to position [791, 0]
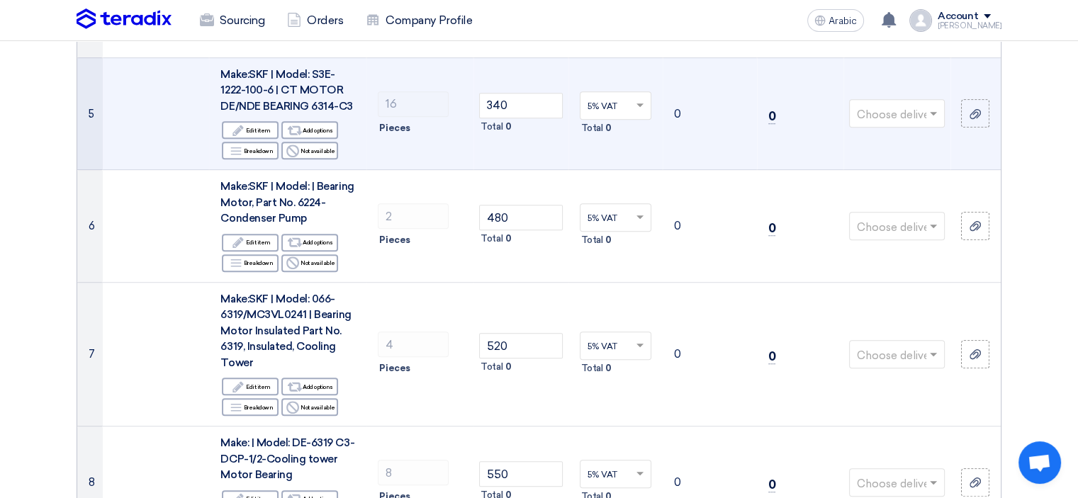
click at [907, 104] on input "text" at bounding box center [890, 115] width 66 height 23
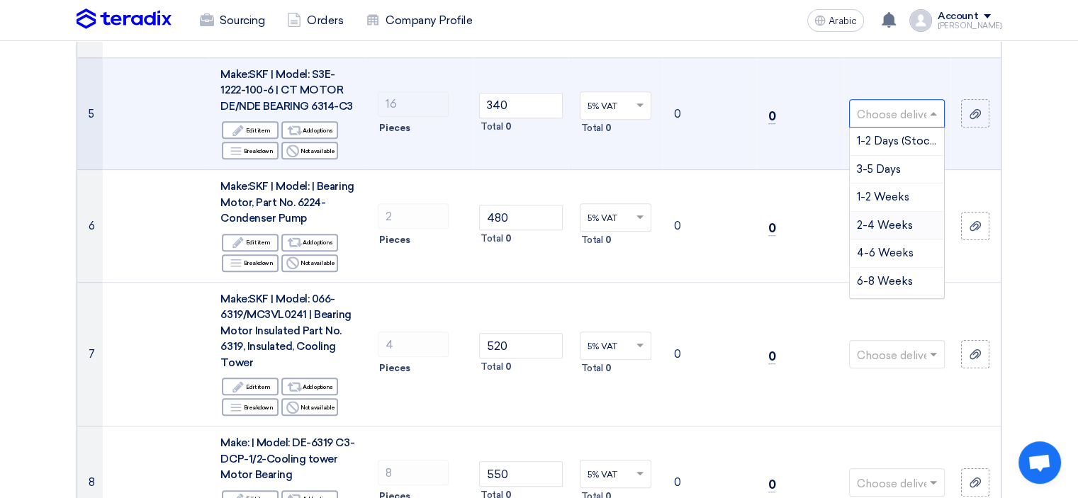
click at [900, 219] on font "2-4 Weeks" at bounding box center [885, 225] width 56 height 13
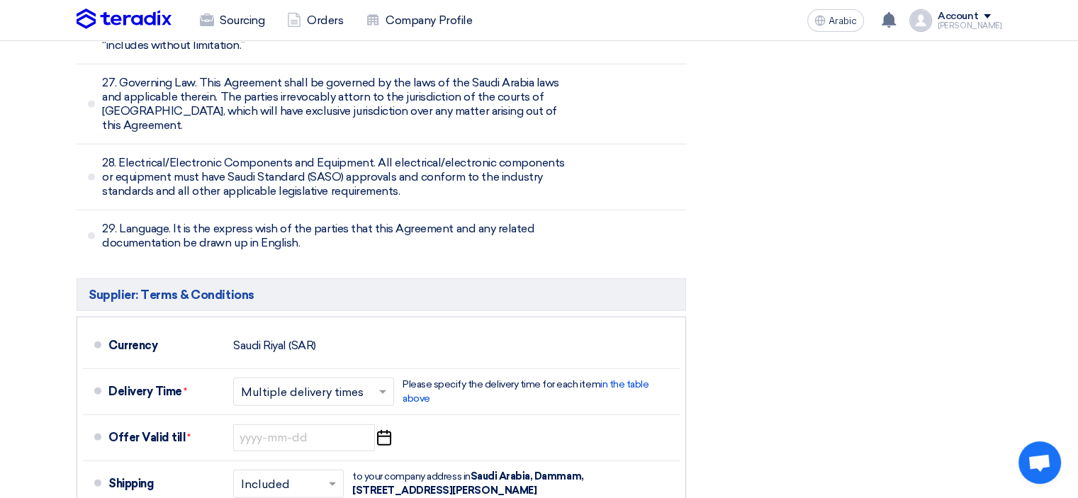
scroll to position [9022, 0]
click at [319, 384] on input "text" at bounding box center [314, 394] width 147 height 21
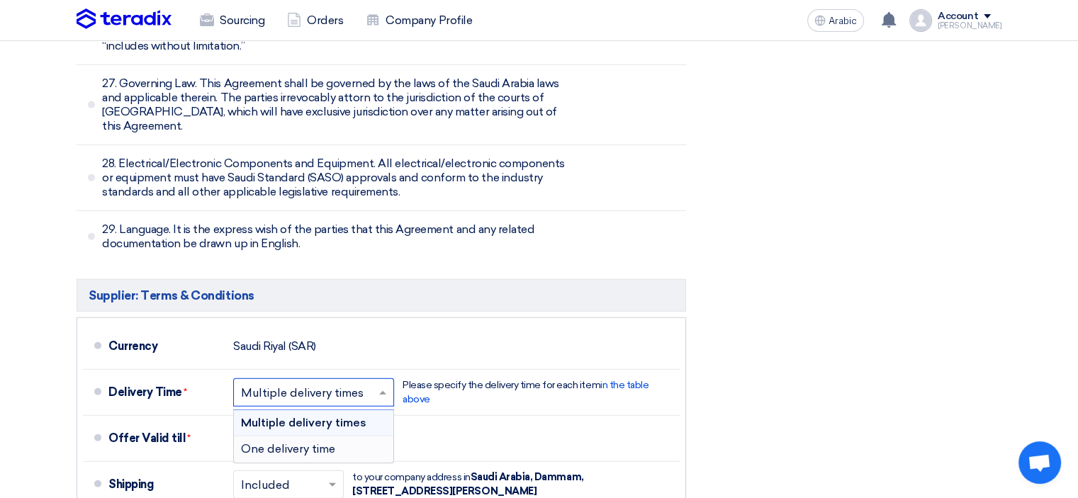
click at [309, 442] on font "One delivery time" at bounding box center [288, 448] width 94 height 13
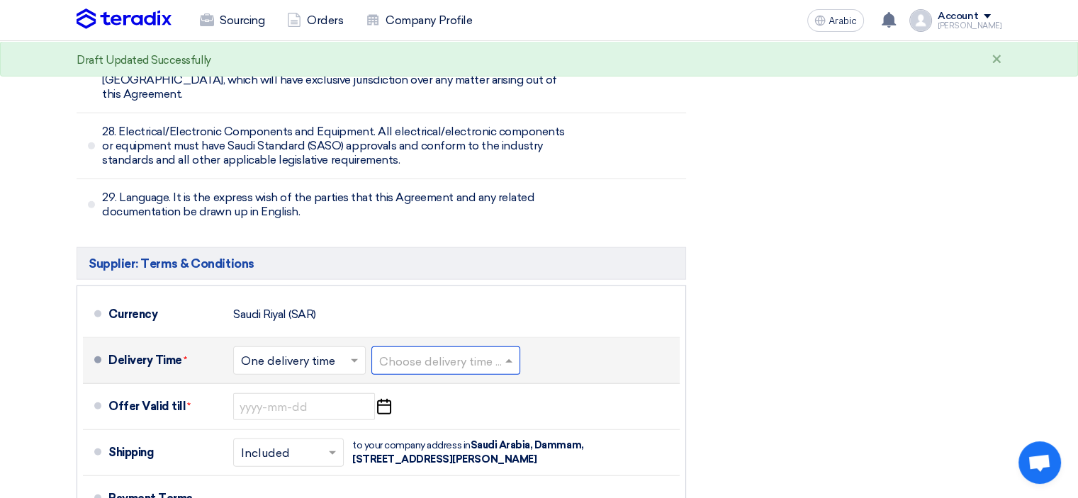
click at [427, 352] on input "text" at bounding box center [446, 362] width 135 height 21
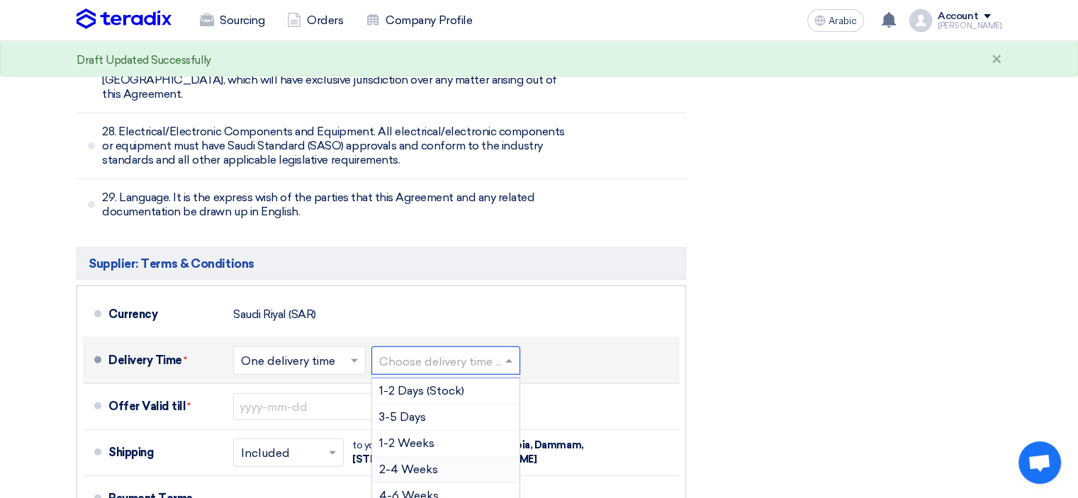
click at [421, 463] on font "2-4 Weeks" at bounding box center [408, 469] width 59 height 13
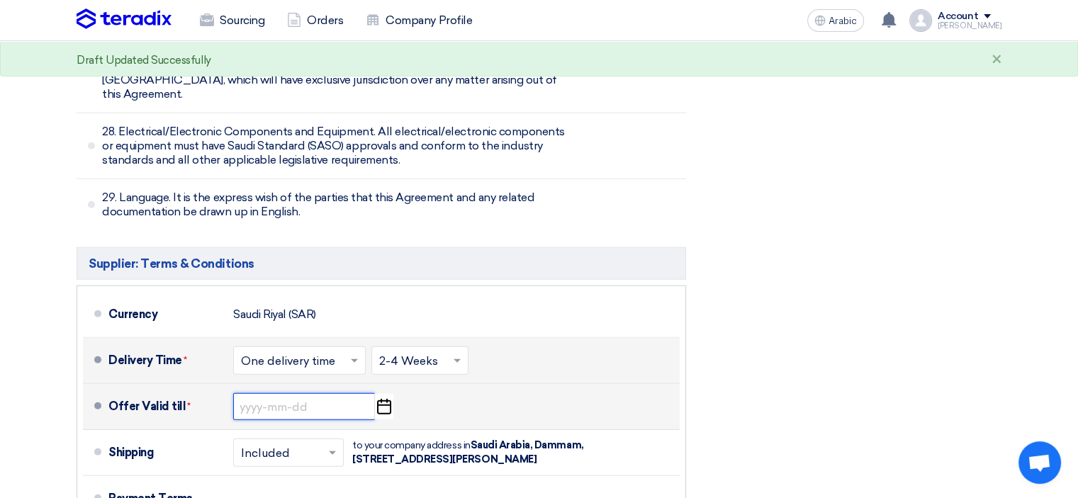
click at [286, 393] on input at bounding box center [304, 406] width 142 height 27
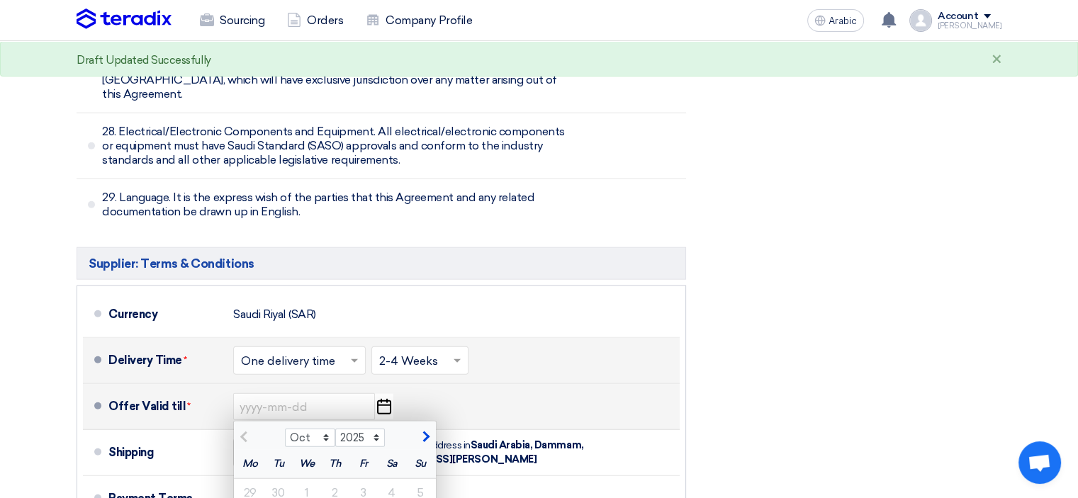
click at [428, 429] on button "button" at bounding box center [424, 436] width 23 height 14
select select "11"
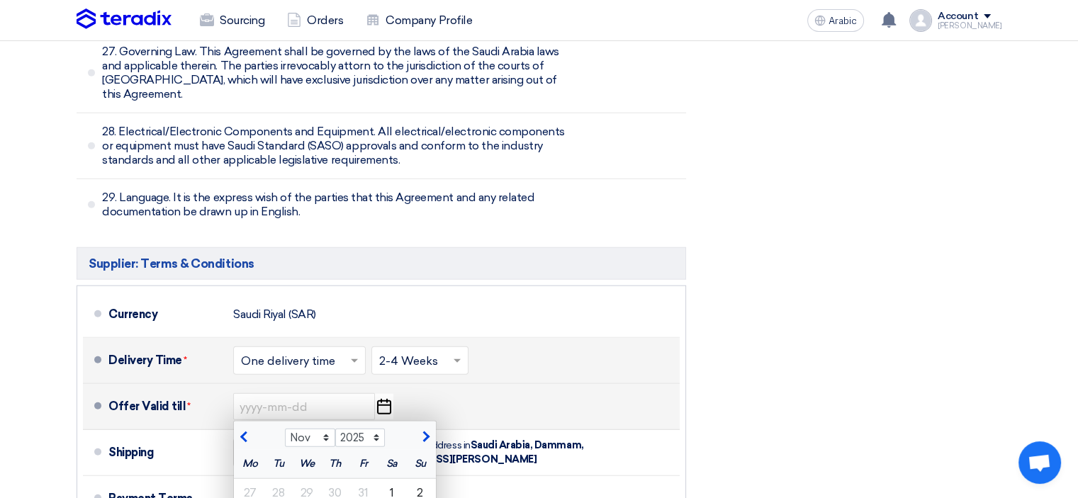
type input "[DATE]"
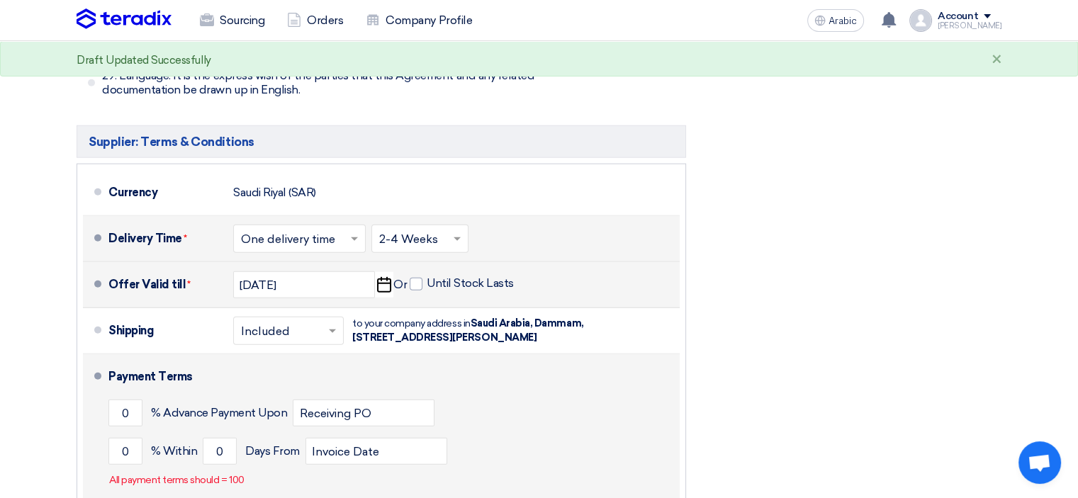
scroll to position [8956, 0]
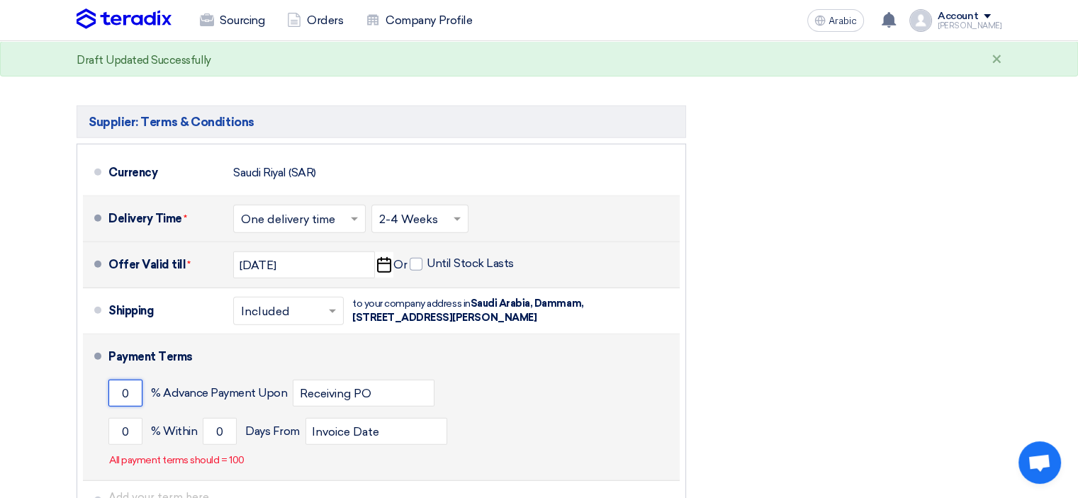
click at [120, 380] on input "0" at bounding box center [125, 393] width 34 height 27
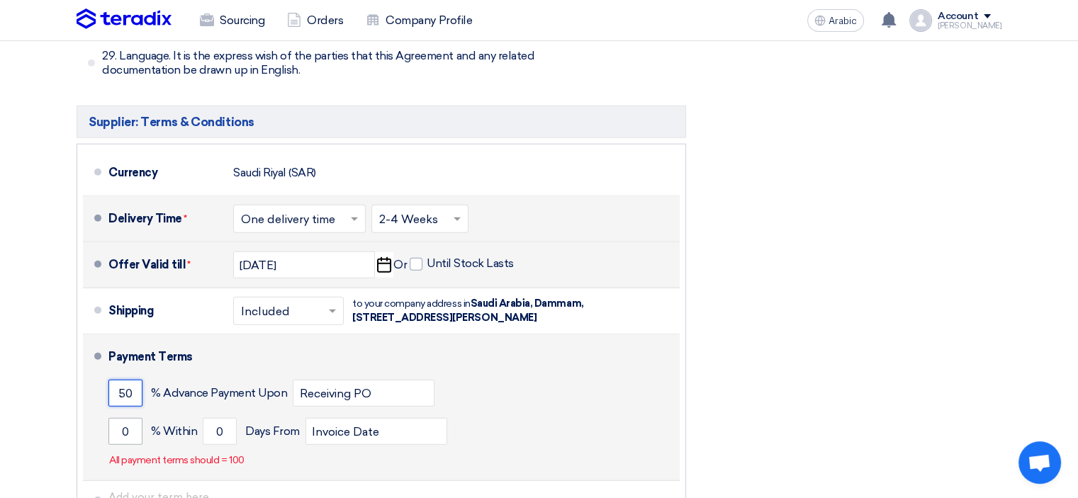
type input "50"
click at [121, 418] on input "0" at bounding box center [125, 431] width 34 height 27
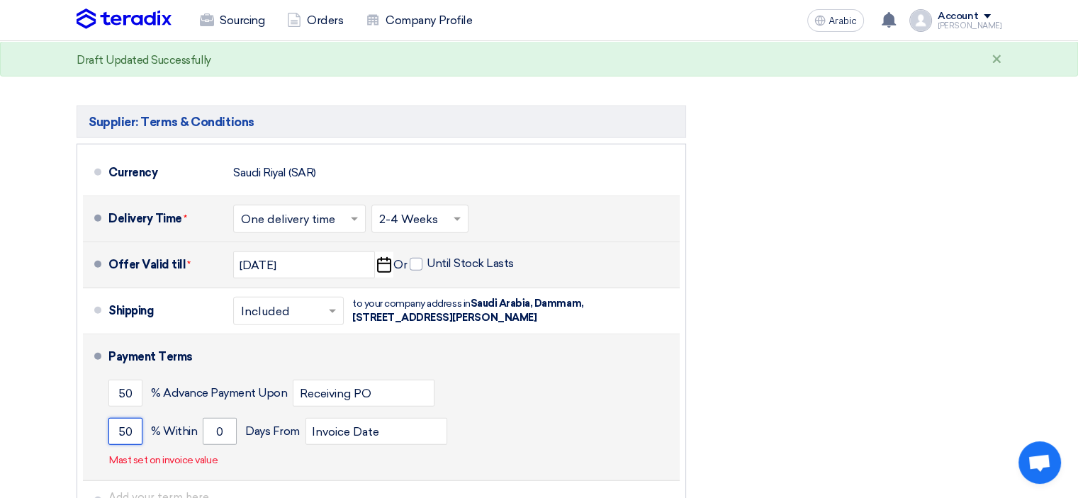
type input "50"
drag, startPoint x: 226, startPoint y: 283, endPoint x: 211, endPoint y: 283, distance: 14.9
click at [211, 418] on input "0" at bounding box center [220, 431] width 34 height 27
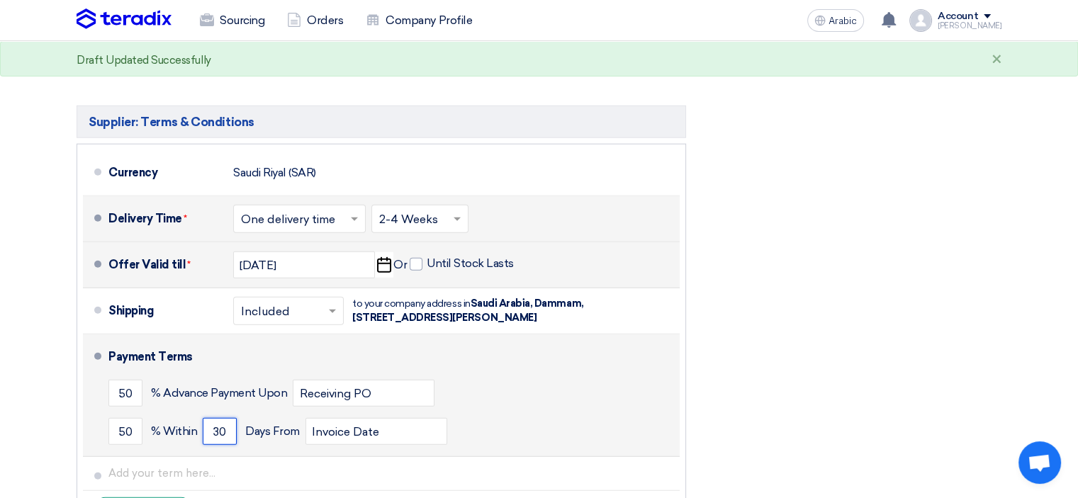
type input "30"
click at [593, 413] on div "50 % [DATE] From Invoice Date" at bounding box center [391, 432] width 566 height 38
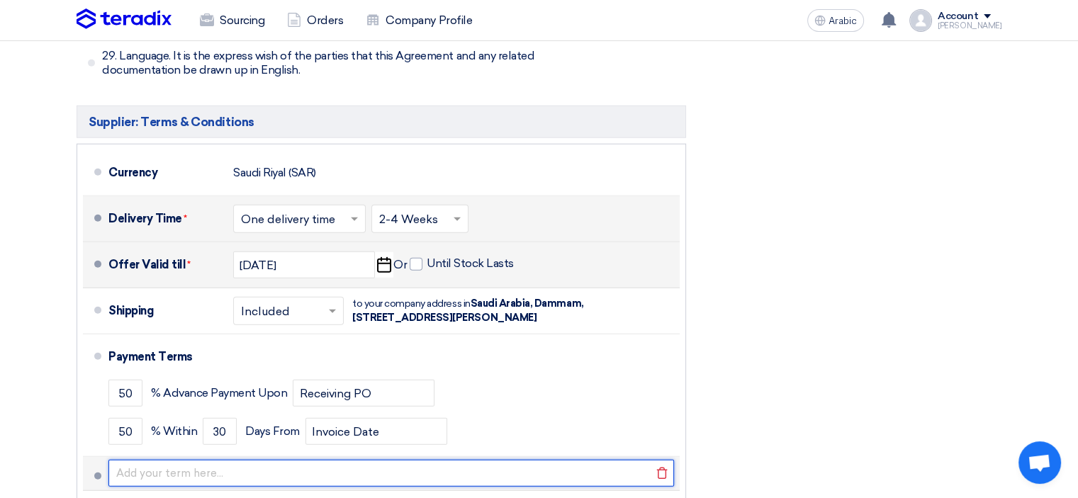
click at [210, 460] on input "text" at bounding box center [391, 473] width 566 height 27
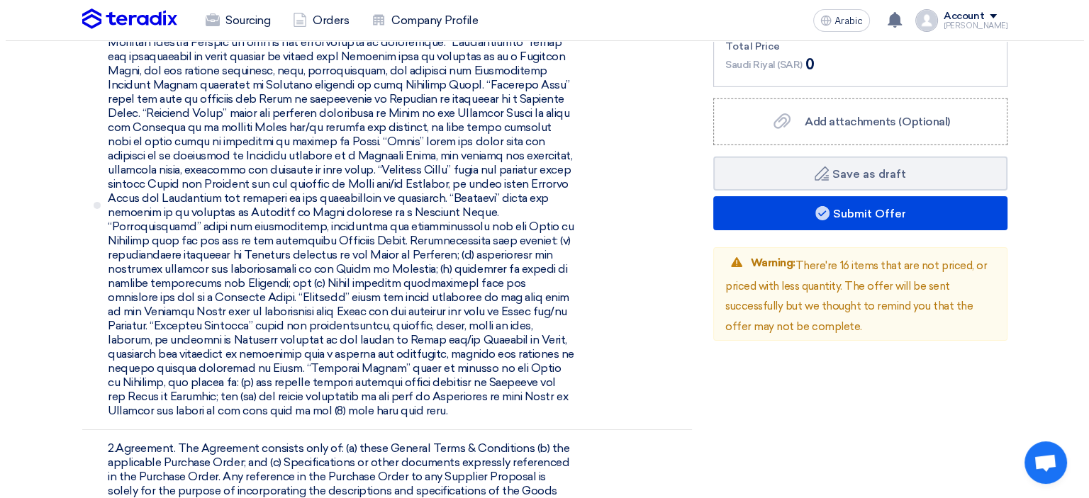
scroll to position [4500, 0]
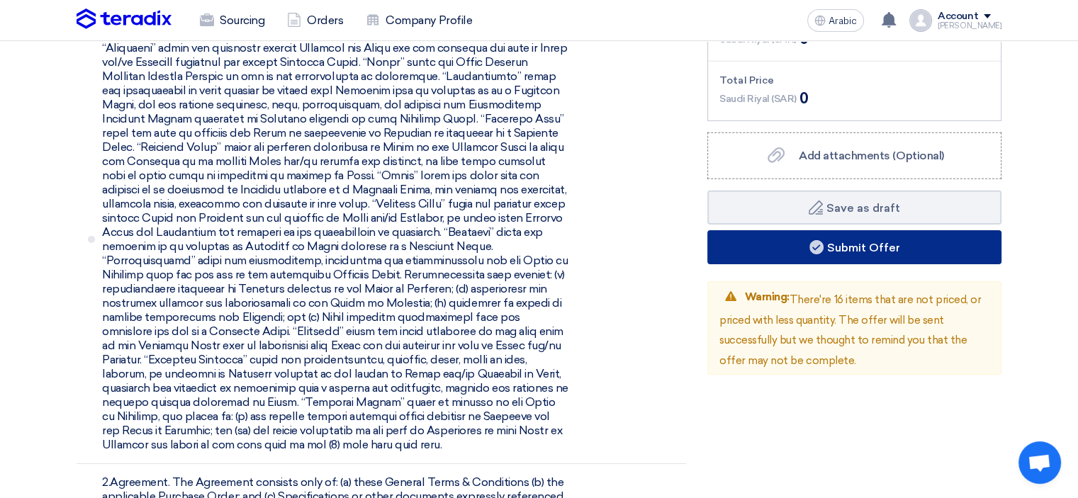
type input "For GCC country vat will not be applicable"
click at [871, 241] on font "Submit Offer" at bounding box center [863, 247] width 73 height 13
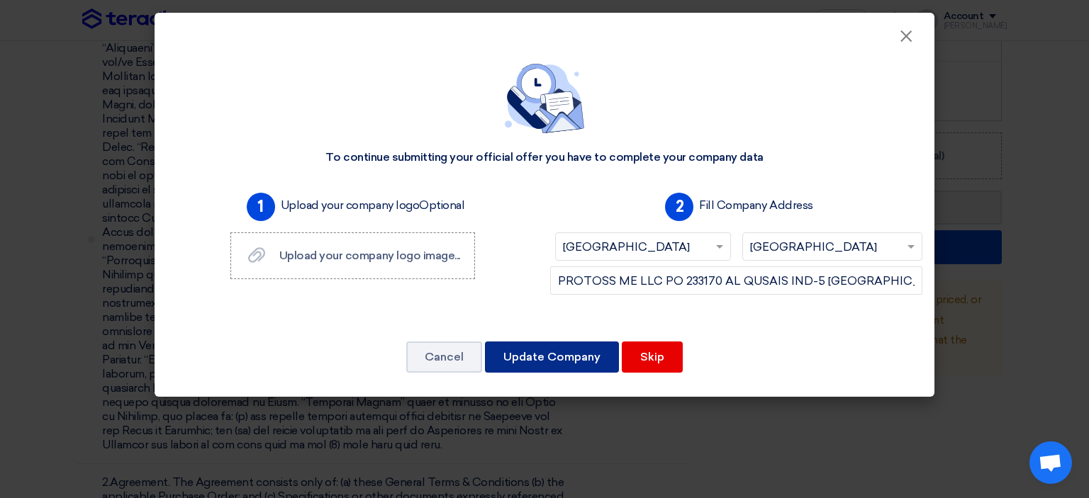
click at [571, 358] on font "Update Company" at bounding box center [551, 356] width 97 height 13
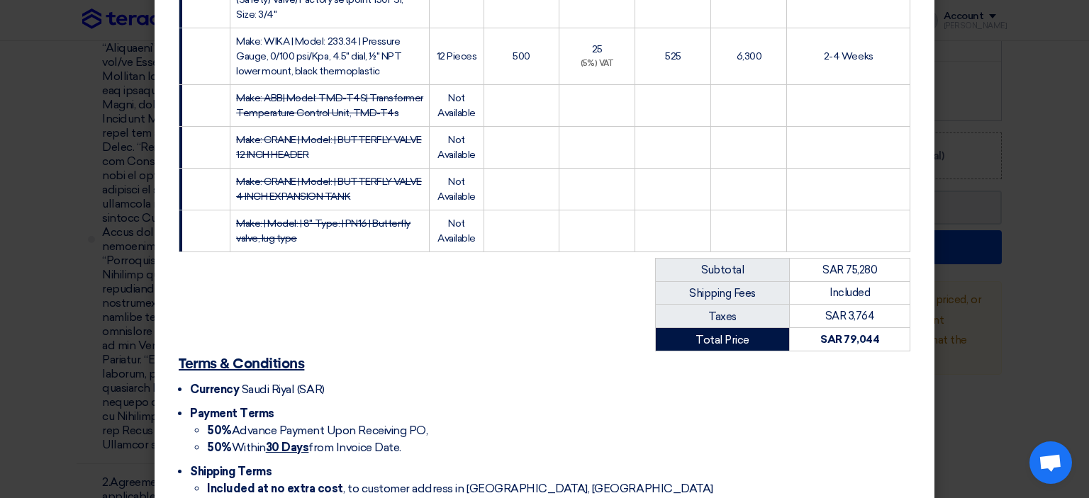
scroll to position [1635, 0]
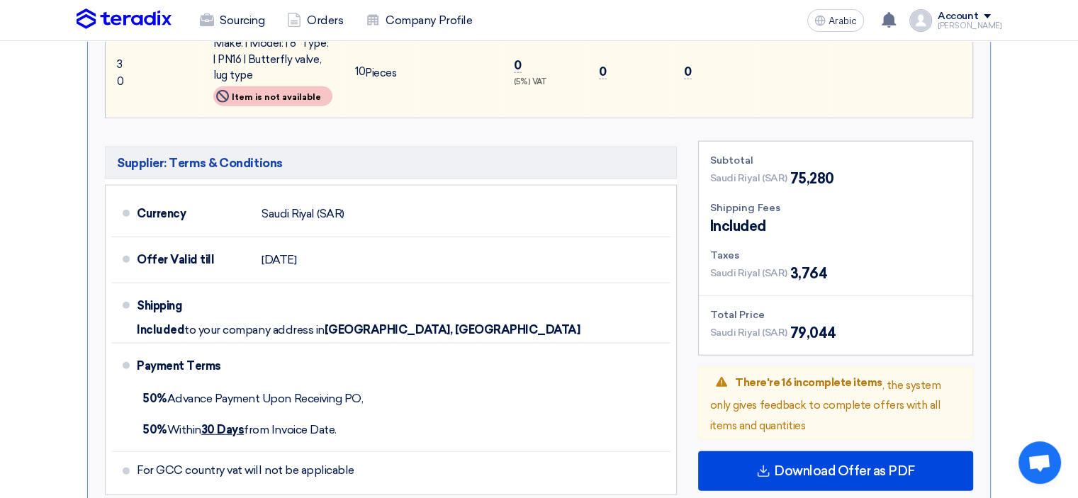
scroll to position [3416, 0]
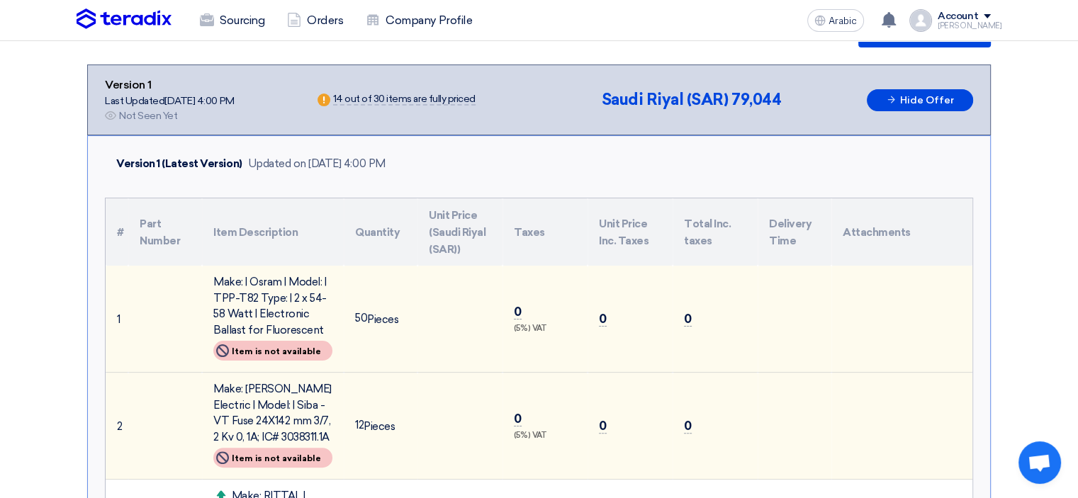
scroll to position [0, 0]
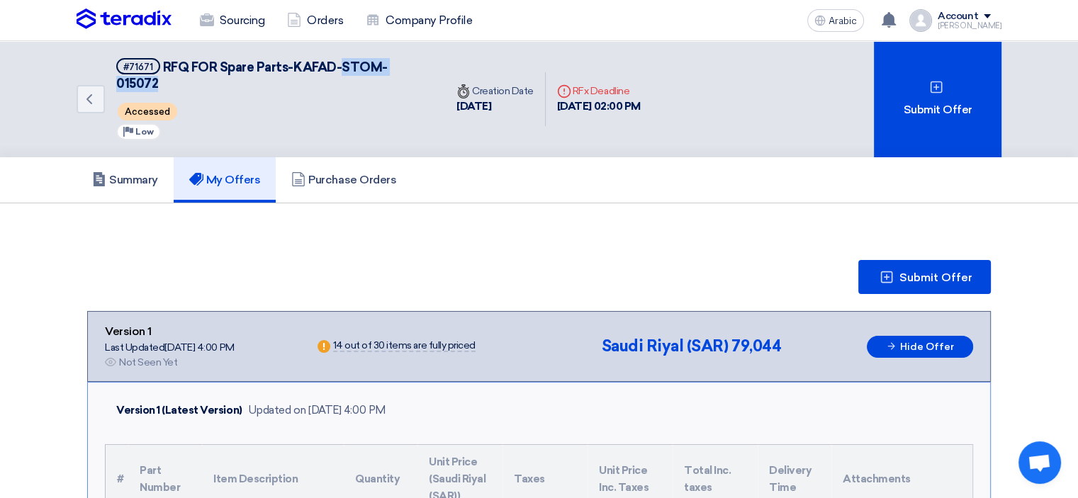
drag, startPoint x: 434, startPoint y: 65, endPoint x: 343, endPoint y: 65, distance: 90.7
click at [343, 65] on div "Back #71671 RFQ FOR Spare Parts-KAFAD-STOM-015072 Accessed Priority Low" at bounding box center [261, 99] width 369 height 116
click at [932, 271] on font "Submit Offer" at bounding box center [936, 277] width 73 height 13
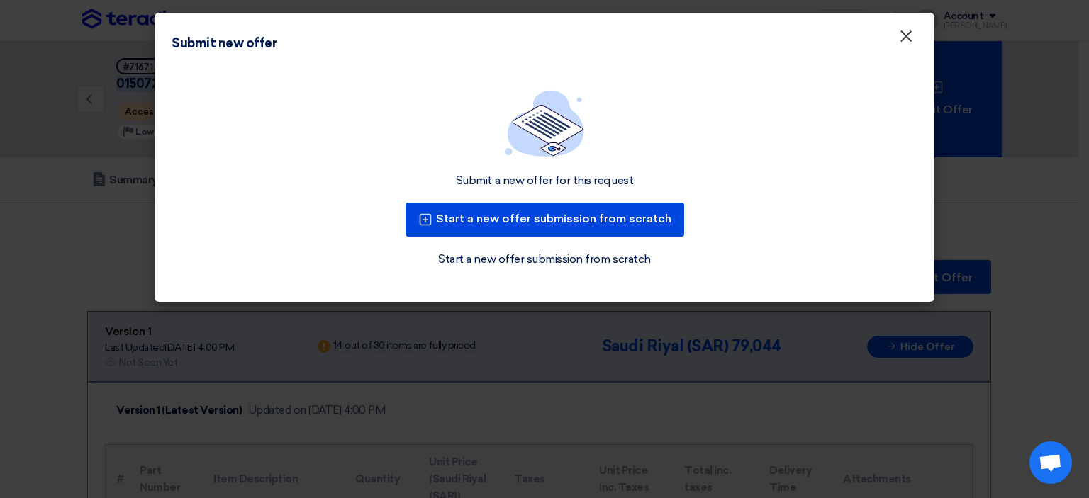
click at [910, 40] on font "×" at bounding box center [906, 40] width 14 height 28
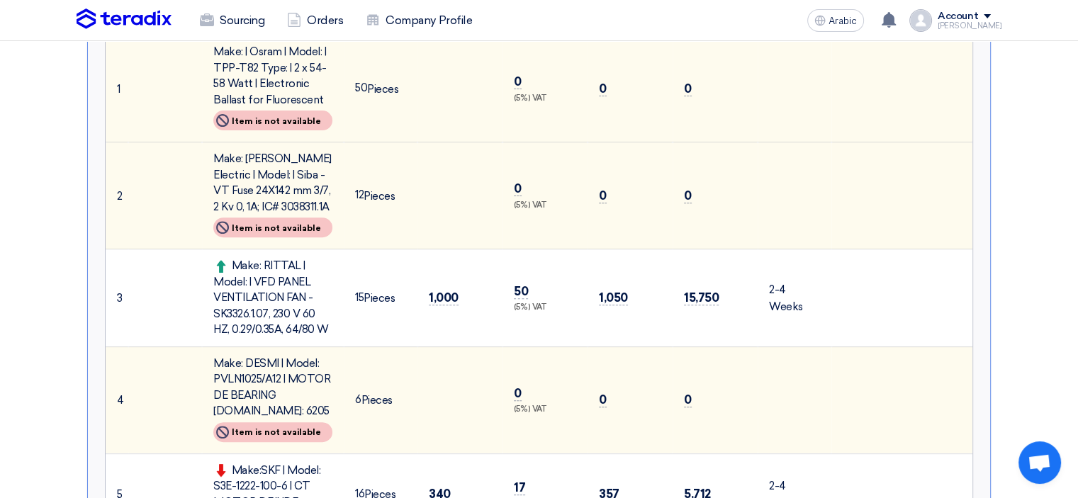
scroll to position [496, 0]
